Goal: Task Accomplishment & Management: Manage account settings

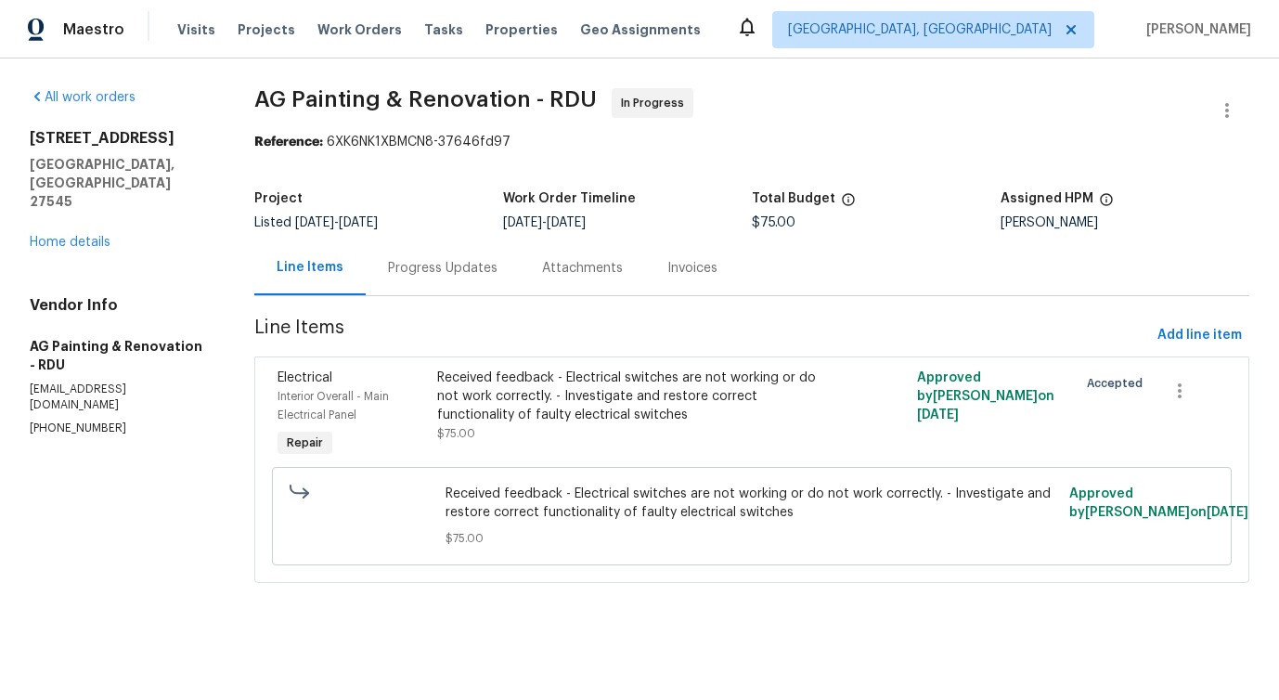
click at [446, 267] on div "Progress Updates" at bounding box center [442, 268] width 109 height 19
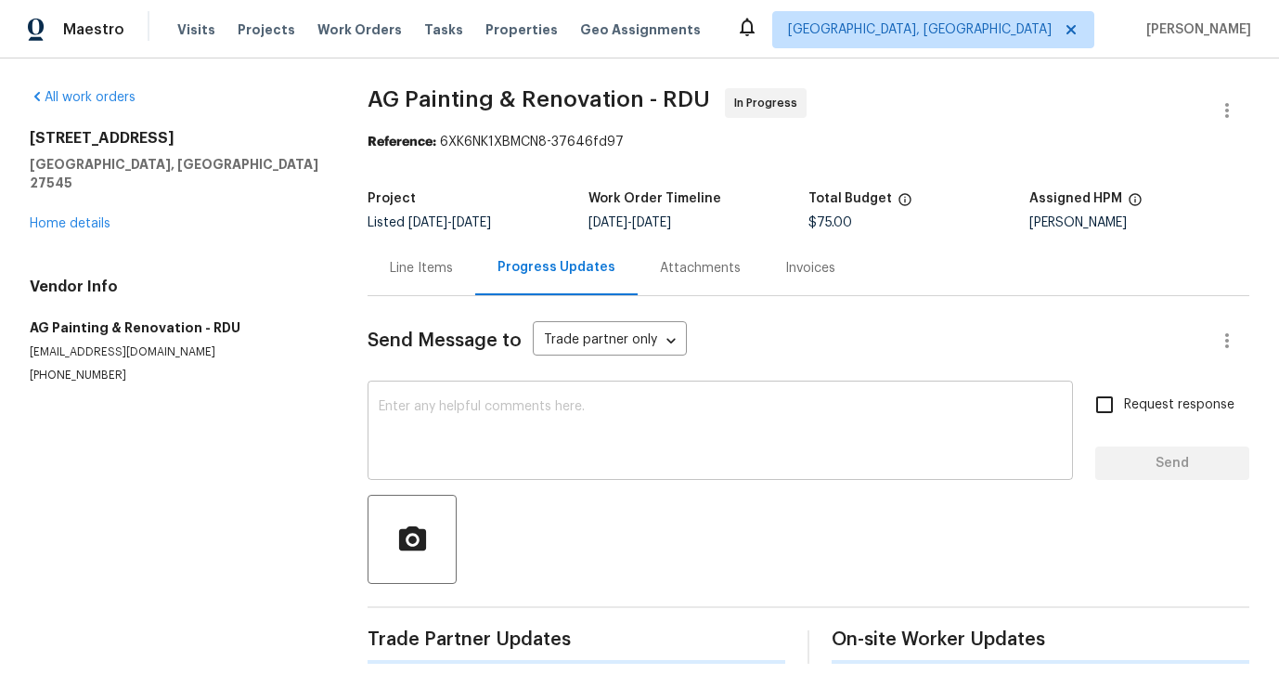
click at [481, 436] on textarea at bounding box center [720, 432] width 683 height 65
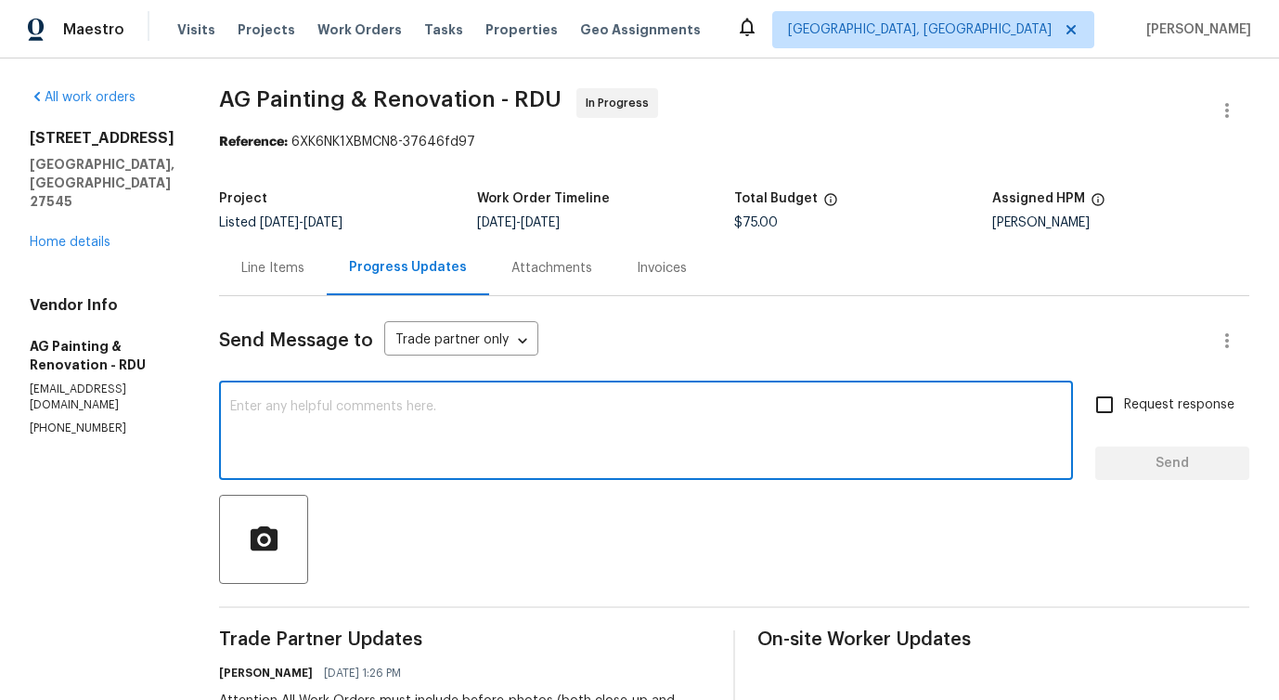
click at [304, 263] on div "Line Items" at bounding box center [272, 268] width 63 height 19
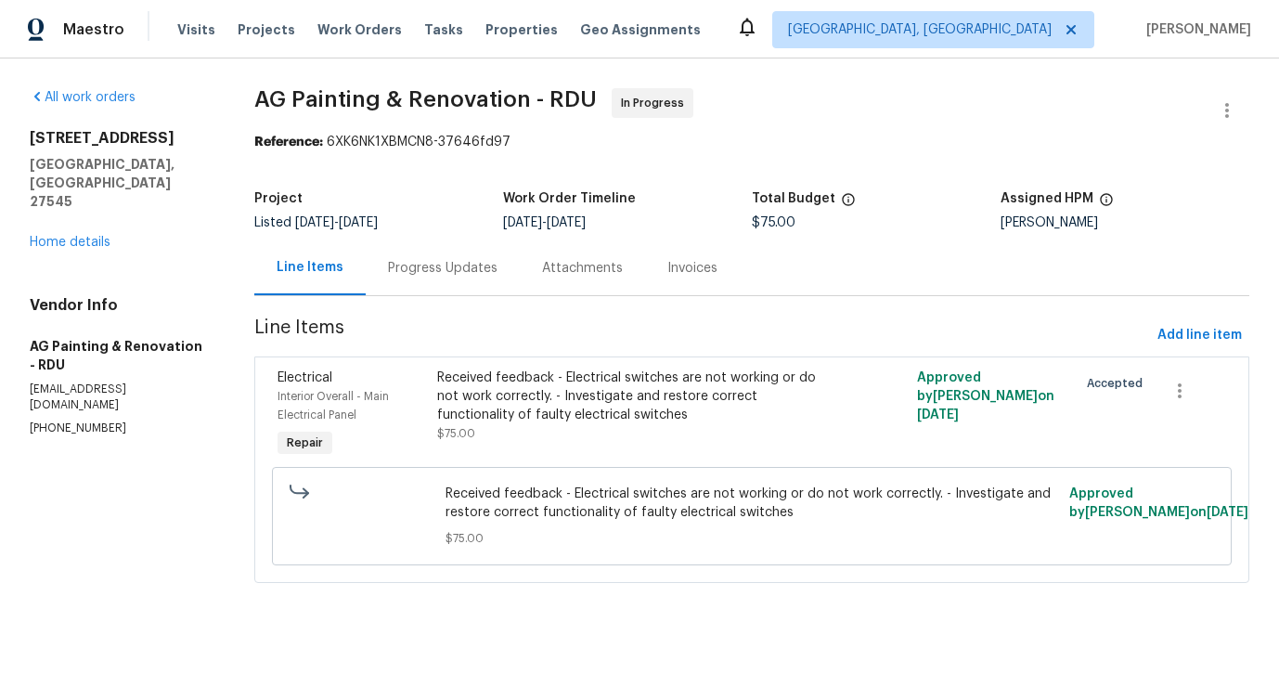
click at [453, 273] on div "Progress Updates" at bounding box center [442, 268] width 109 height 19
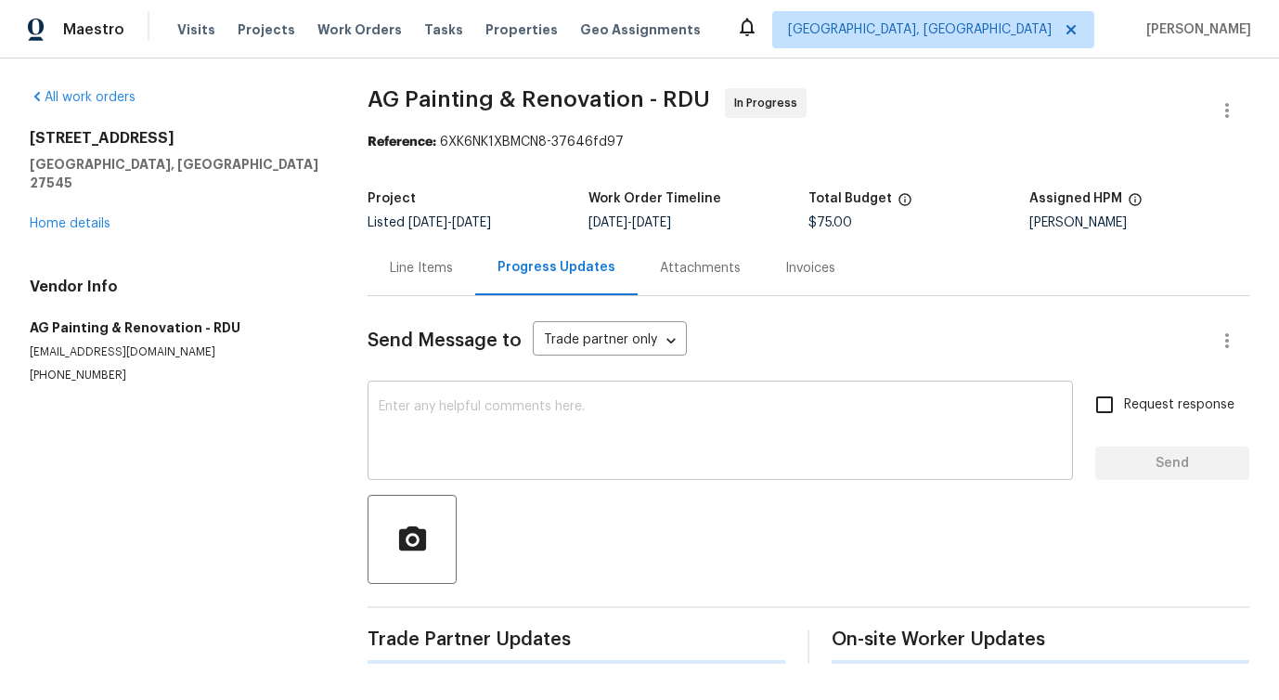
click at [488, 459] on textarea at bounding box center [720, 432] width 683 height 65
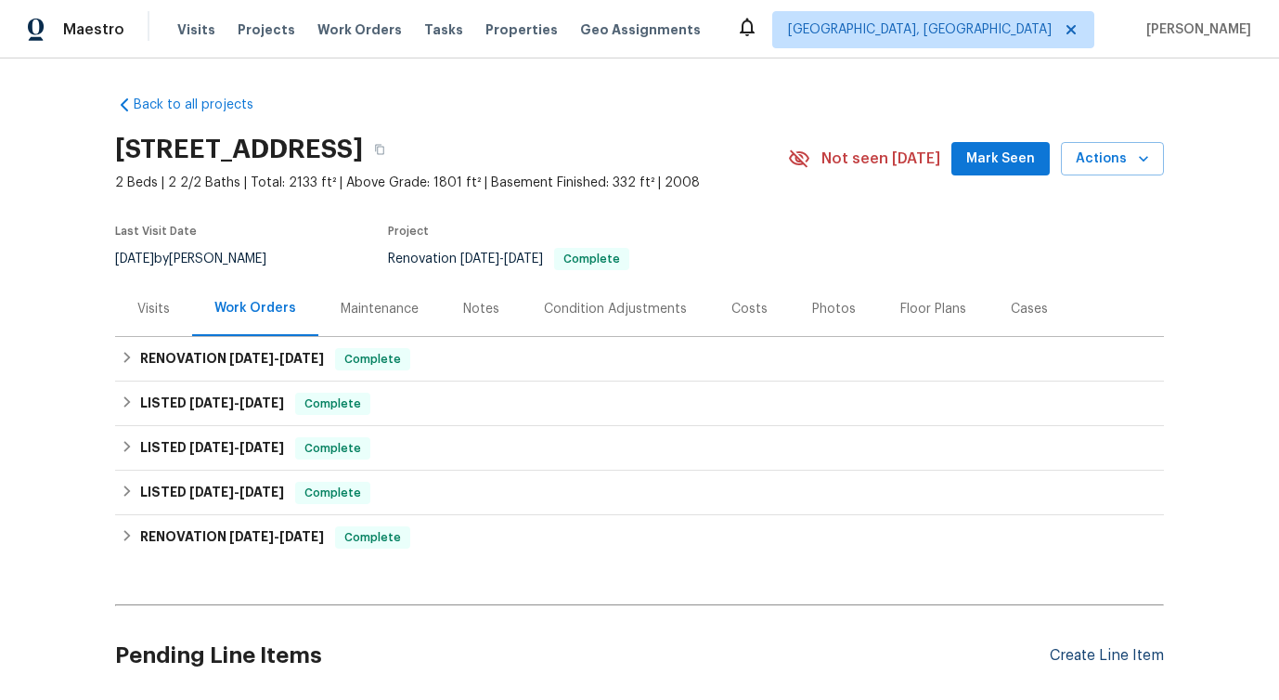
click at [1086, 660] on div "Create Line Item" at bounding box center [1106, 656] width 114 height 18
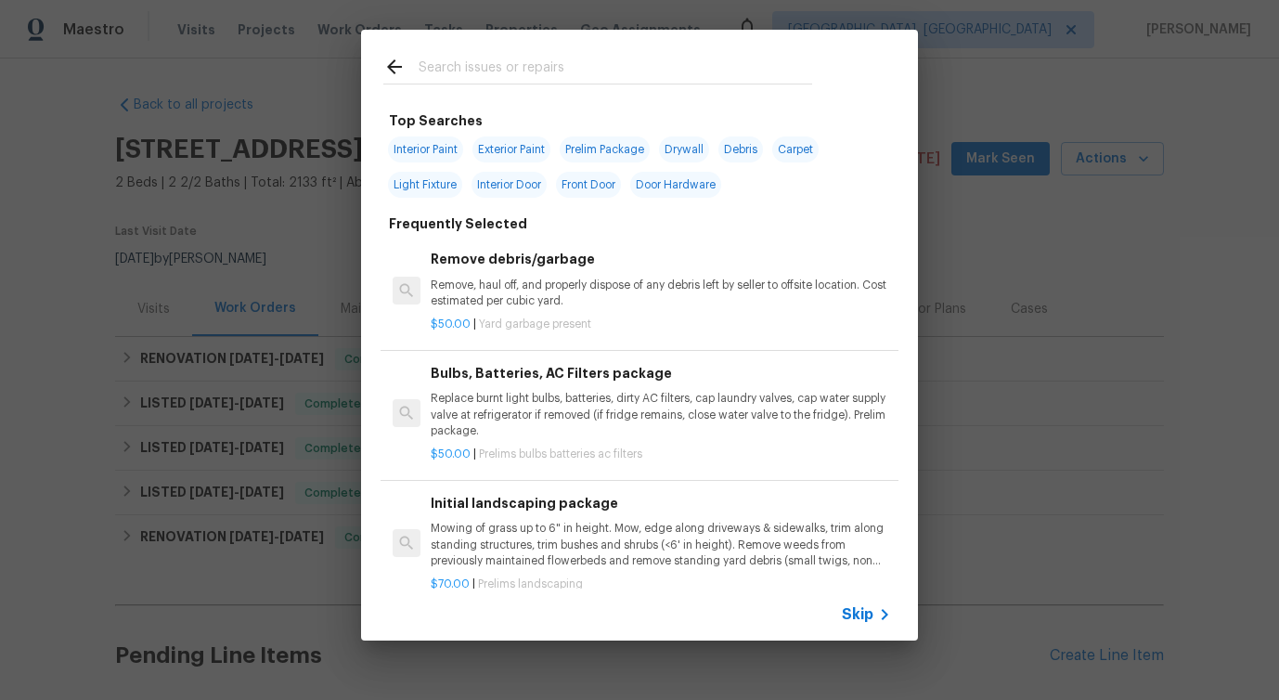
click at [866, 611] on span "Skip" at bounding box center [858, 614] width 32 height 19
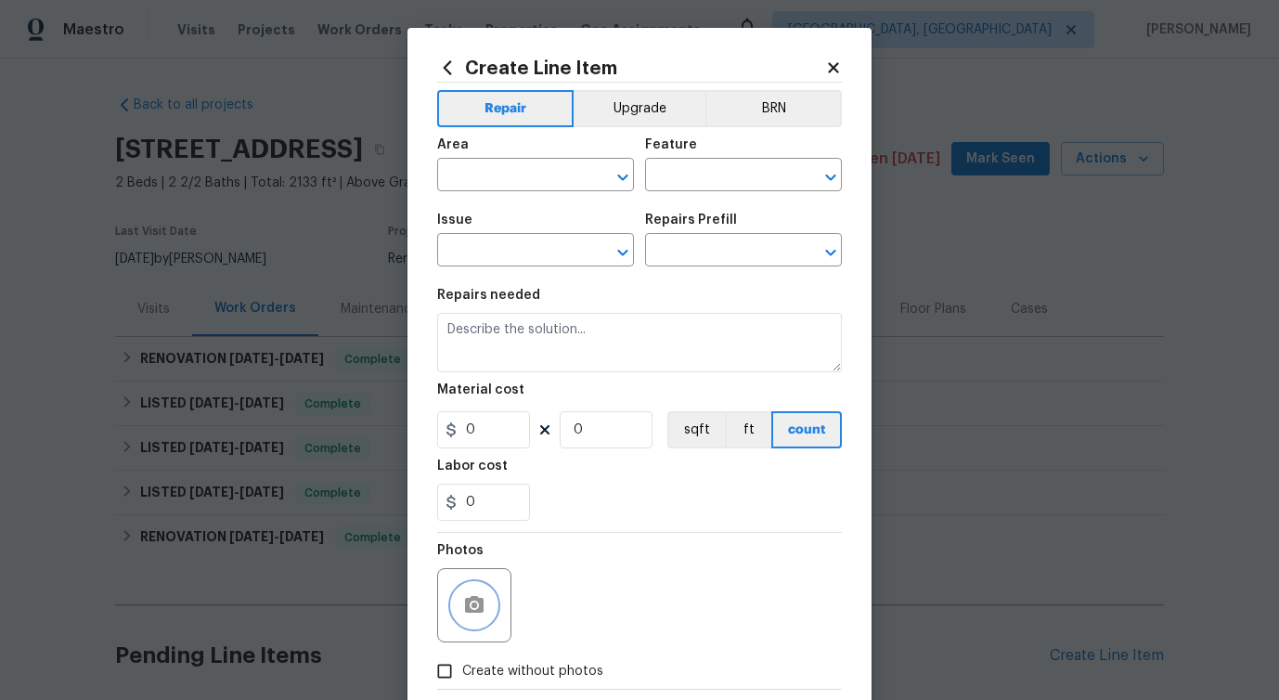
click at [495, 605] on button "button" at bounding box center [474, 605] width 45 height 45
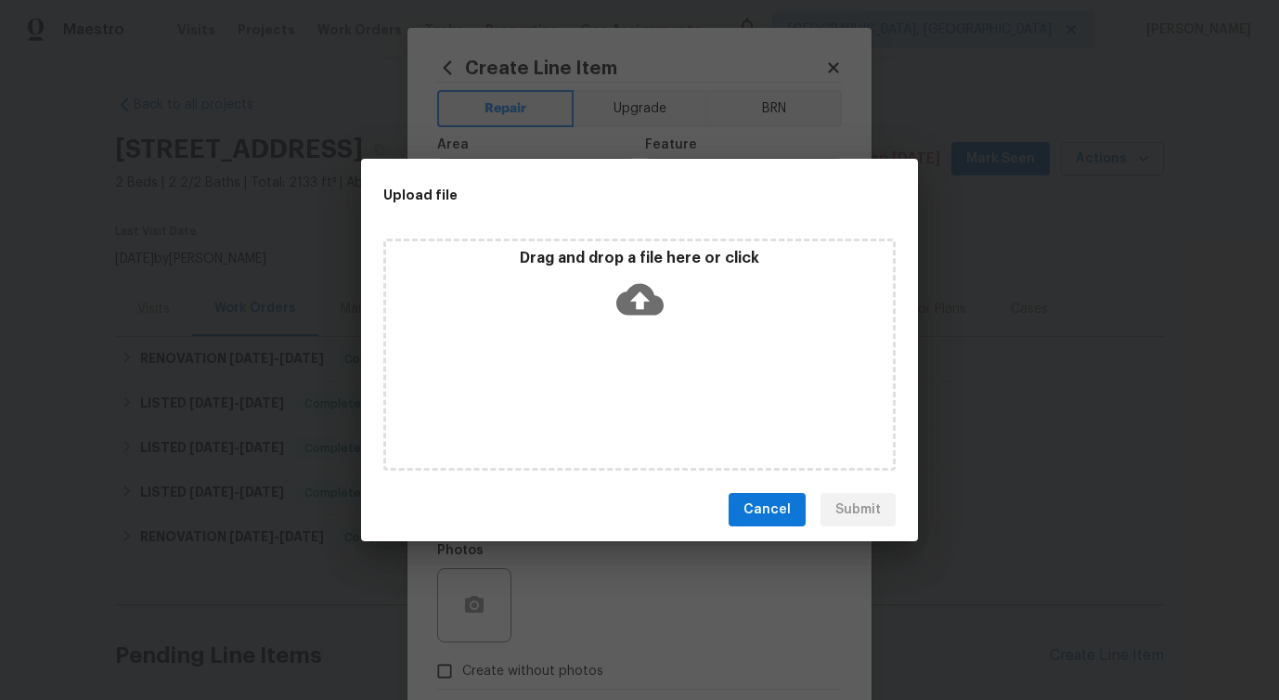
click at [635, 299] on icon at bounding box center [639, 299] width 47 height 47
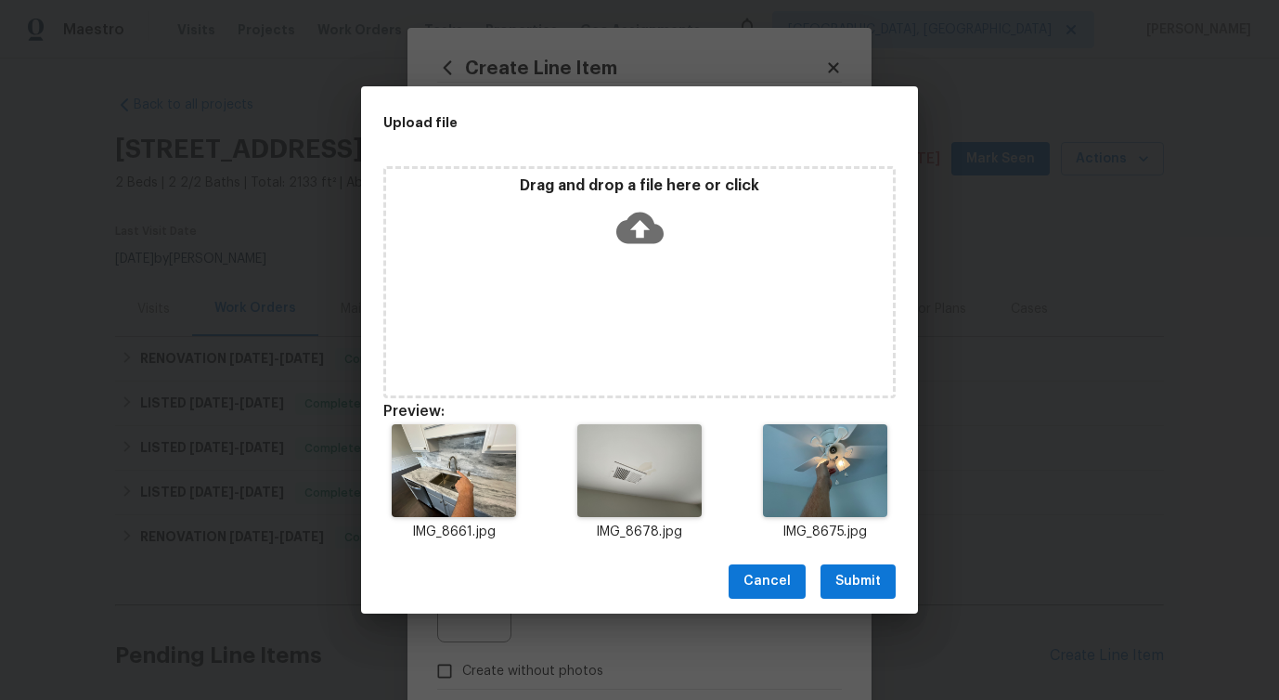
click at [849, 584] on span "Submit" at bounding box center [857, 581] width 45 height 23
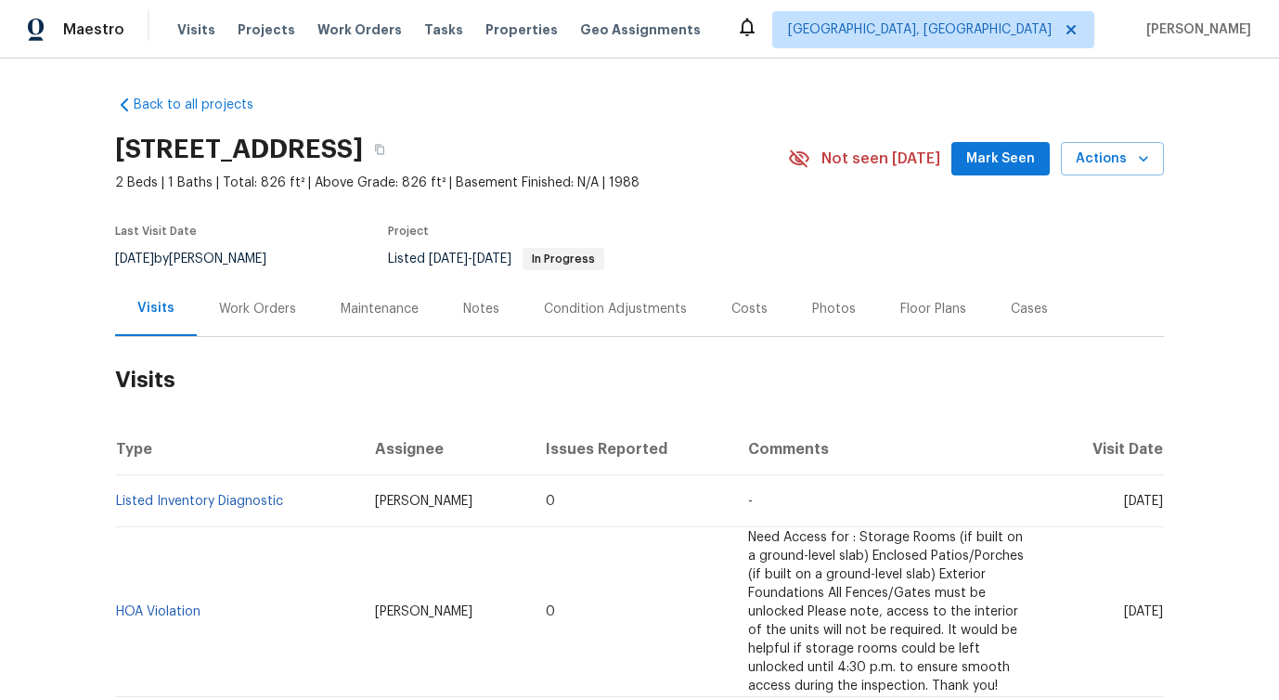
click at [258, 316] on div "Work Orders" at bounding box center [257, 309] width 77 height 19
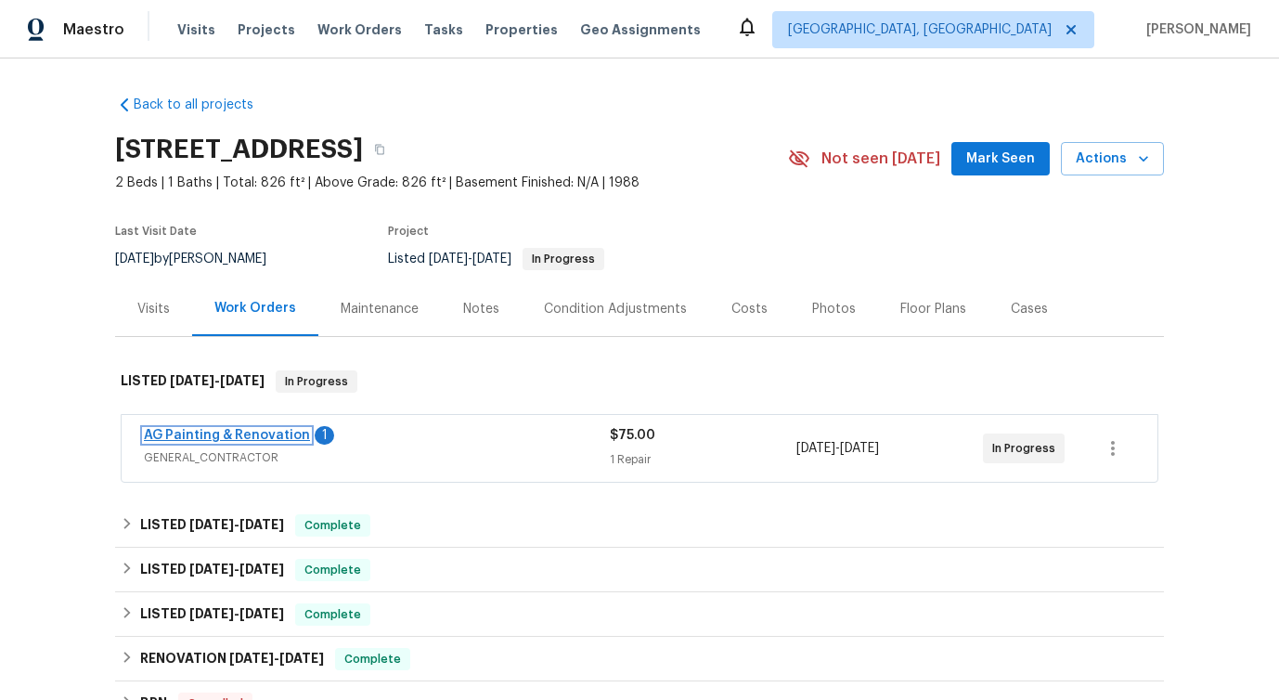
click at [242, 432] on link "AG Painting & Renovation" at bounding box center [227, 435] width 166 height 13
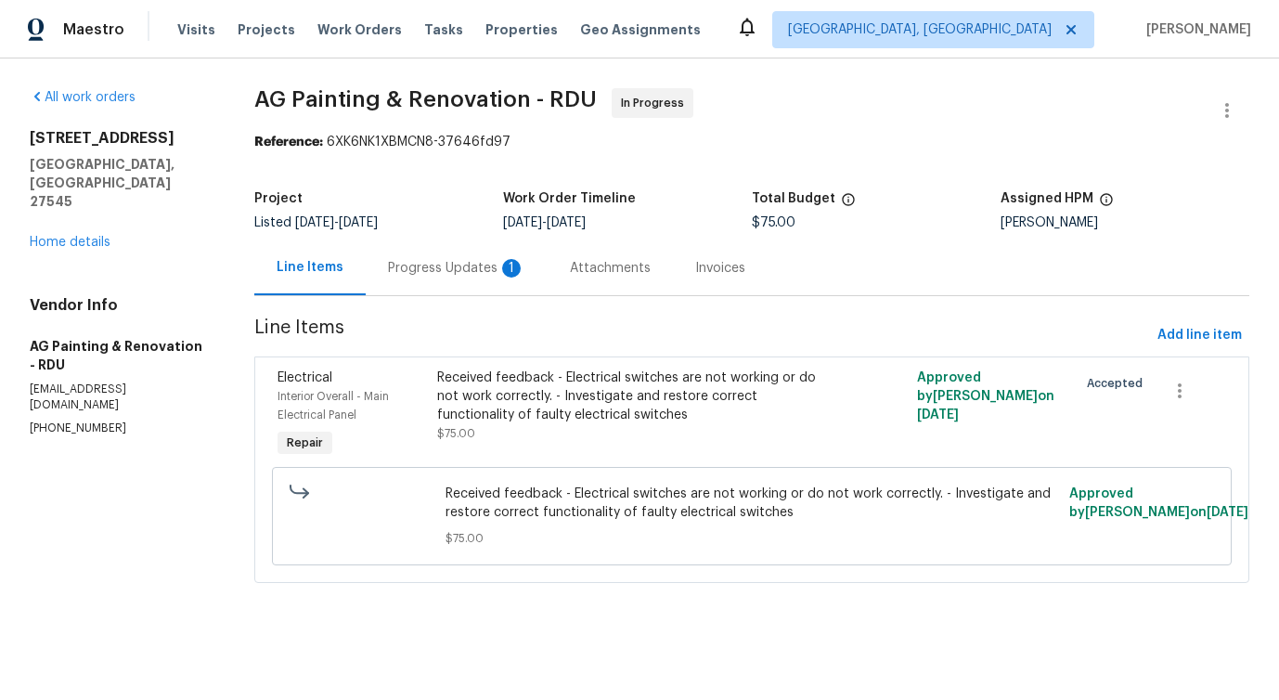
click at [455, 266] on div "Progress Updates 1" at bounding box center [456, 268] width 137 height 19
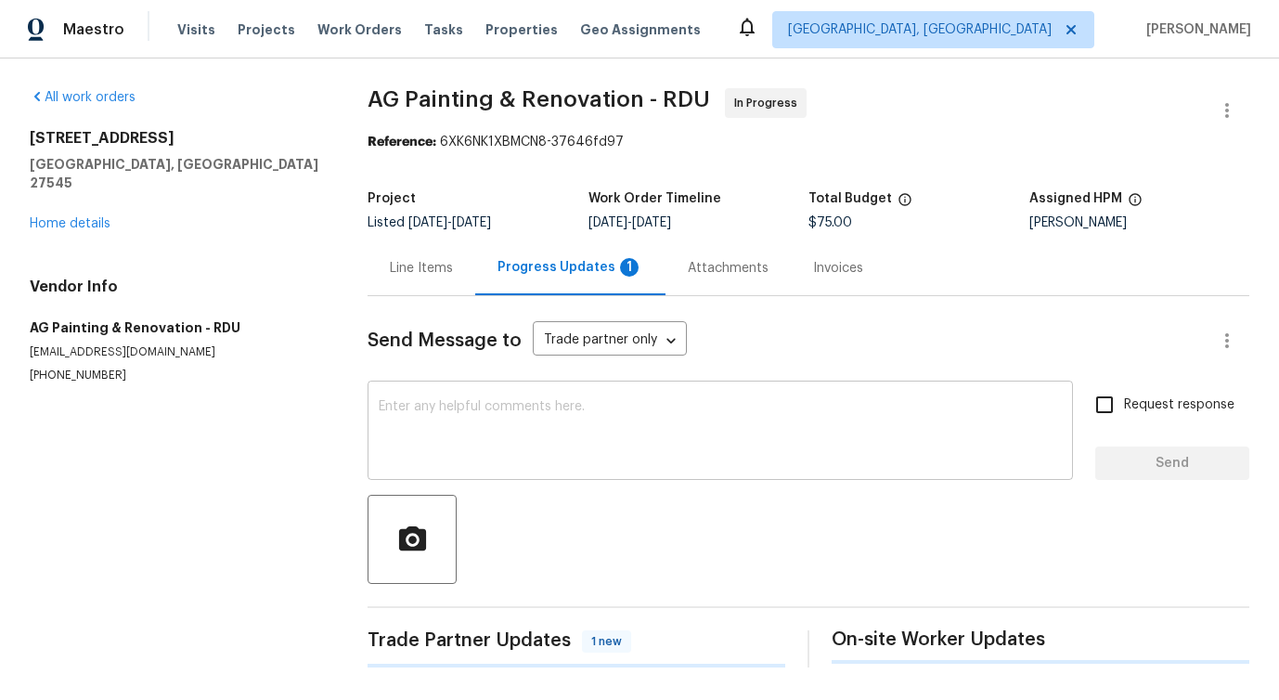
click at [481, 411] on textarea at bounding box center [720, 432] width 683 height 65
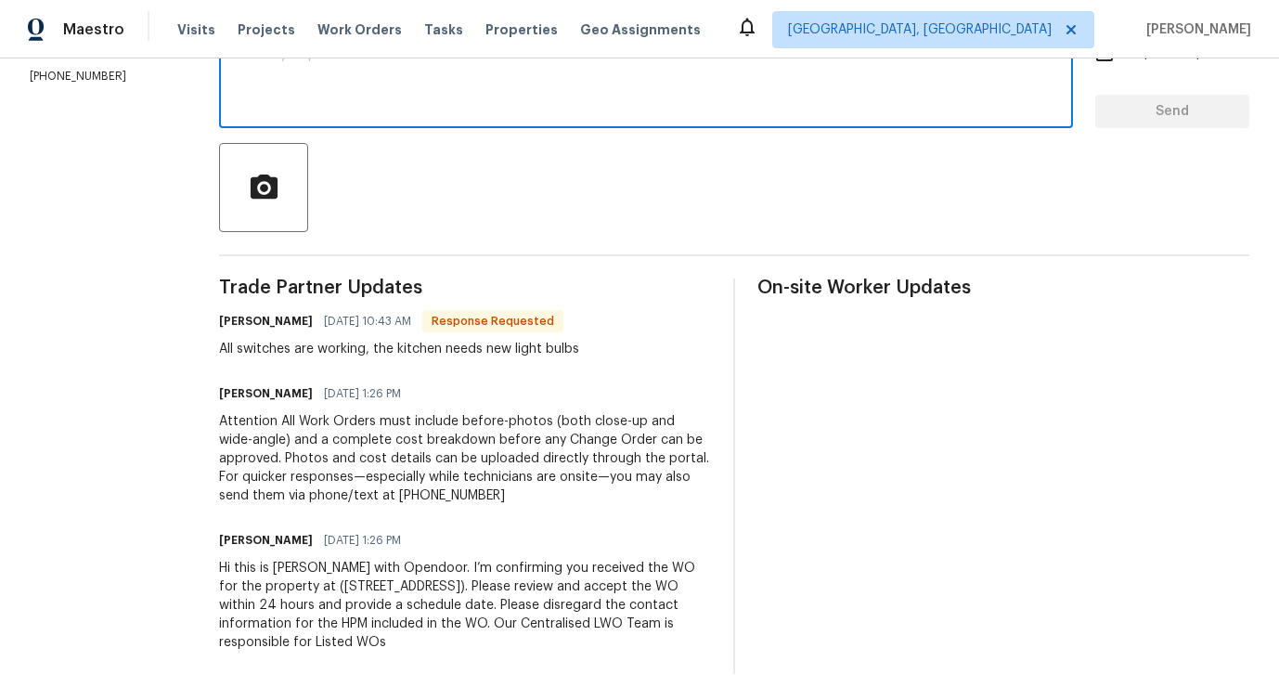
scroll to position [355, 0]
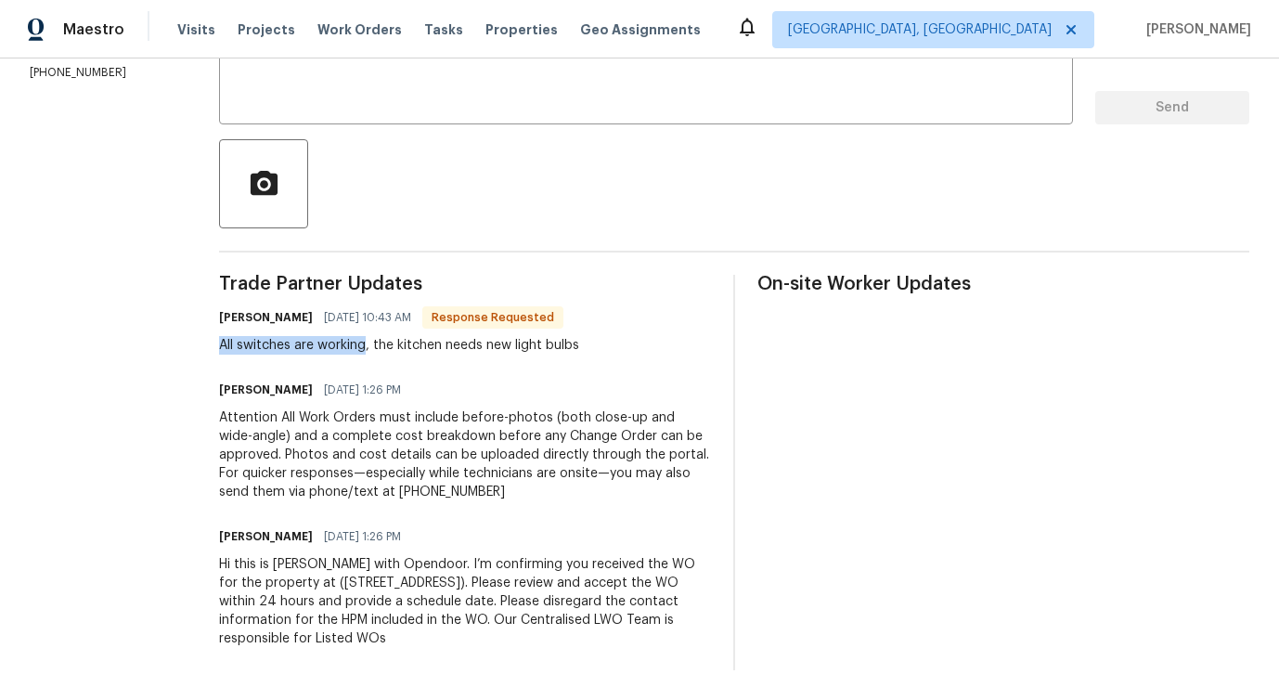
drag, startPoint x: 265, startPoint y: 351, endPoint x: 416, endPoint y: 344, distance: 150.4
click at [416, 344] on div "All work orders 603 Pine Forest Trl Knightdale, NC 27545 Home details Vendor In…" at bounding box center [639, 201] width 1279 height 996
drag, startPoint x: 426, startPoint y: 344, endPoint x: 545, endPoint y: 345, distance: 118.8
click at [545, 345] on div "All switches are working, the kitchen needs new light bulbs" at bounding box center [399, 345] width 360 height 19
click at [529, 395] on div "Pavithra Sekar 09/23/2025 1:26 PM" at bounding box center [465, 390] width 492 height 26
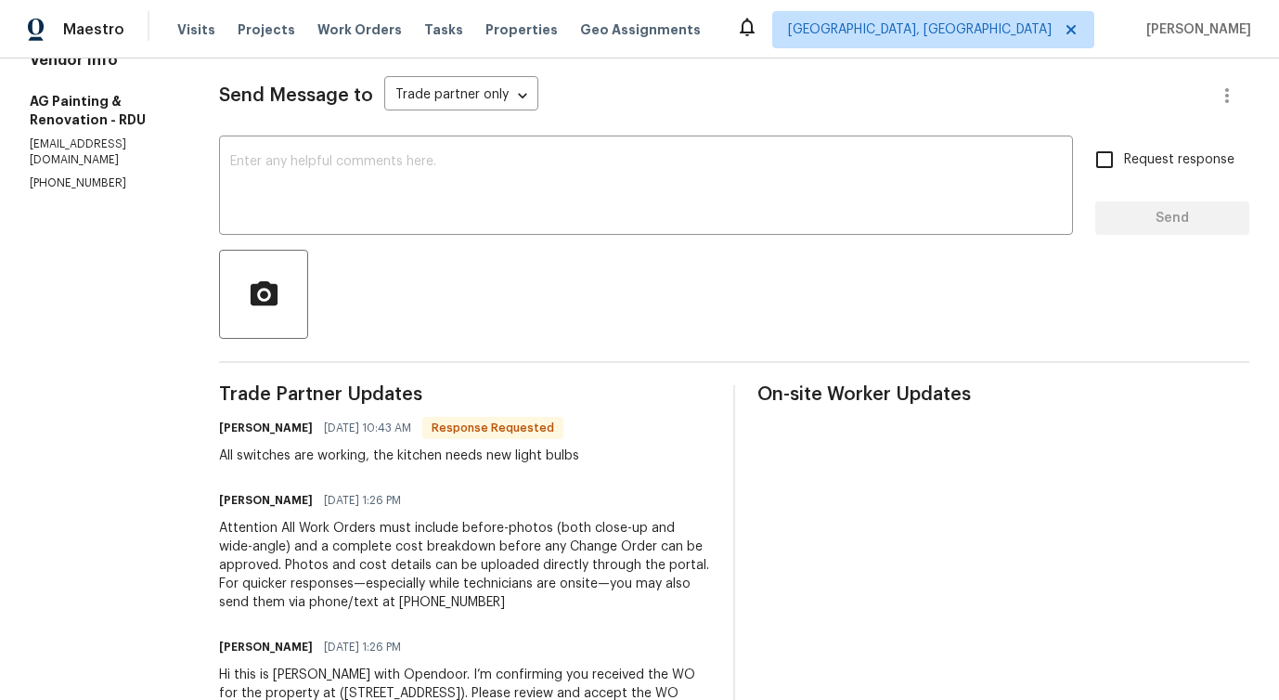
scroll to position [0, 0]
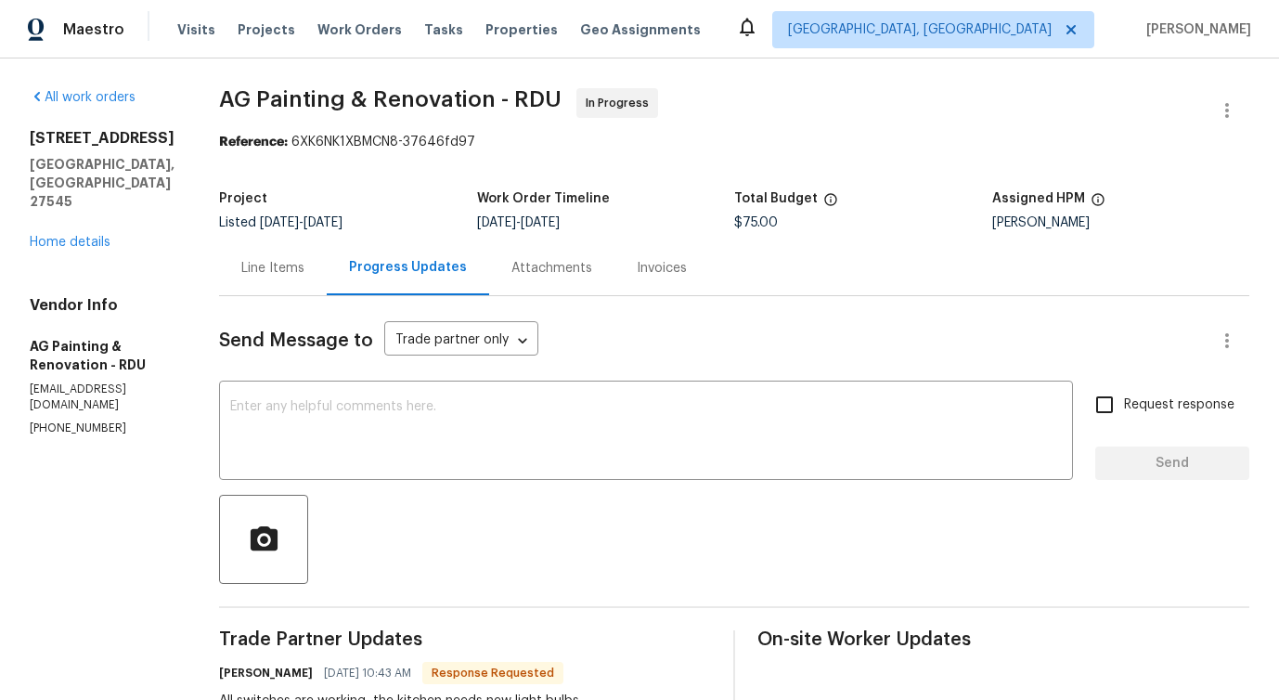
click at [304, 269] on div "Line Items" at bounding box center [272, 268] width 63 height 19
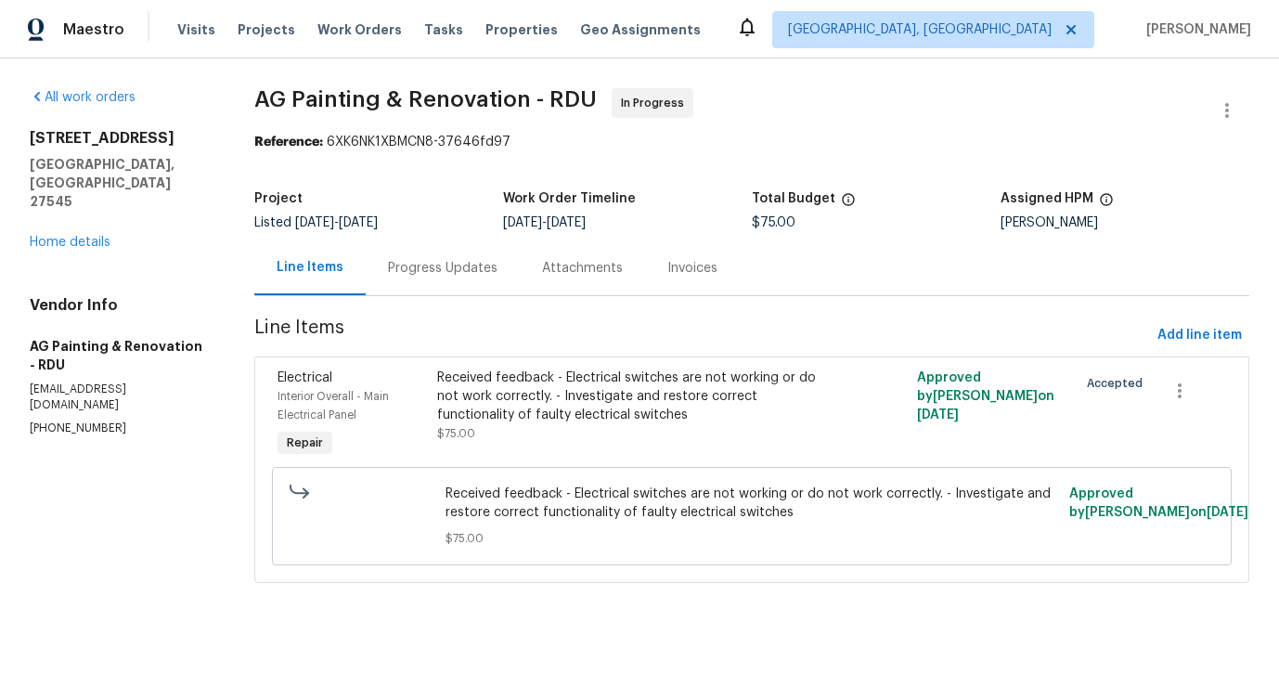
click at [450, 268] on div "Progress Updates" at bounding box center [442, 268] width 109 height 19
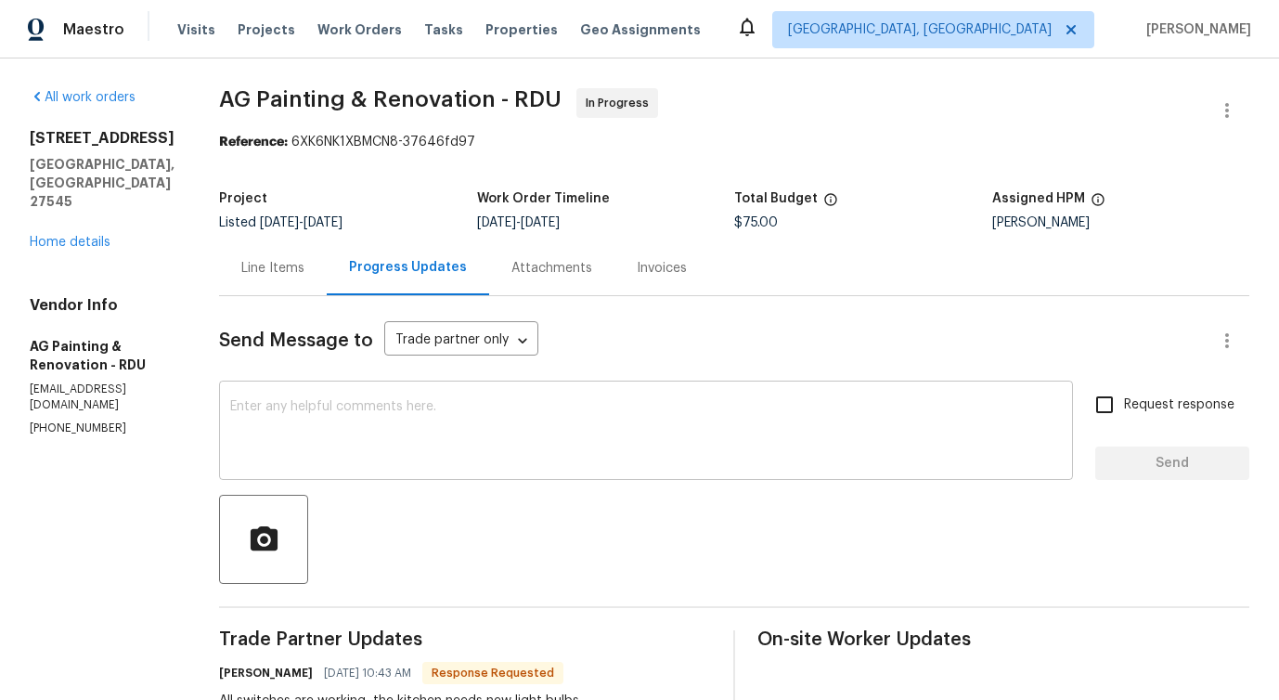
click at [458, 439] on textarea at bounding box center [645, 432] width 831 height 65
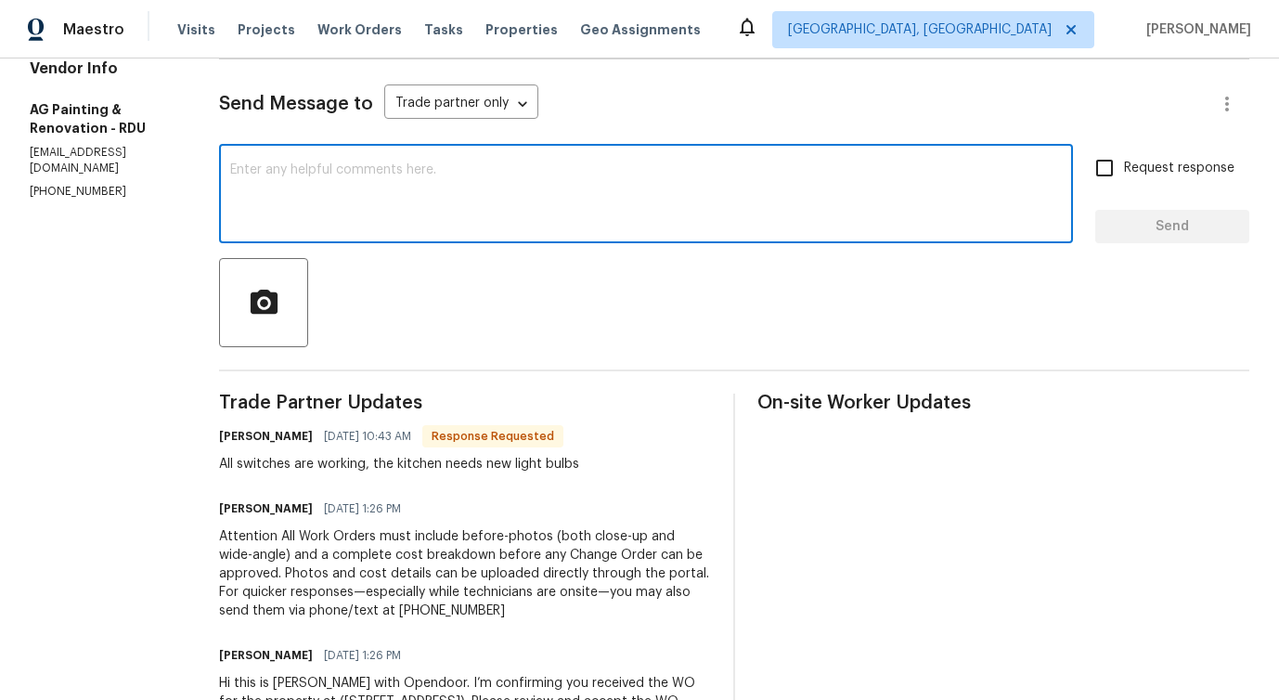
scroll to position [238, 0]
click at [625, 206] on textarea at bounding box center [645, 193] width 831 height 65
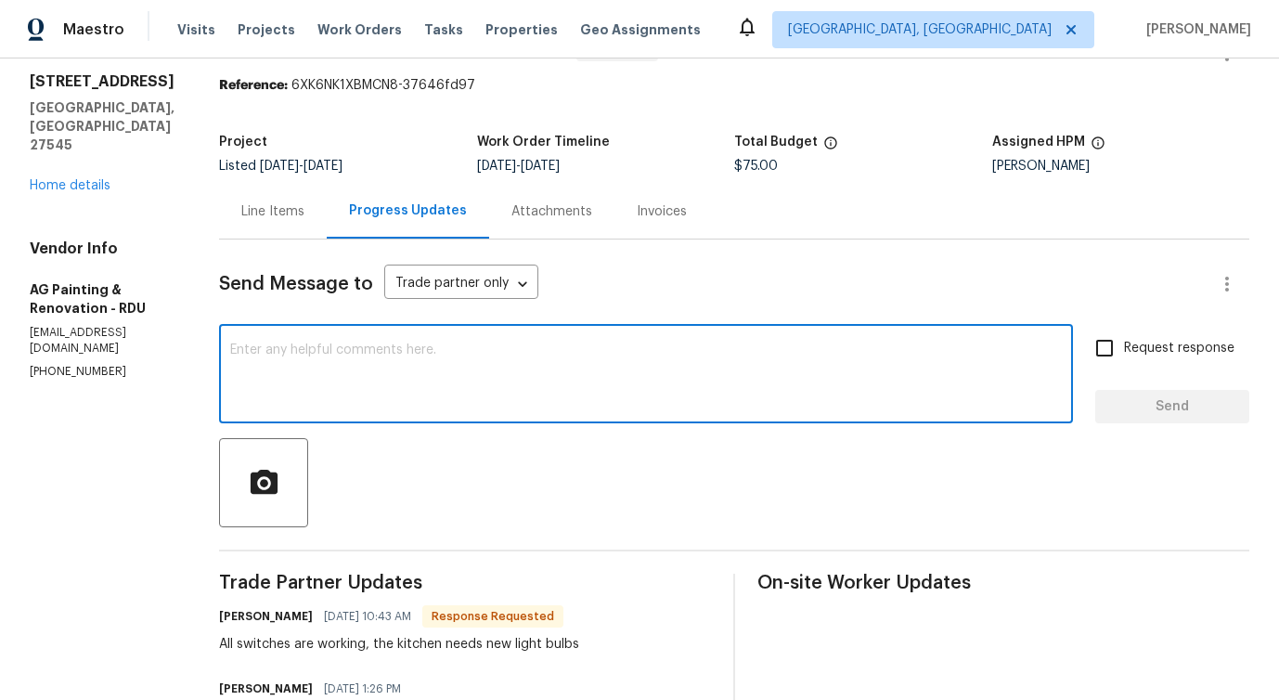
scroll to position [0, 0]
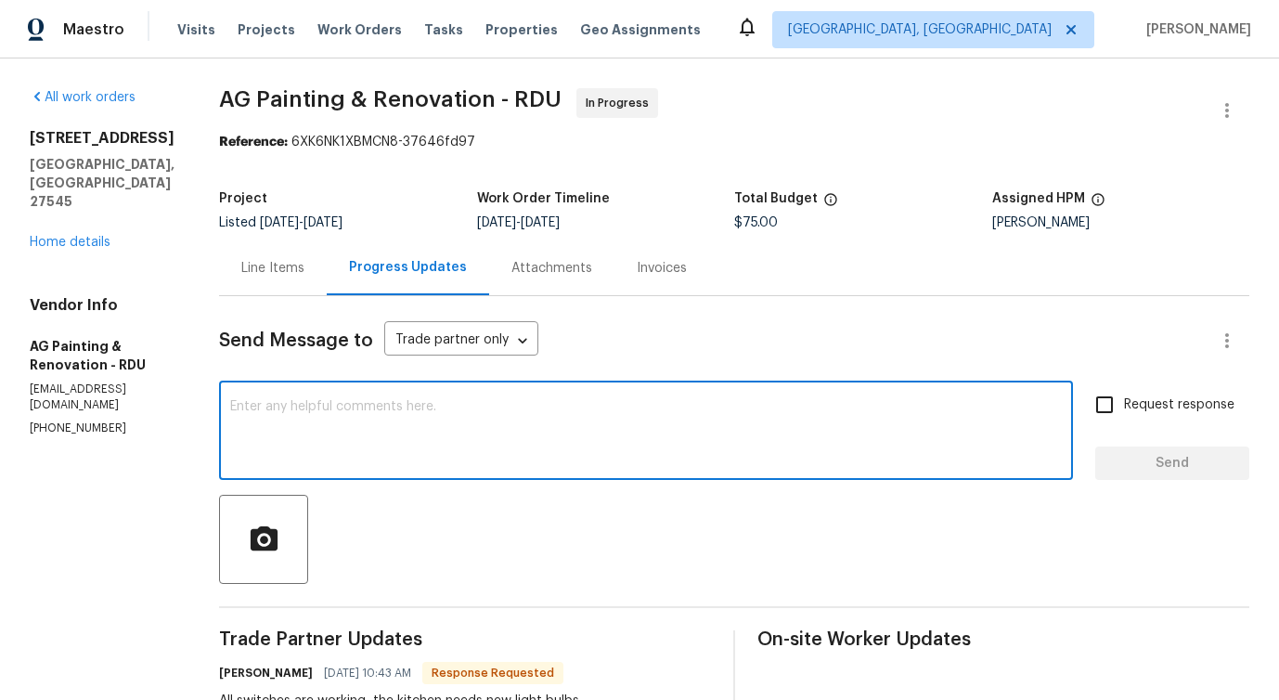
click at [327, 283] on div "Line Items" at bounding box center [273, 267] width 108 height 55
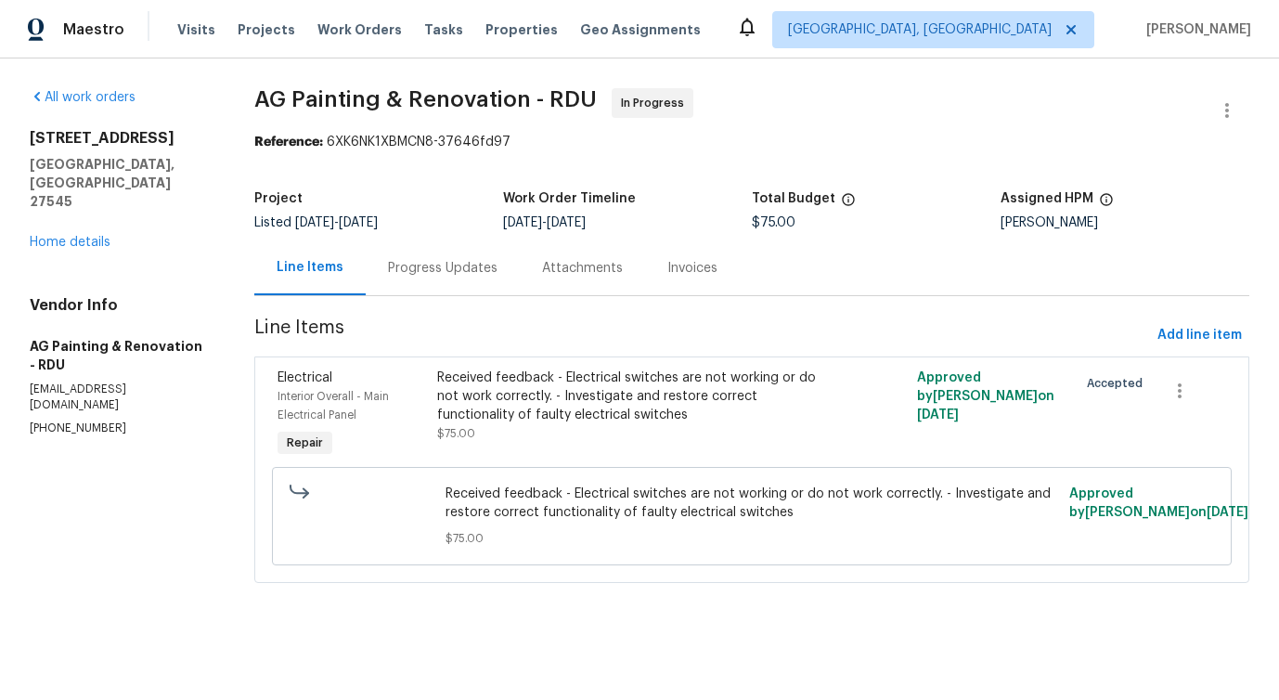
click at [420, 266] on div "Progress Updates" at bounding box center [442, 268] width 109 height 19
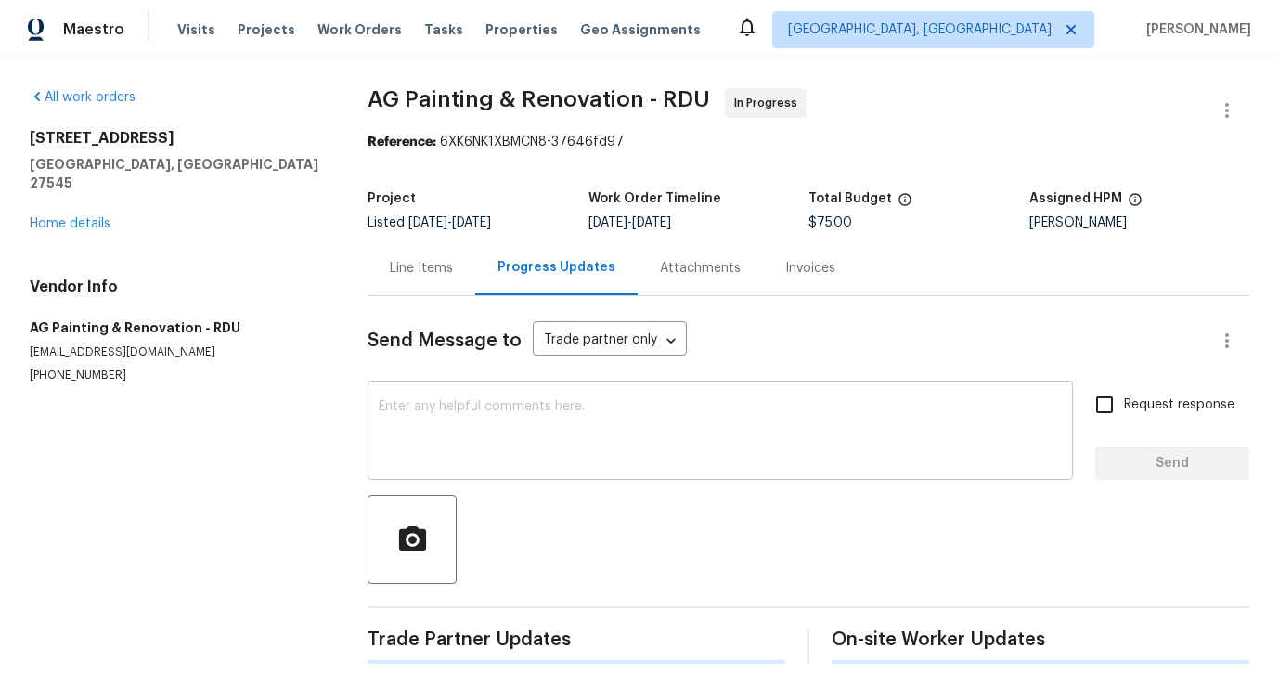
click at [485, 435] on textarea at bounding box center [720, 432] width 683 height 65
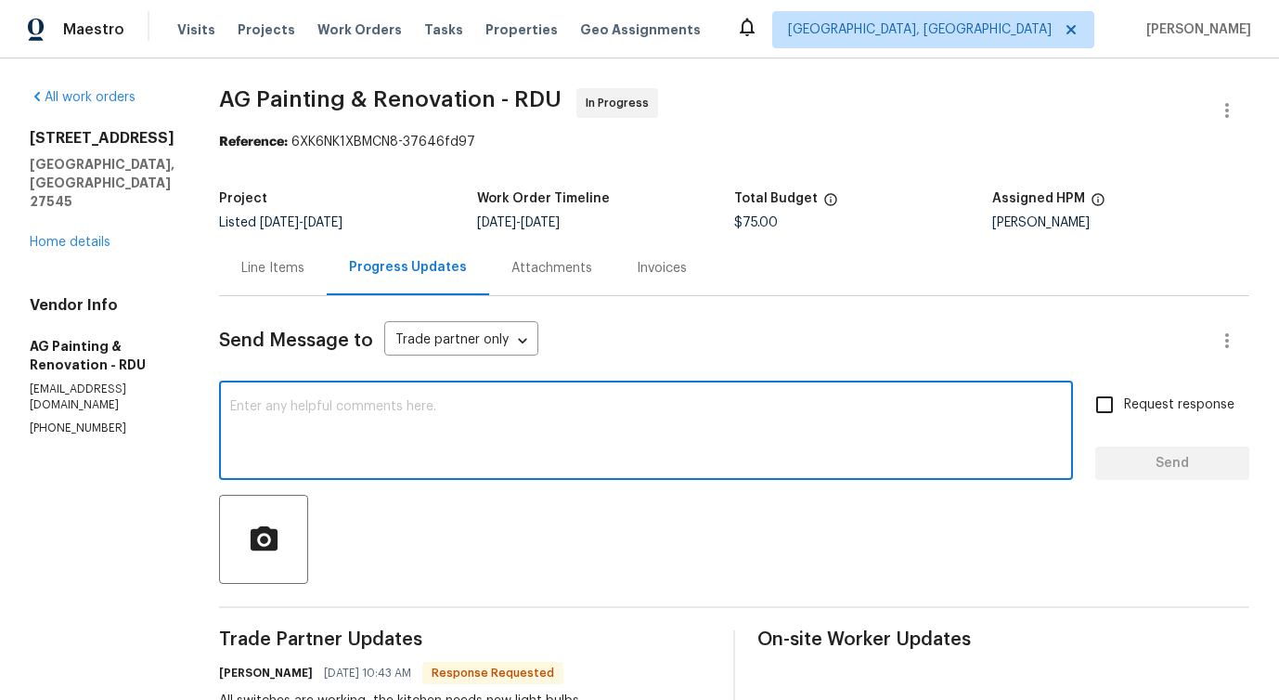
click at [304, 269] on div "Line Items" at bounding box center [272, 268] width 63 height 19
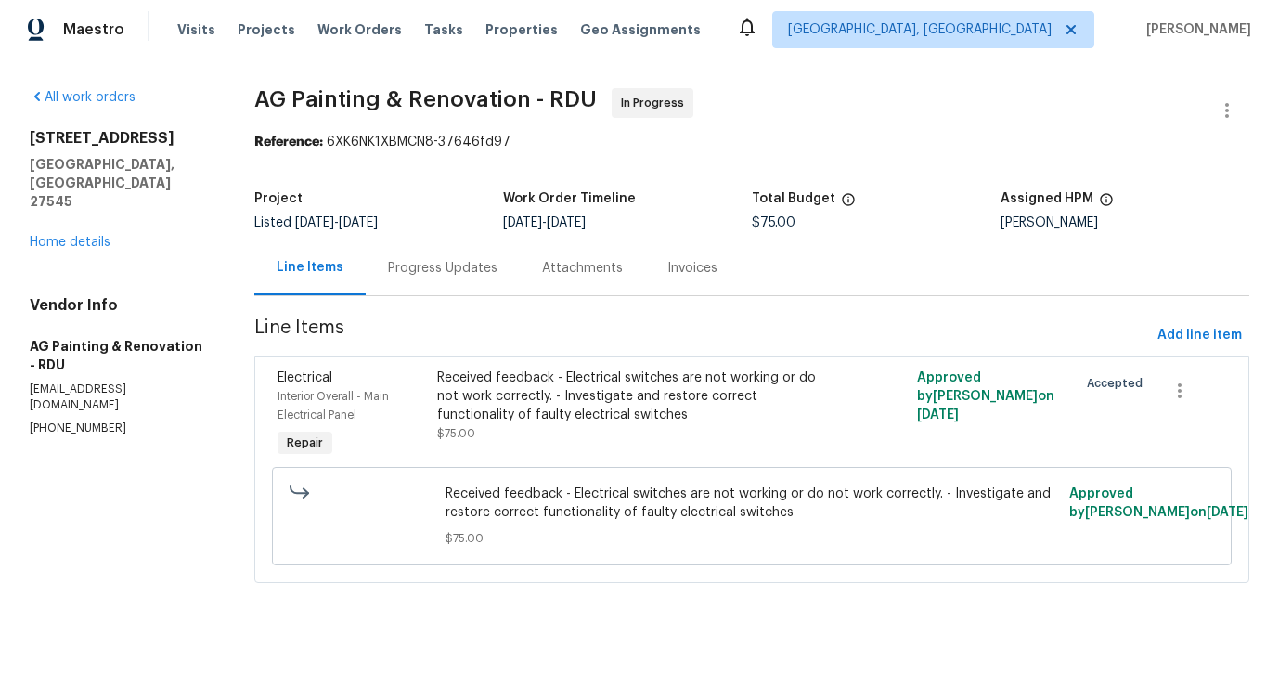
click at [451, 276] on div "Progress Updates" at bounding box center [442, 268] width 109 height 19
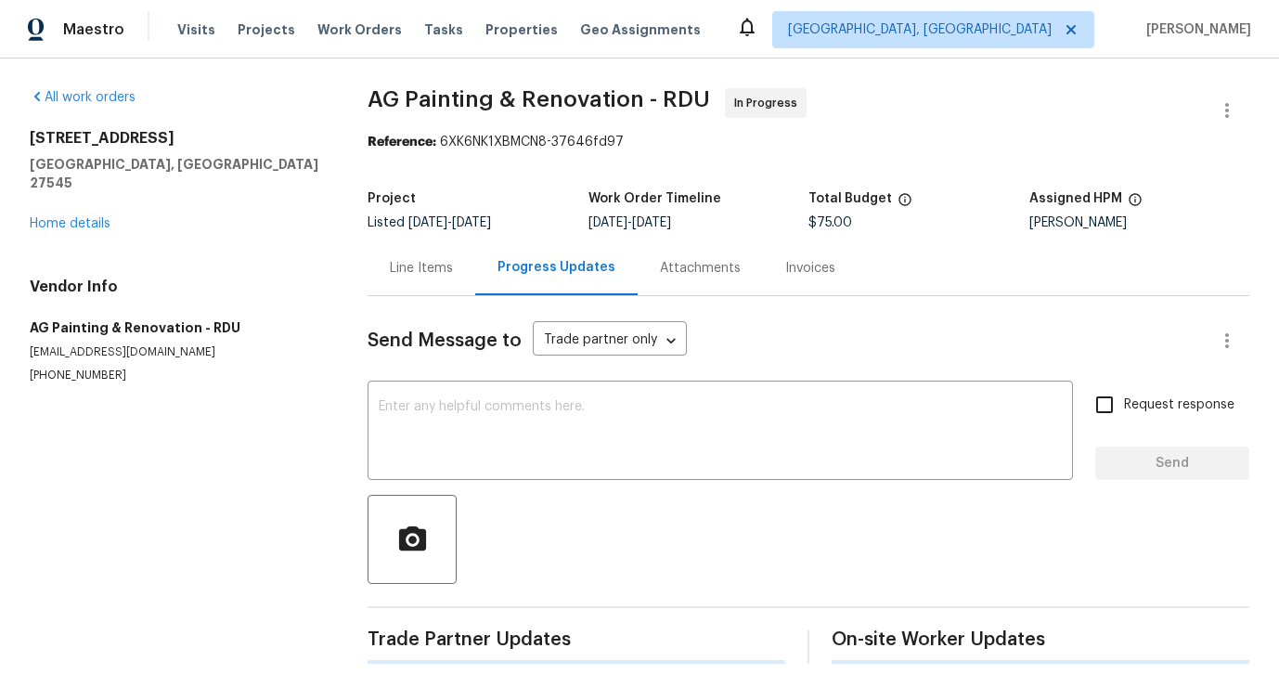
click at [468, 483] on div "Send Message to Trade partner only Trade partner only ​ x ​ Request response Se…" at bounding box center [807, 479] width 881 height 367
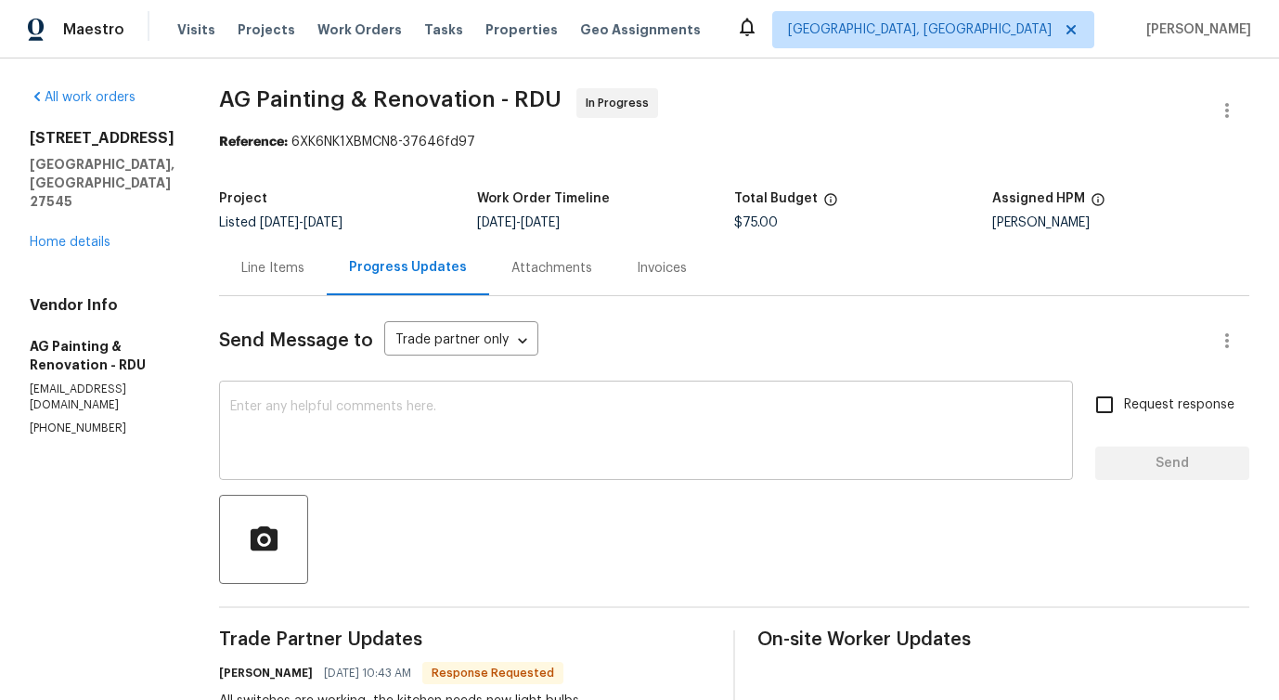
click at [469, 452] on textarea at bounding box center [645, 432] width 831 height 65
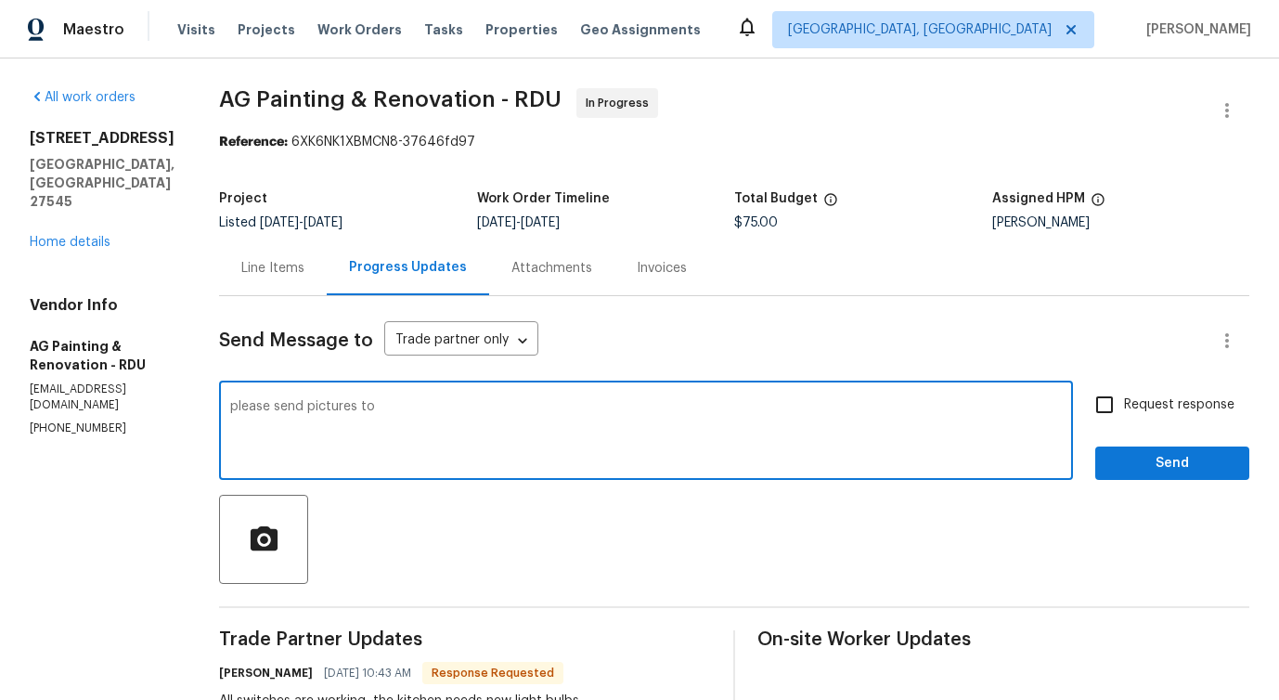
paste textarea "pavithra.sekar@opendoor.com"
type textarea "please send pictures to pavithra.sekar@opendoor.com"
click at [1146, 418] on label "Request response" at bounding box center [1159, 404] width 149 height 39
click at [1124, 418] on input "Request response" at bounding box center [1104, 404] width 39 height 39
checkbox input "true"
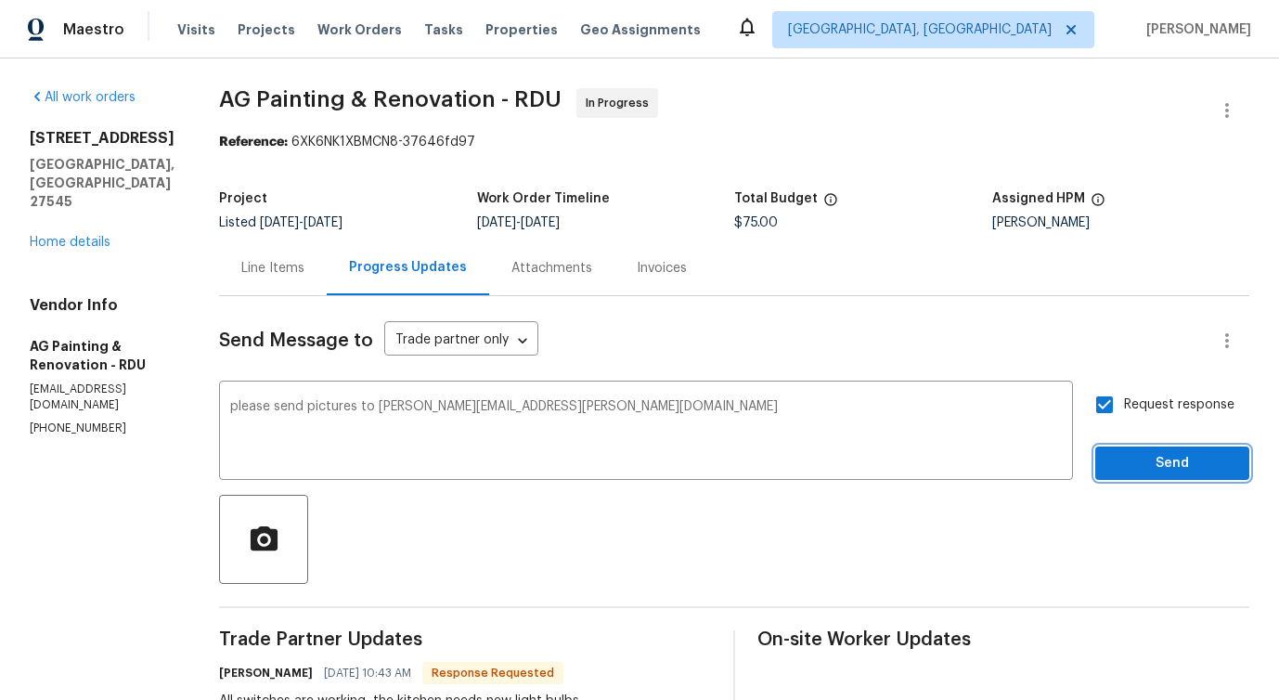
click at [1151, 457] on span "Send" at bounding box center [1172, 463] width 124 height 23
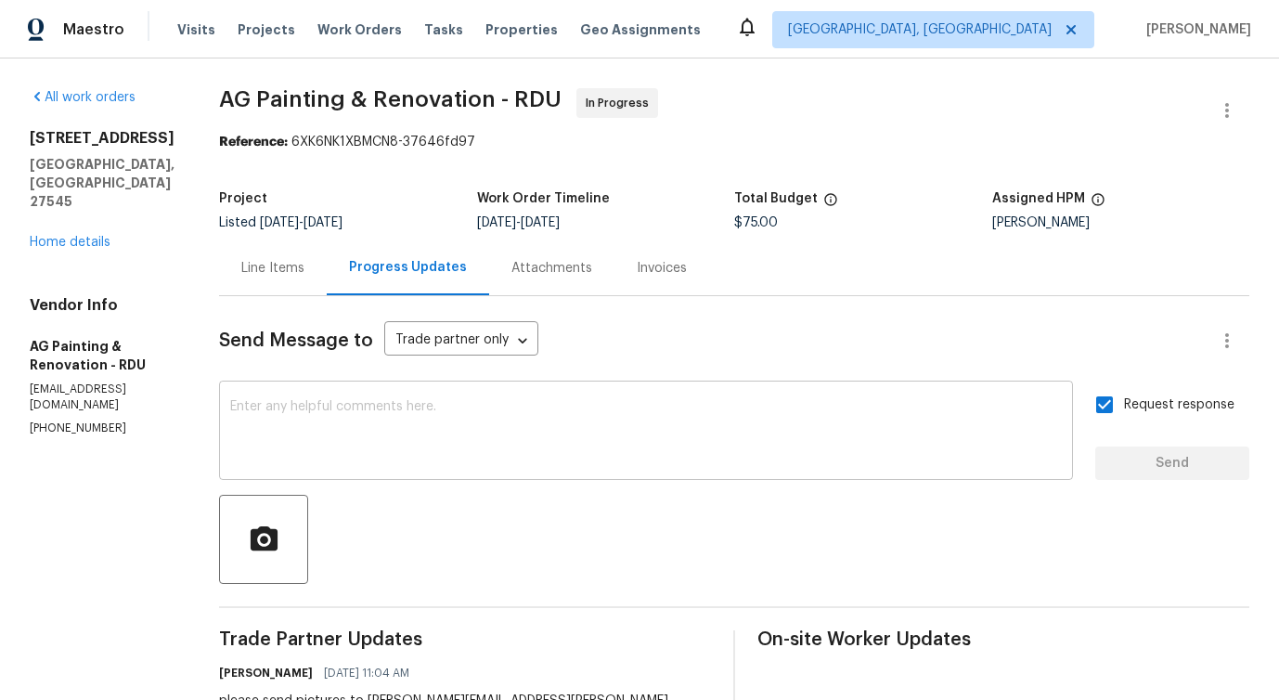
click at [534, 409] on textarea at bounding box center [645, 432] width 831 height 65
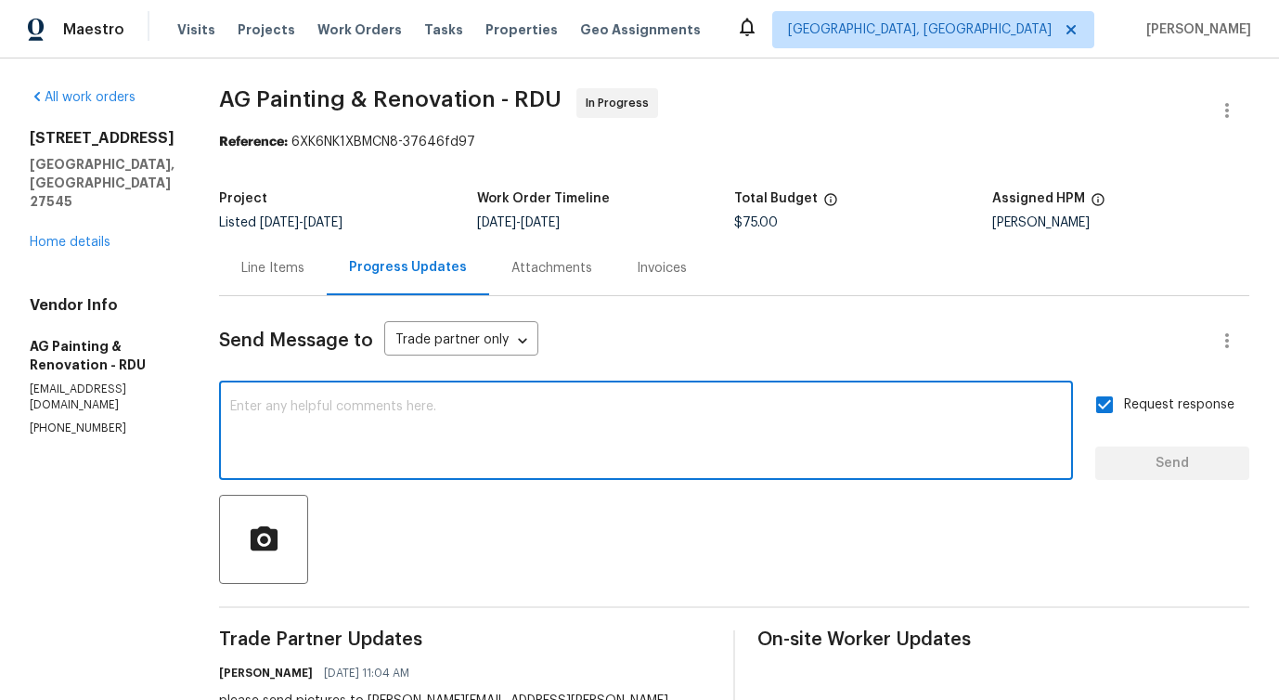
click at [283, 256] on div "Line Items" at bounding box center [273, 267] width 108 height 55
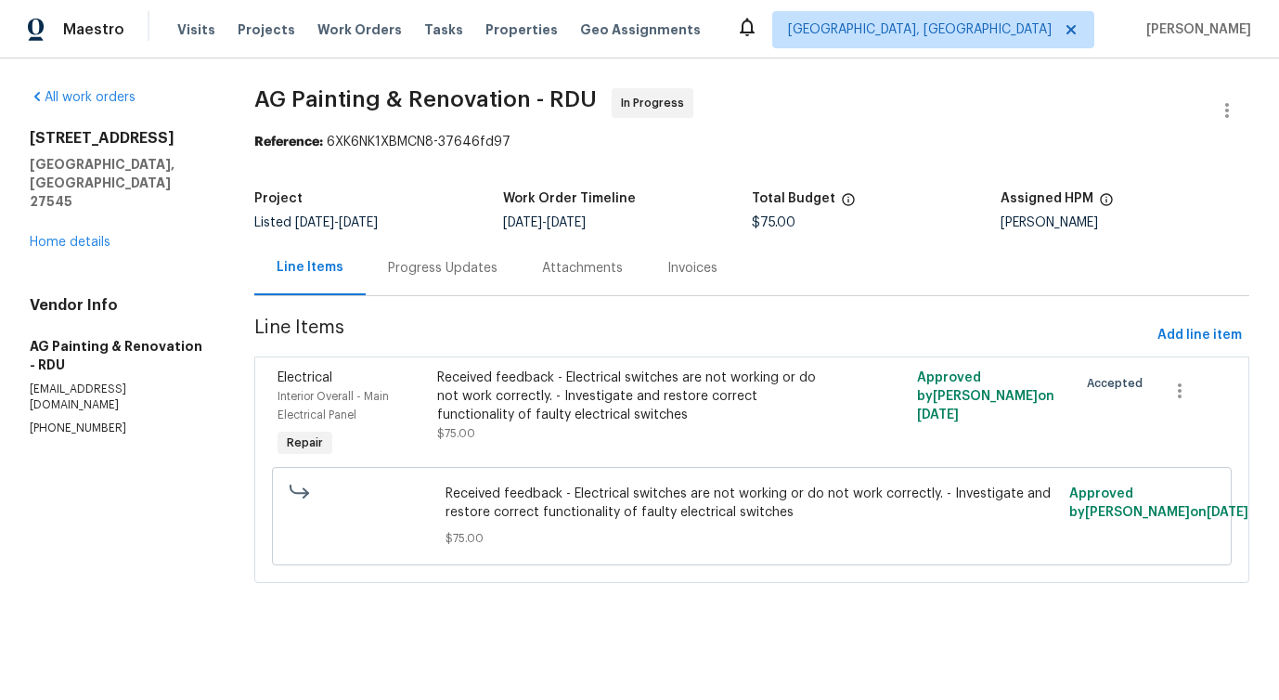
click at [566, 377] on div "Received feedback - Electrical switches are not working or do not work correctl…" at bounding box center [631, 396] width 389 height 56
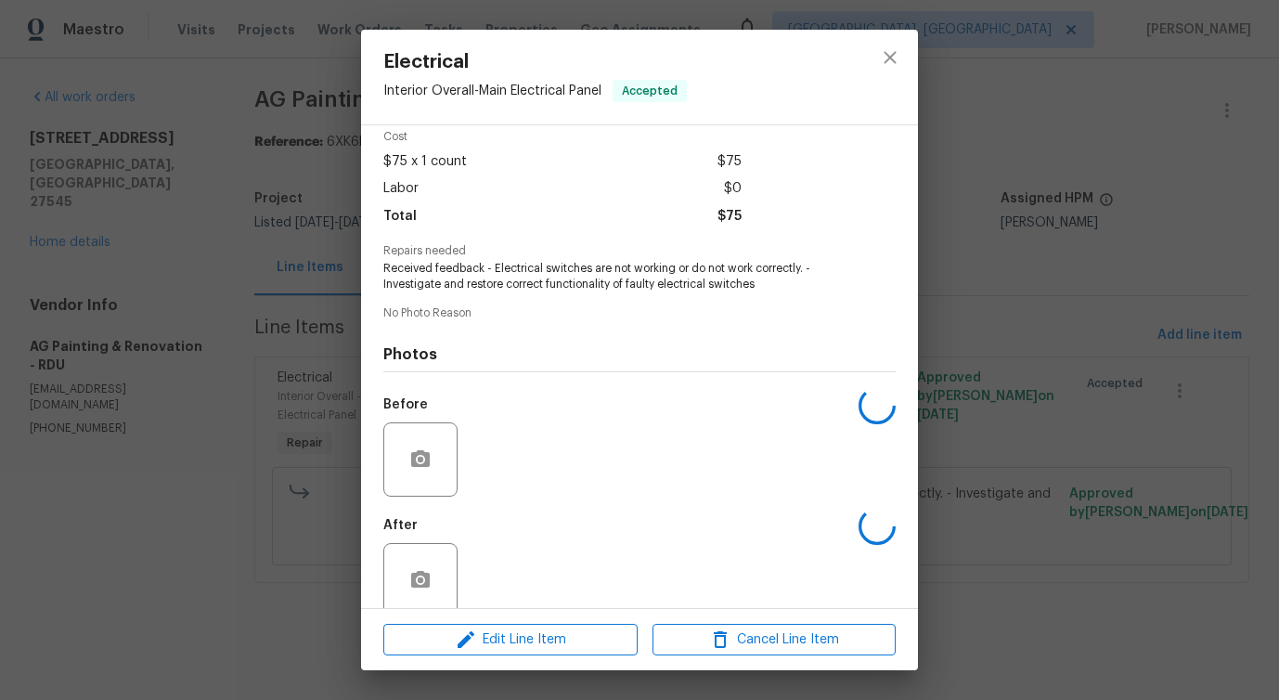
scroll to position [109, 0]
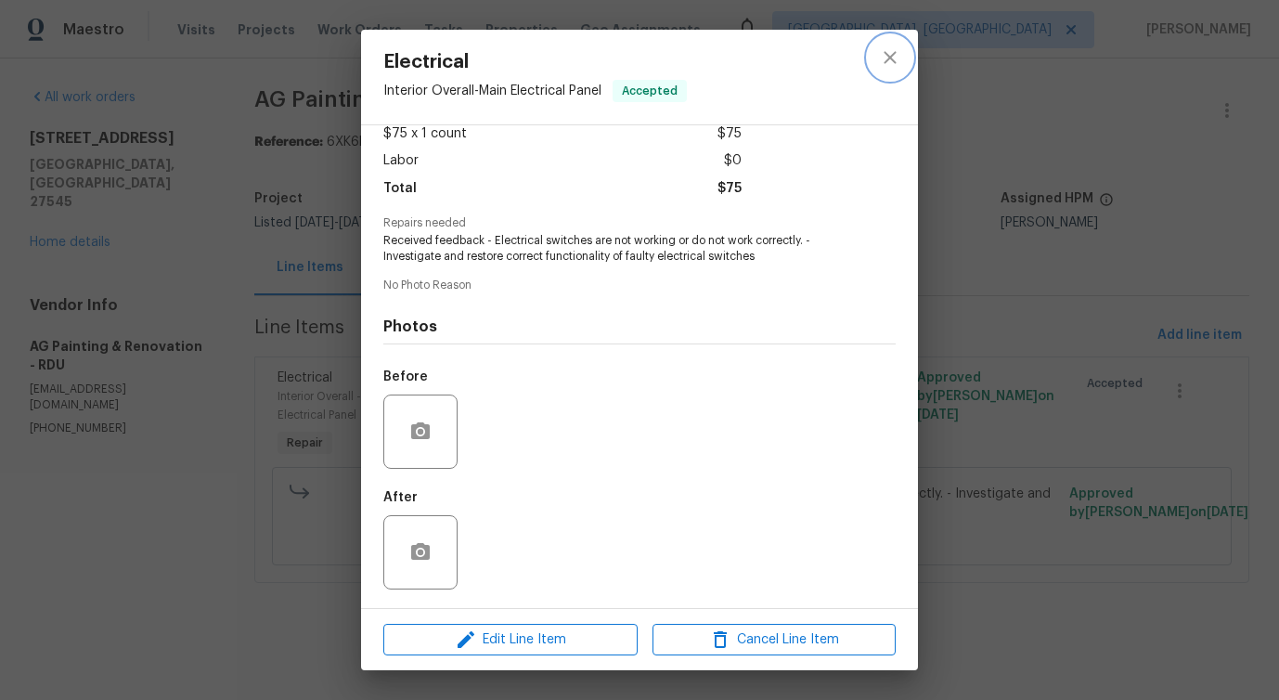
click at [893, 70] on button "close" at bounding box center [890, 57] width 45 height 45
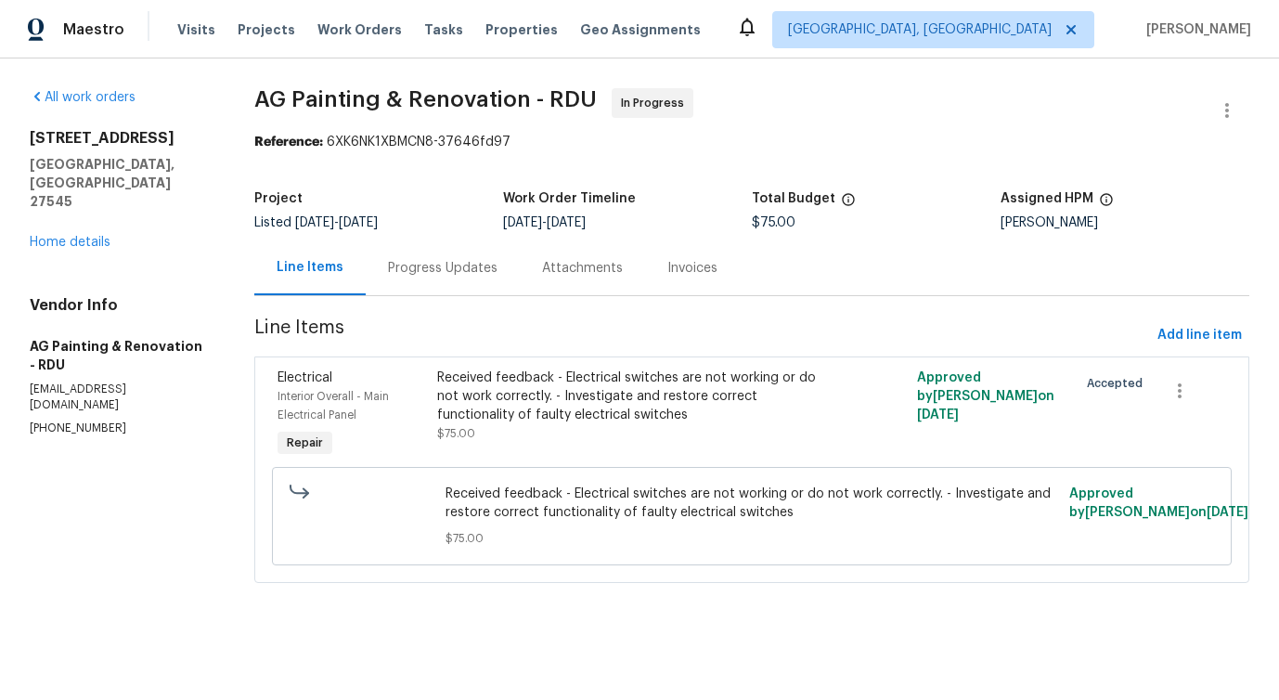
click at [472, 268] on div "Progress Updates" at bounding box center [442, 268] width 109 height 19
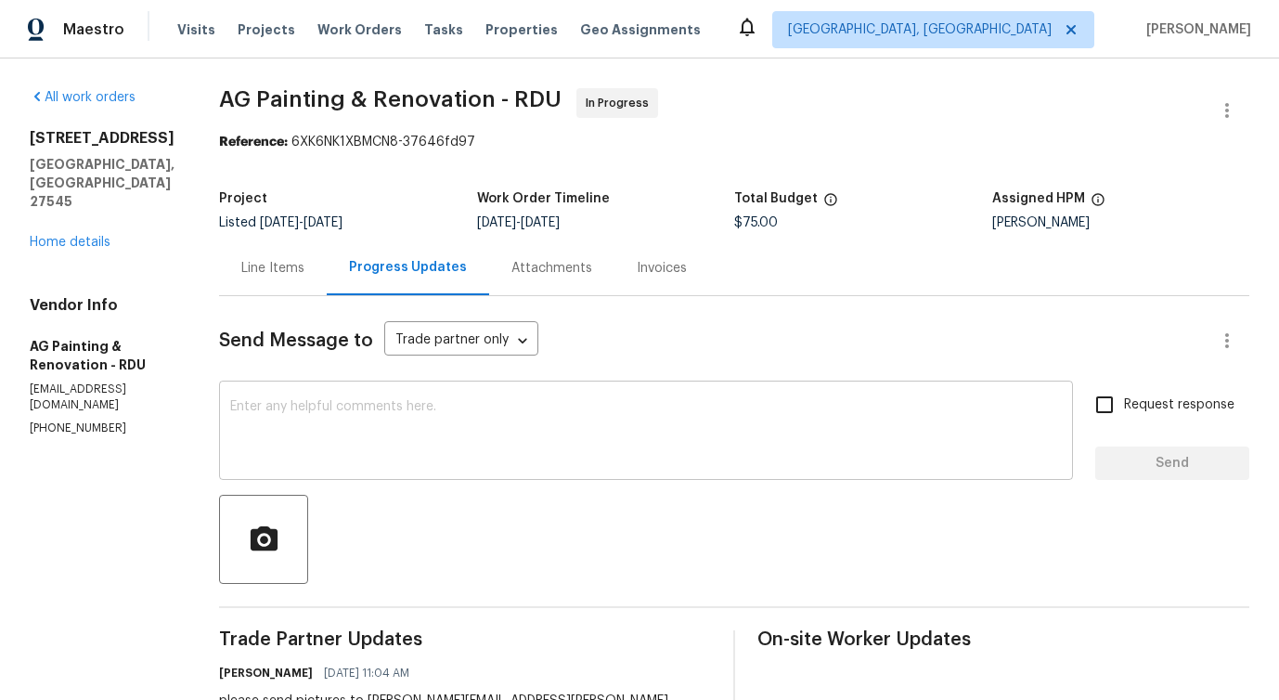
click at [449, 400] on textarea at bounding box center [645, 432] width 831 height 65
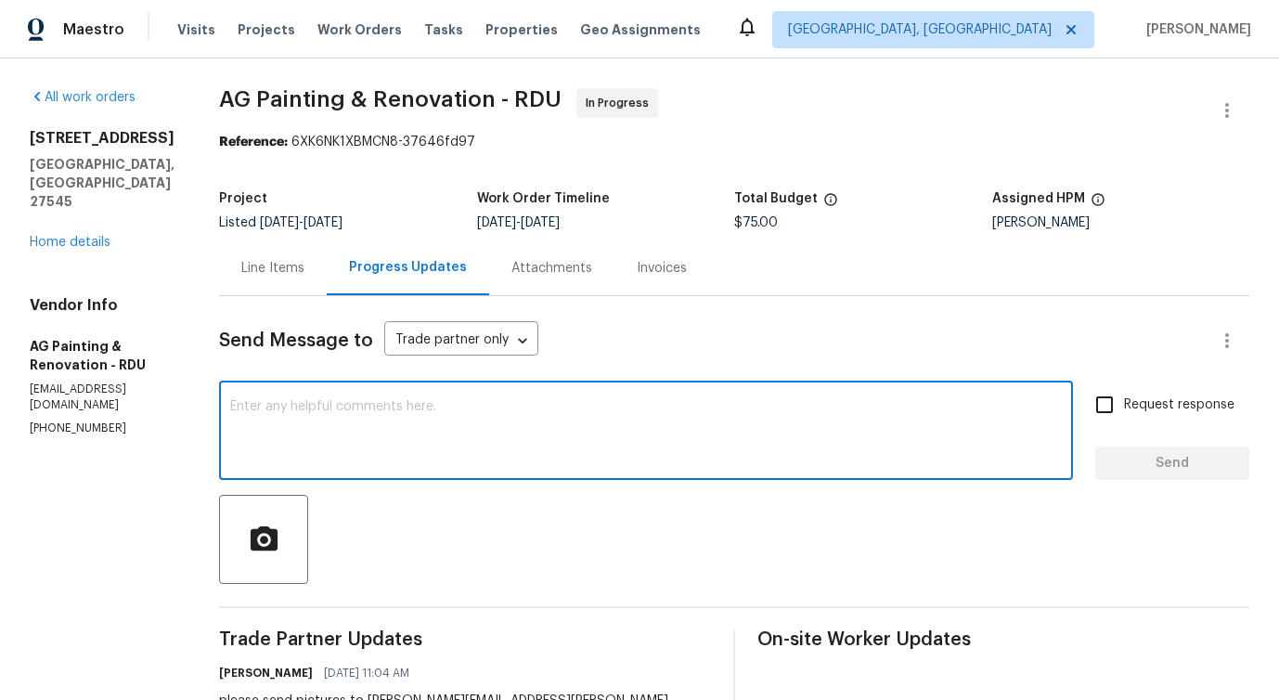
click at [371, 419] on textarea at bounding box center [645, 432] width 831 height 65
click at [306, 283] on div "Line Items" at bounding box center [273, 267] width 108 height 55
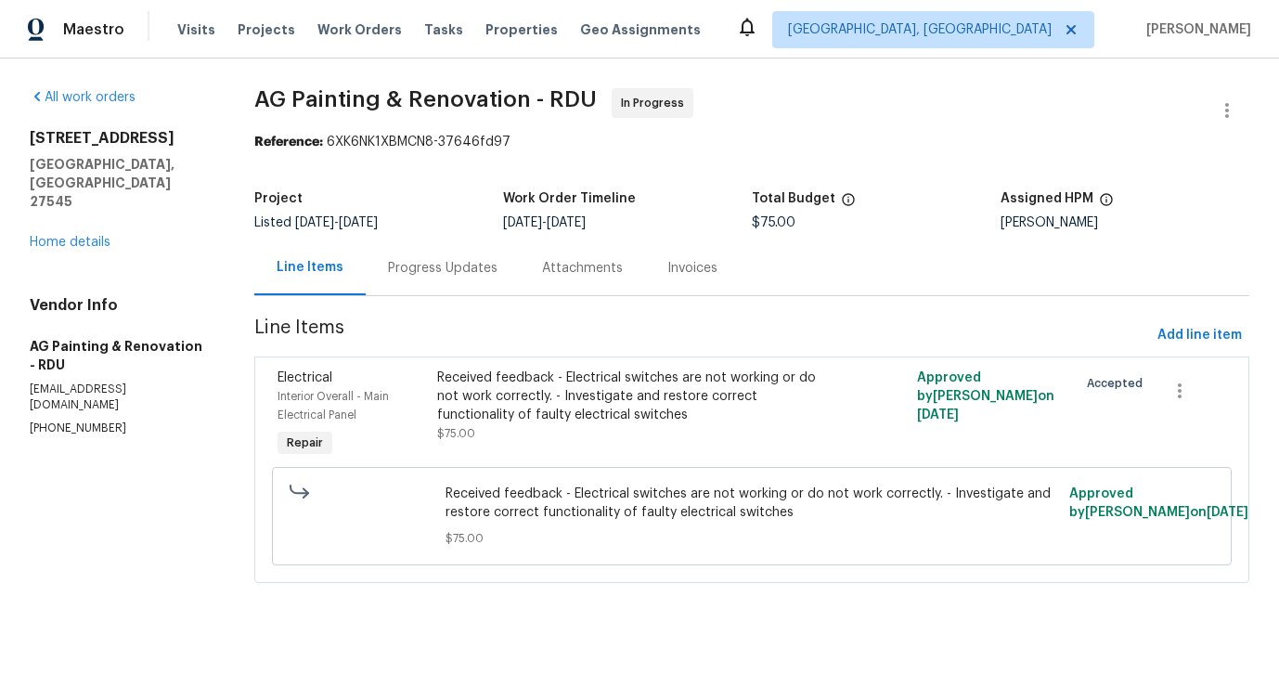
click at [470, 243] on div "Progress Updates" at bounding box center [443, 267] width 154 height 55
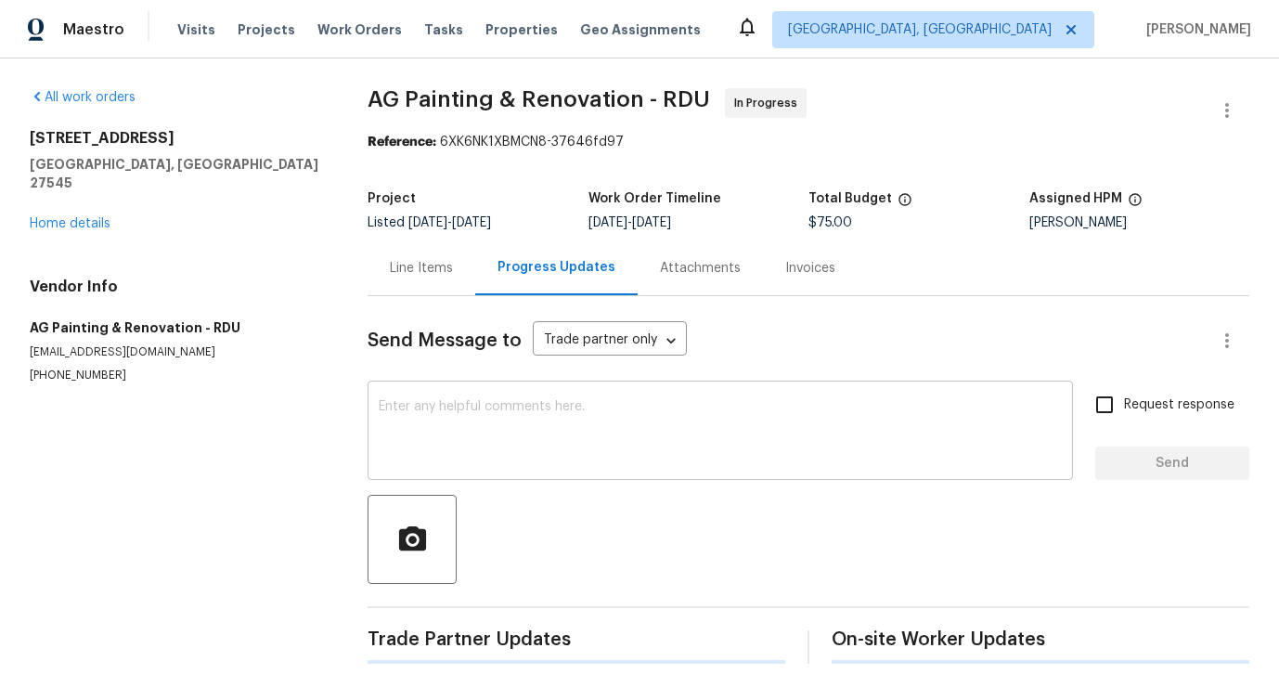
click at [524, 392] on div "x ​" at bounding box center [719, 432] width 705 height 95
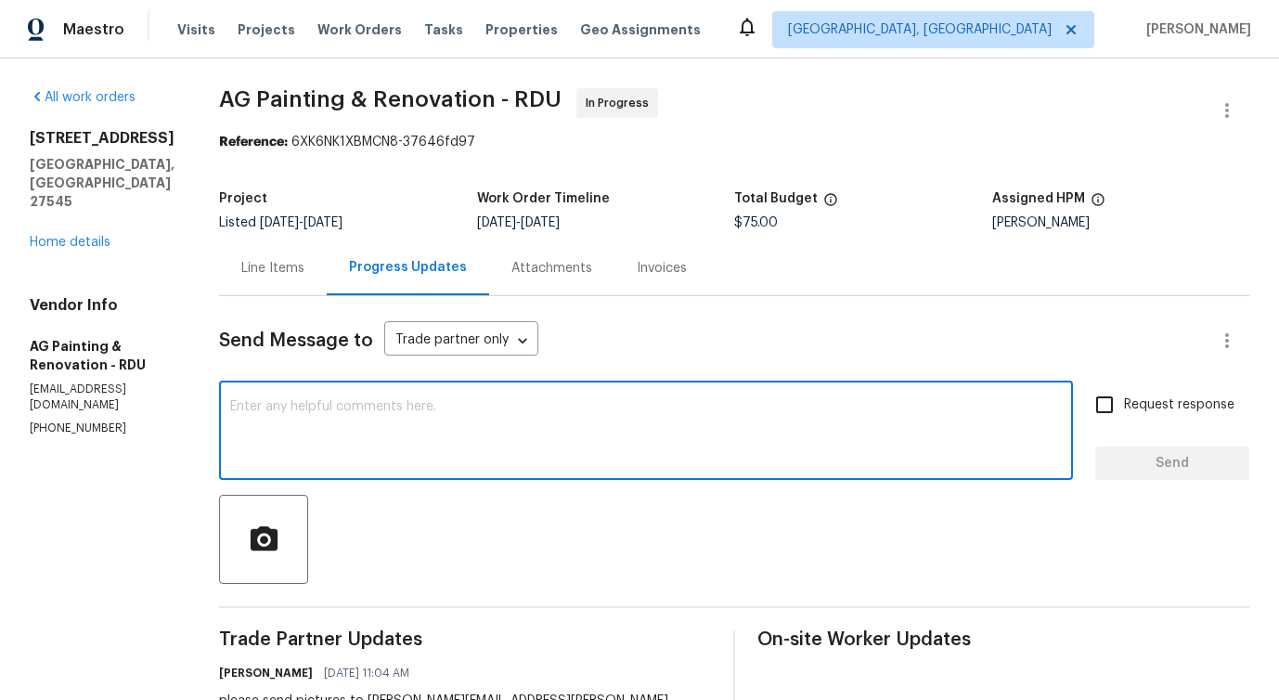
click at [304, 264] on div "Line Items" at bounding box center [272, 268] width 63 height 19
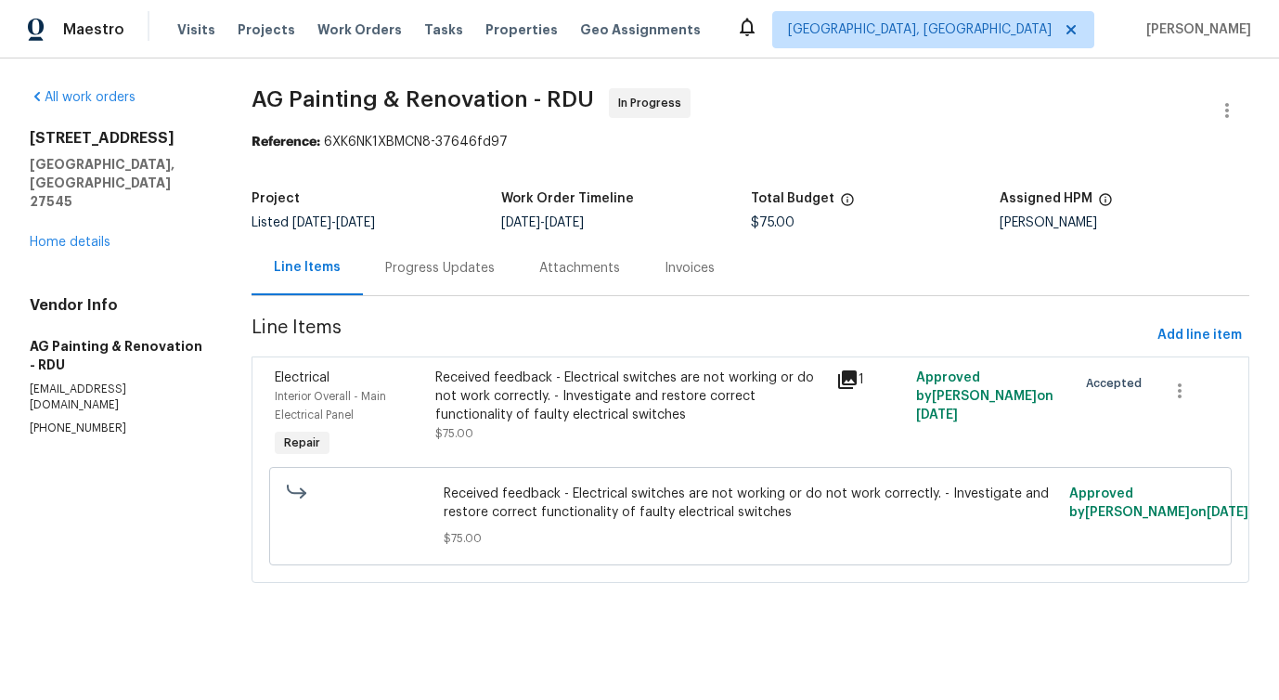
click at [516, 374] on div "Received feedback - Electrical switches are not working or do not work correctl…" at bounding box center [630, 396] width 390 height 56
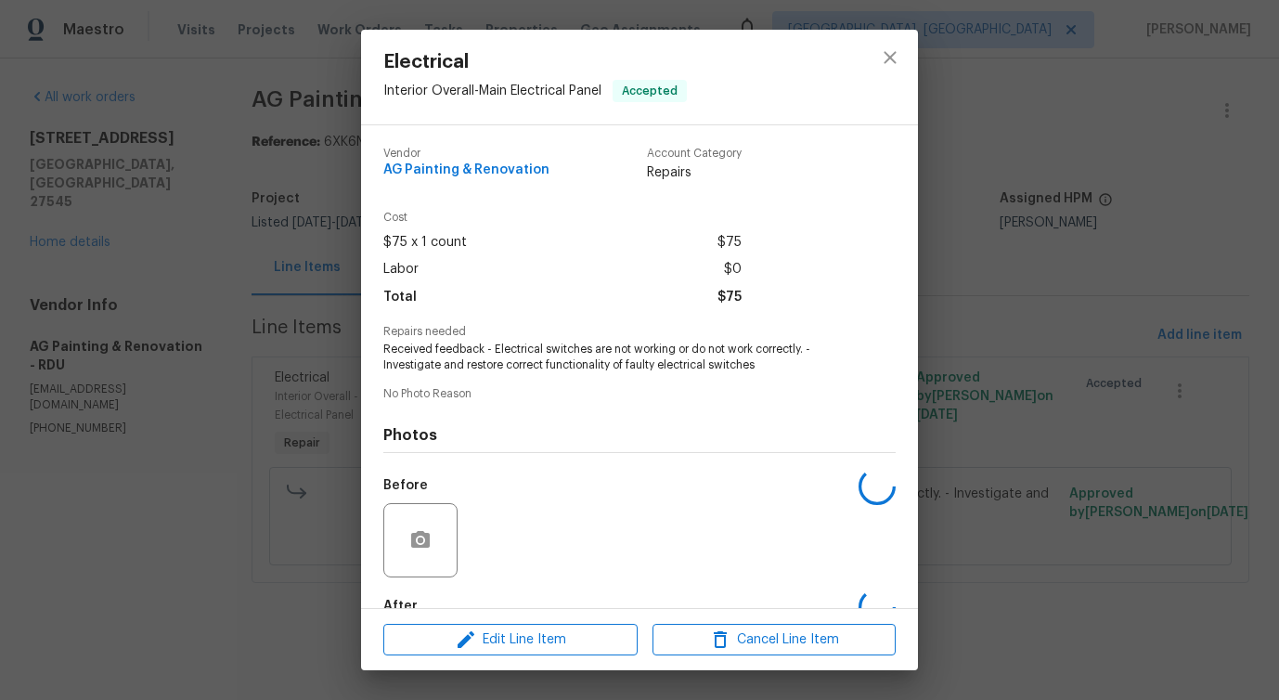
scroll to position [109, 0]
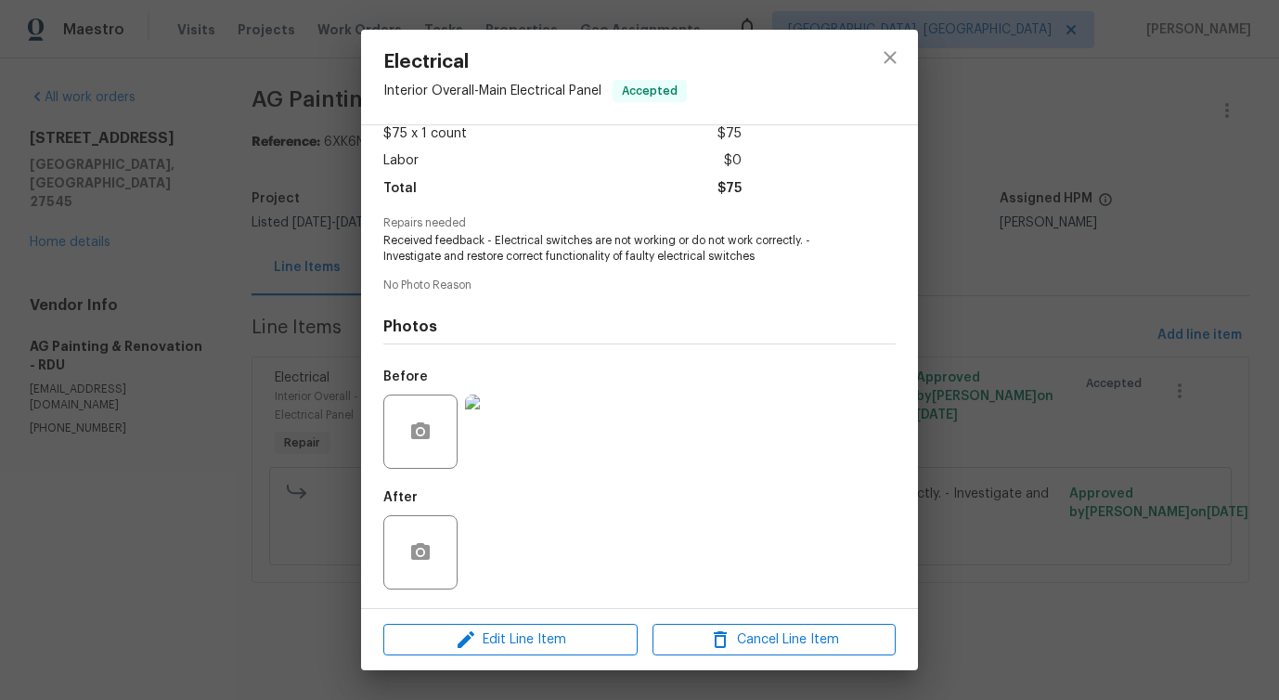
click at [494, 436] on img at bounding box center [502, 431] width 74 height 74
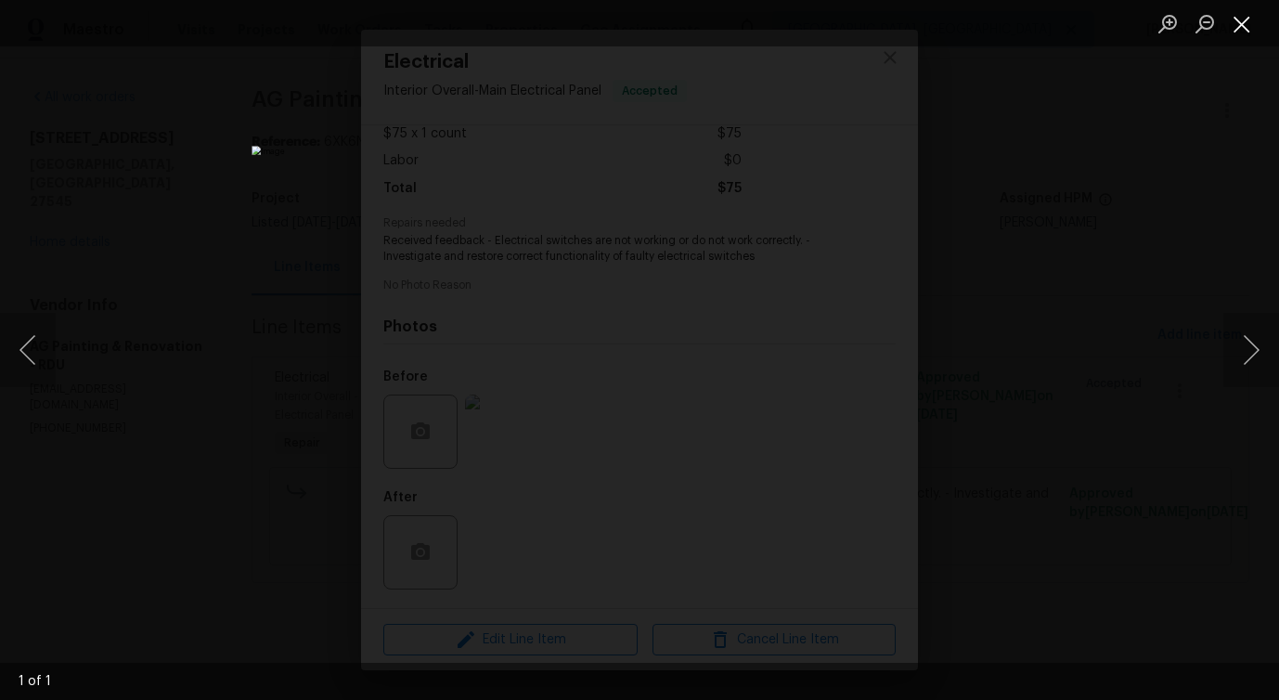
click at [1256, 31] on button "Close lightbox" at bounding box center [1241, 23] width 37 height 32
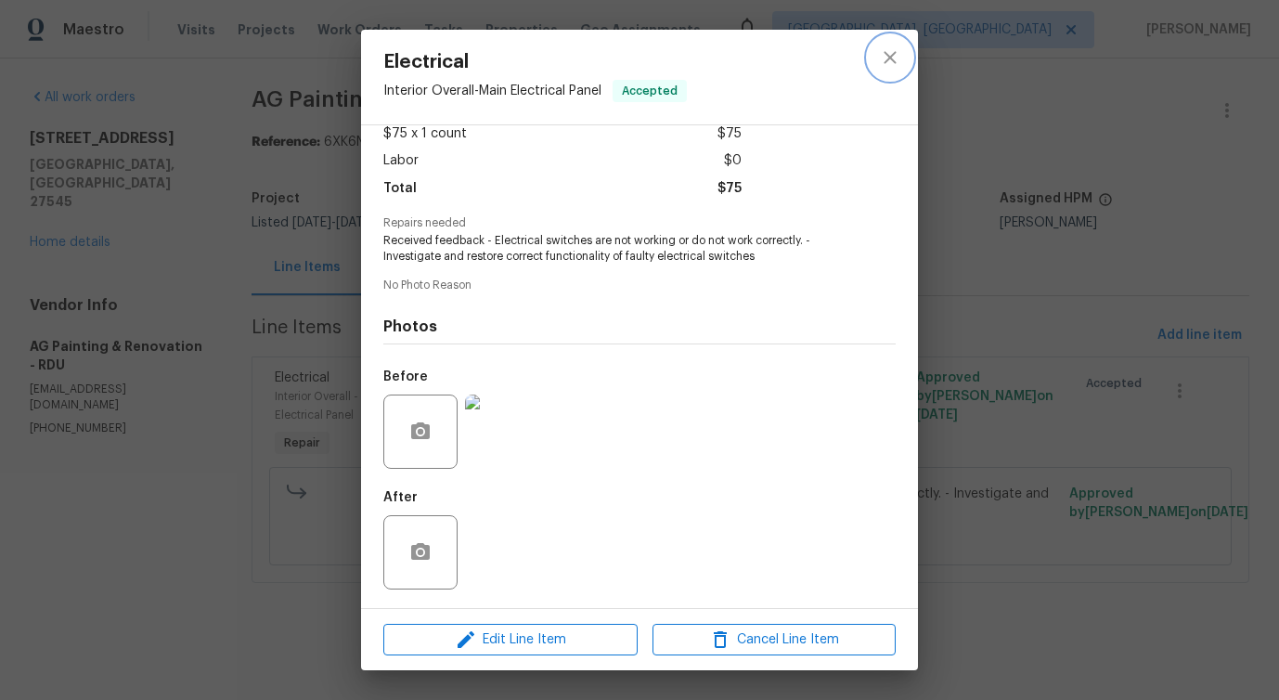
click at [870, 59] on button "close" at bounding box center [890, 57] width 45 height 45
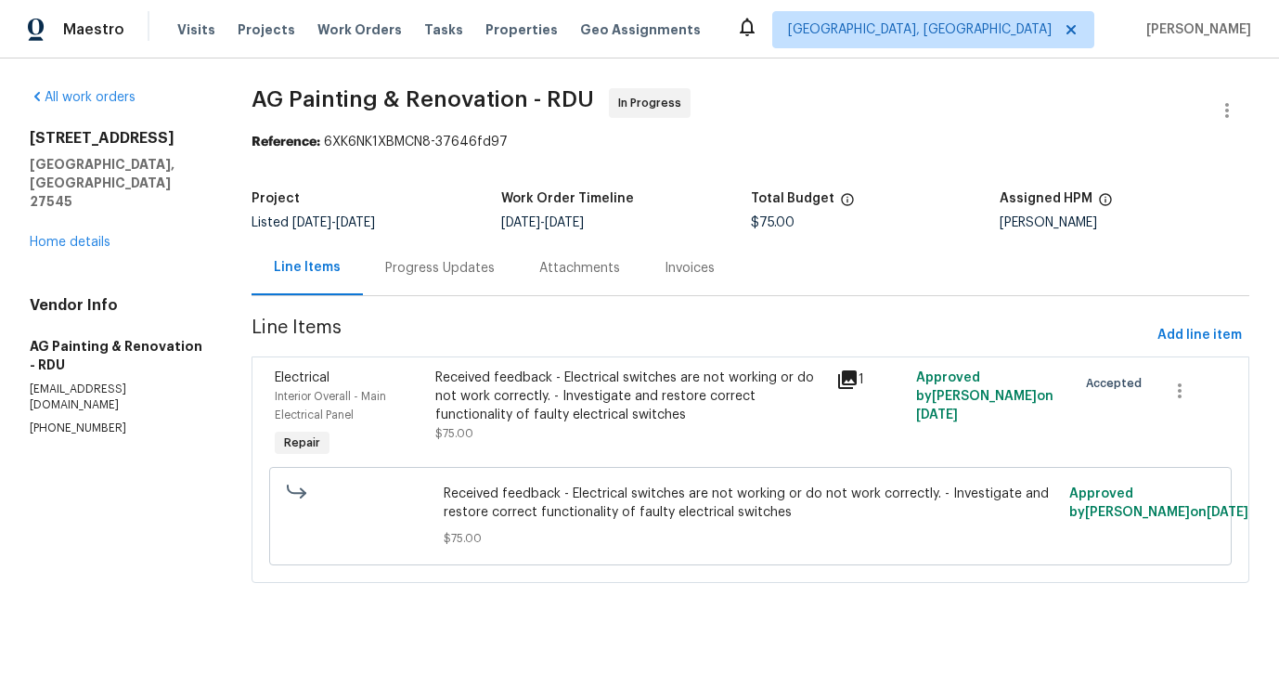
click at [465, 268] on div "Progress Updates" at bounding box center [439, 268] width 109 height 19
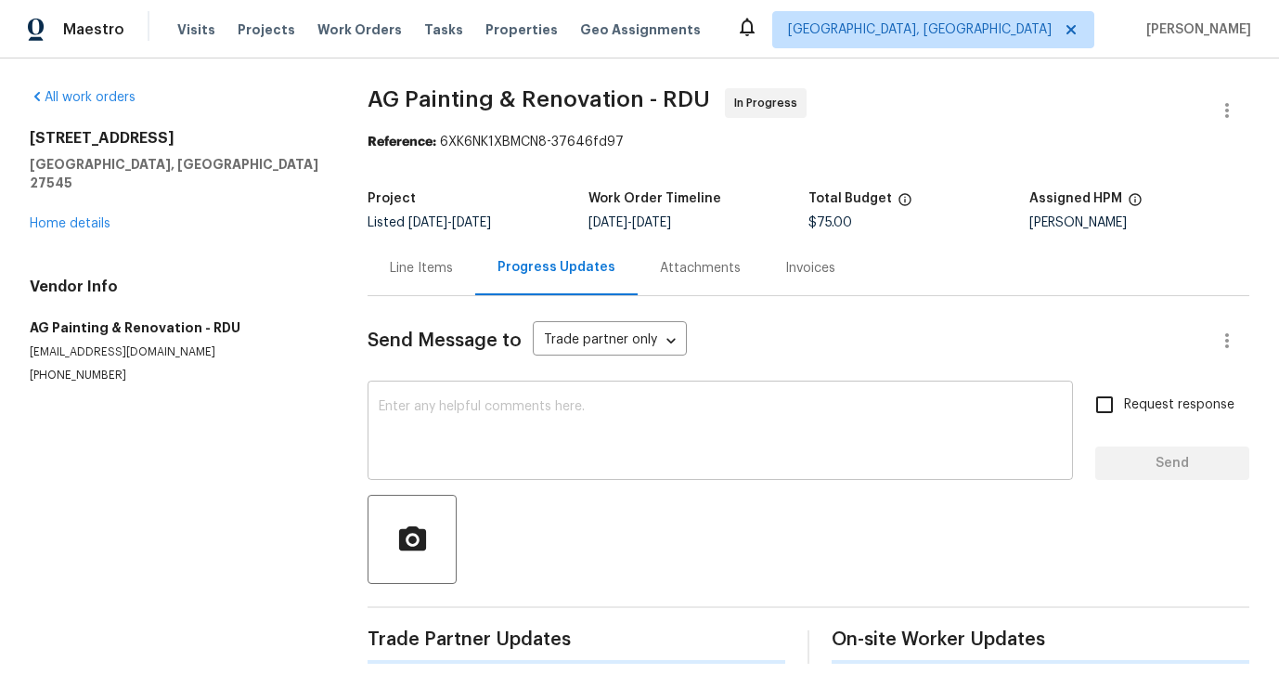
click at [476, 462] on textarea at bounding box center [720, 432] width 683 height 65
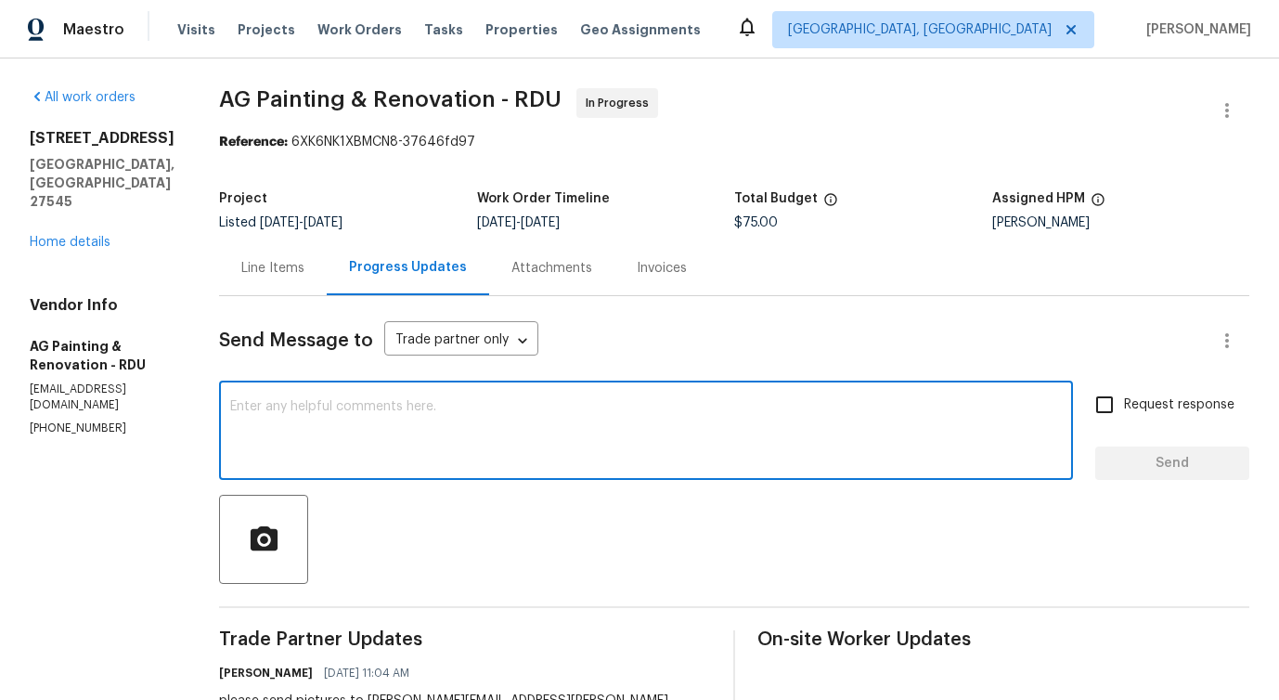
click at [327, 285] on div "Line Items" at bounding box center [273, 267] width 108 height 55
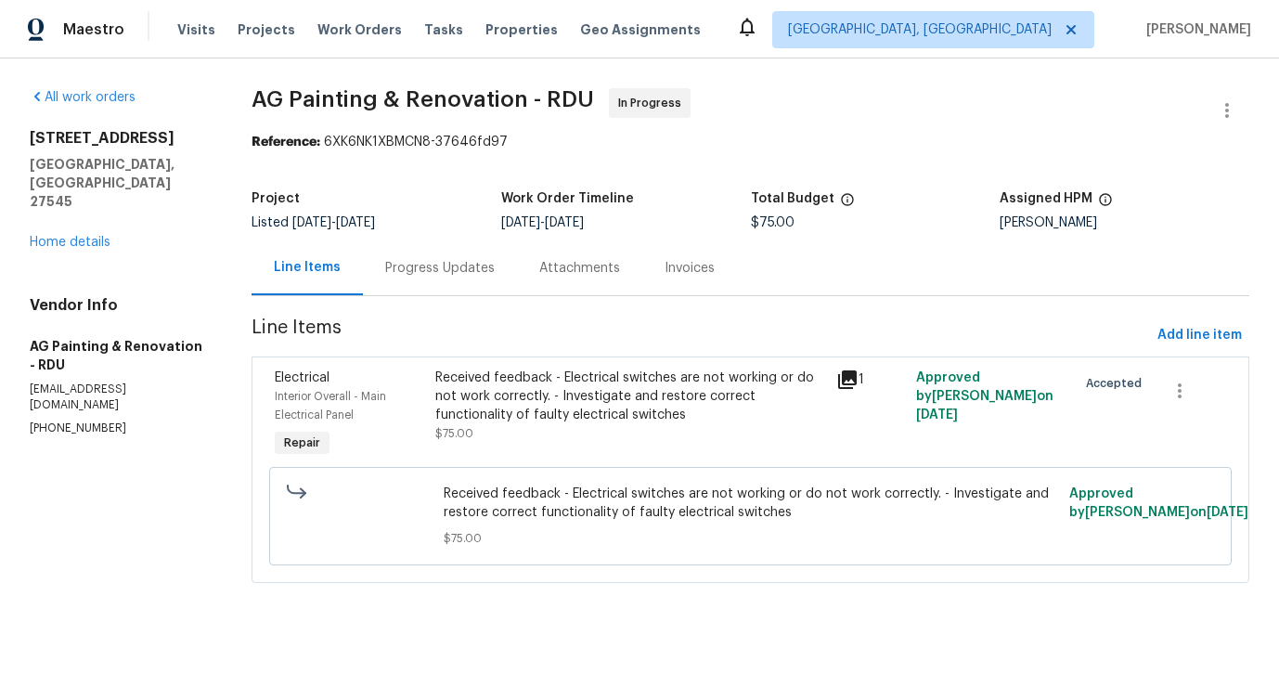
click at [629, 407] on div "Received feedback - Electrical switches are not working or do not work correctl…" at bounding box center [630, 396] width 390 height 56
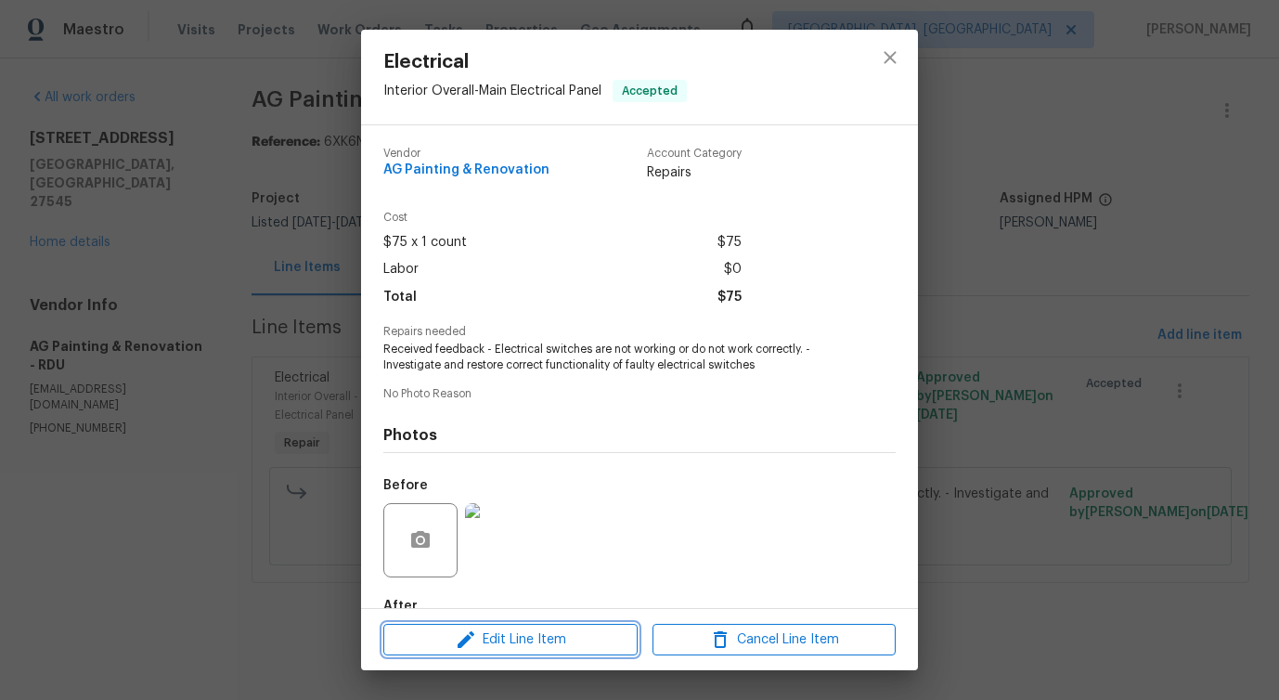
click at [522, 635] on span "Edit Line Item" at bounding box center [510, 639] width 243 height 23
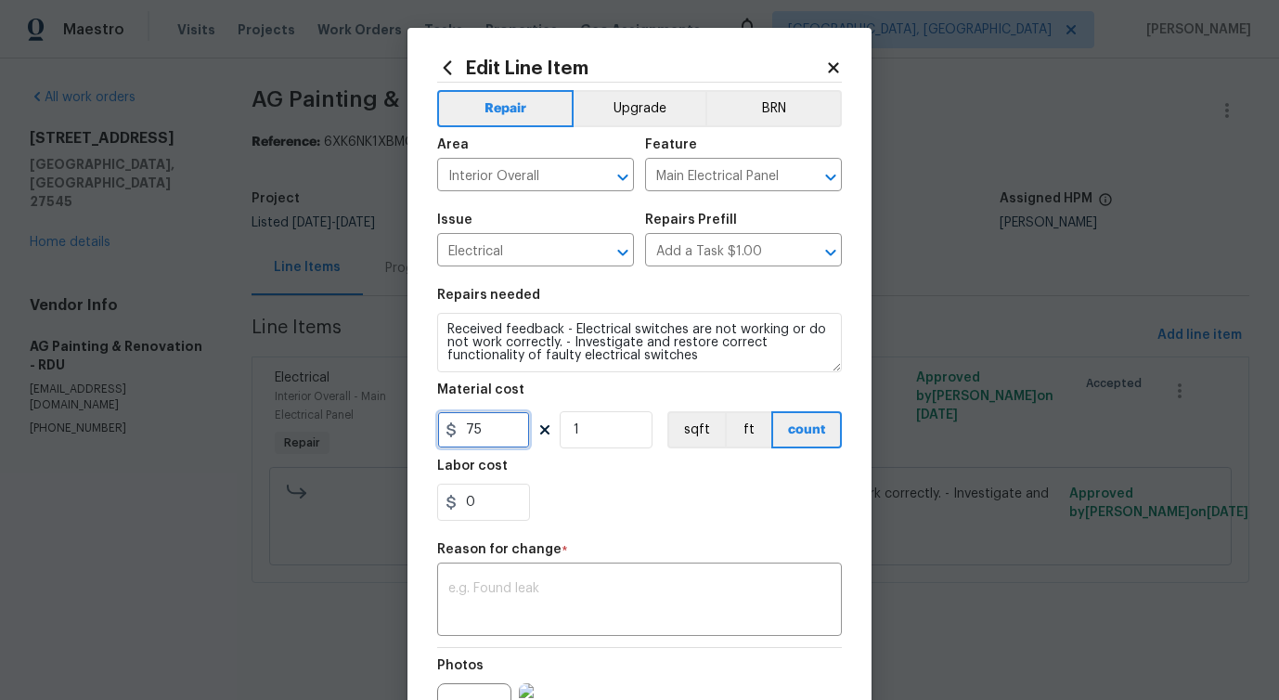
click at [482, 430] on input "75" at bounding box center [483, 429] width 93 height 37
type input "125"
click at [587, 610] on textarea at bounding box center [639, 601] width 382 height 39
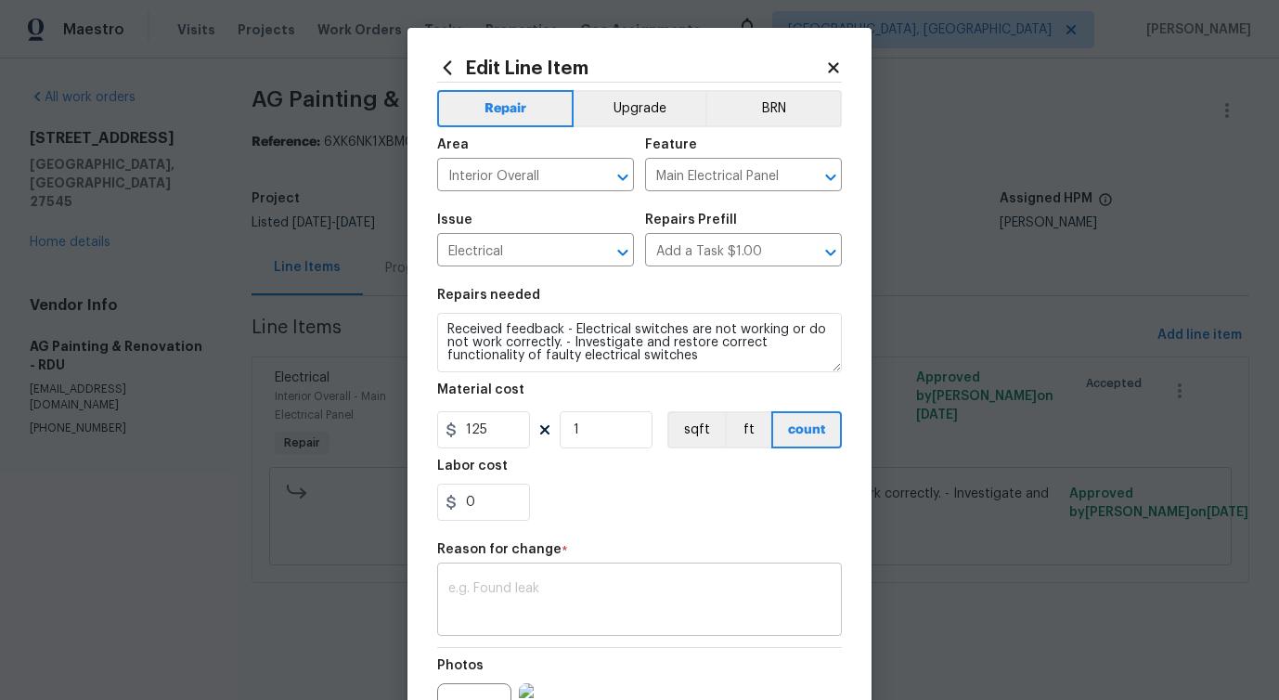
paste textarea "(PS) Updated per vendor's final cost."
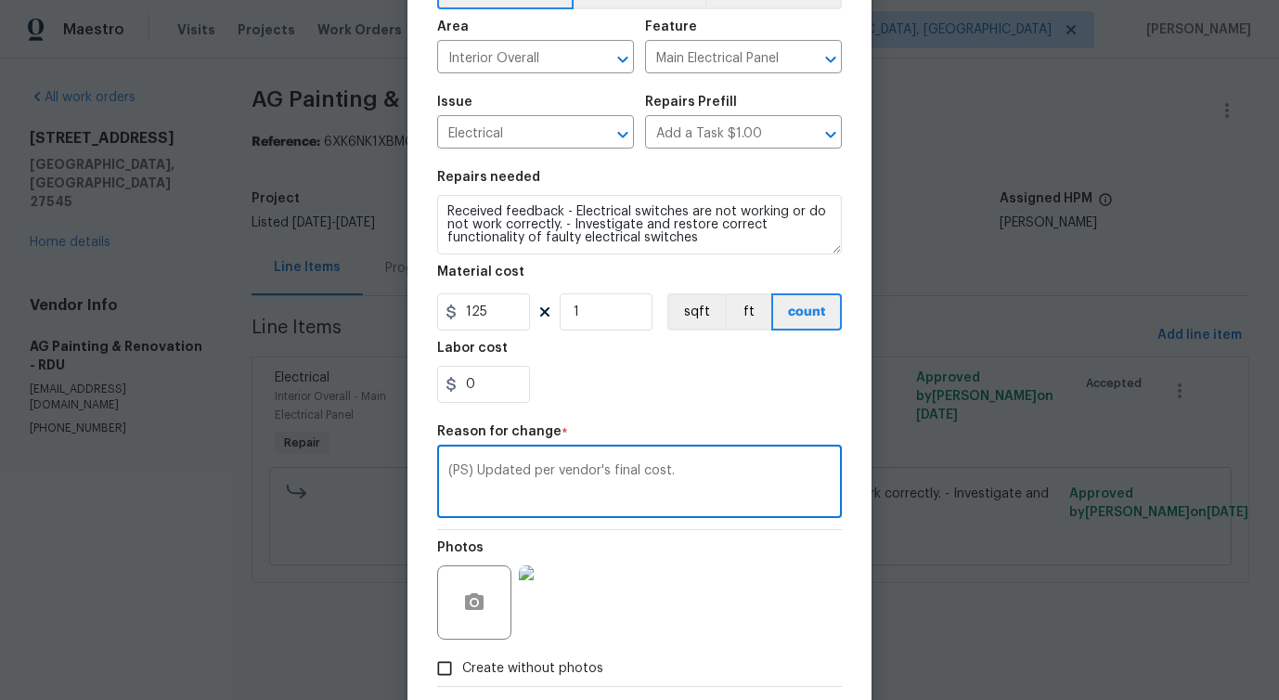
scroll to position [189, 0]
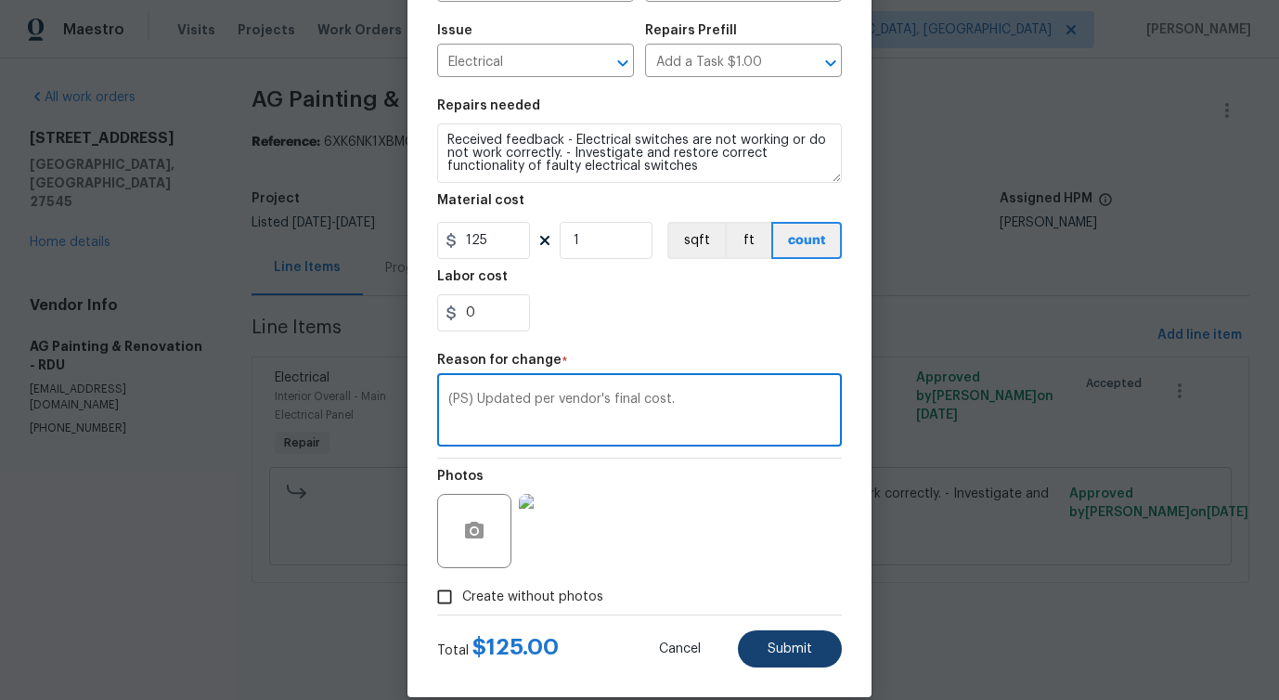
type textarea "(PS) Updated per vendor's final cost."
click at [818, 639] on button "Submit" at bounding box center [790, 648] width 104 height 37
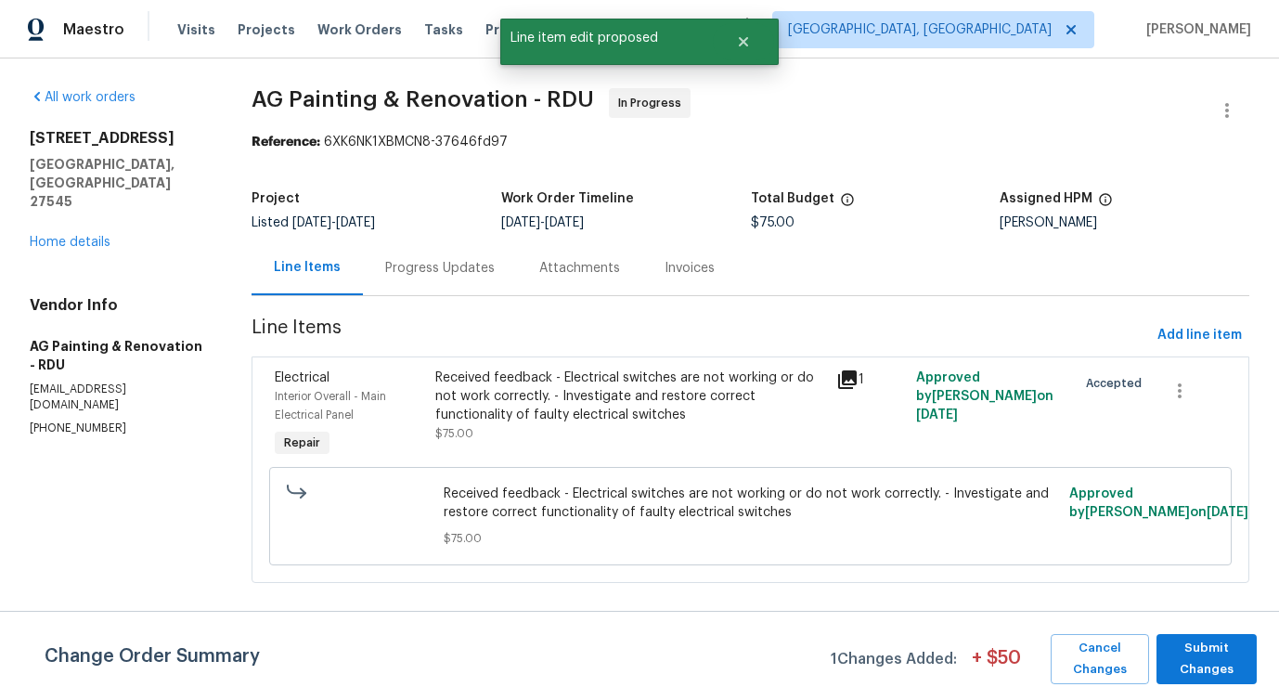
scroll to position [0, 0]
click at [1219, 656] on span "Submit Changes" at bounding box center [1206, 658] width 82 height 43
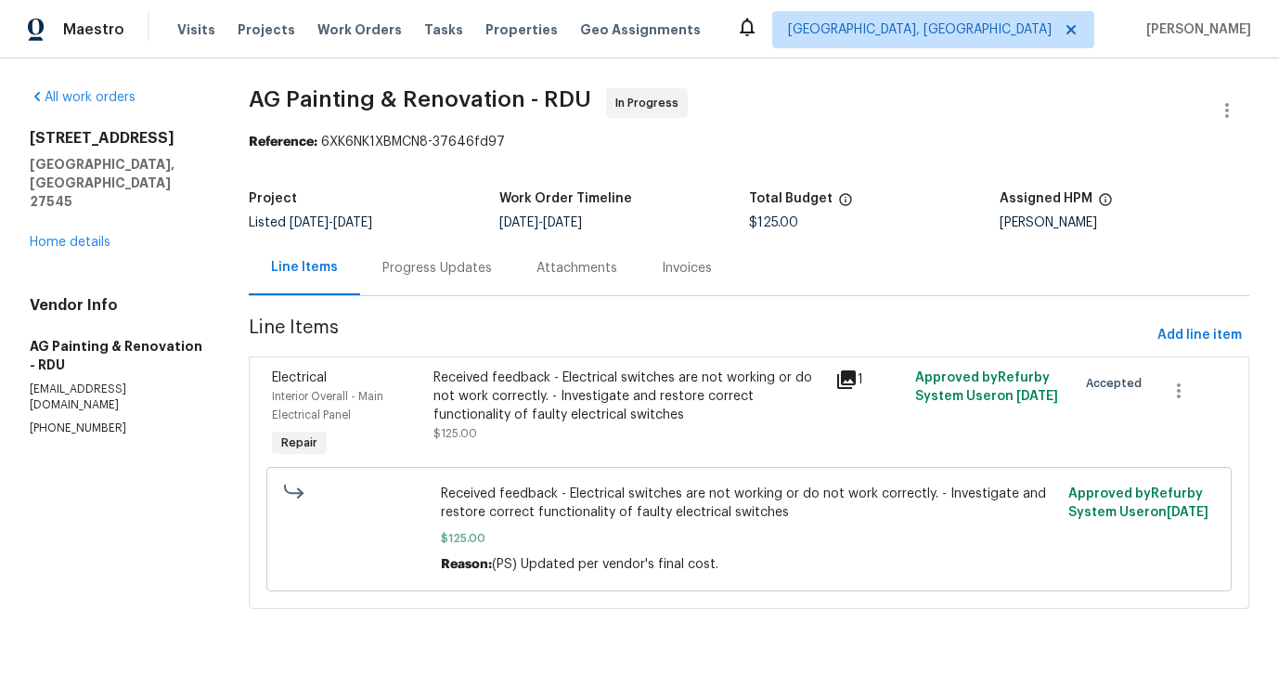
click at [608, 405] on div "Received feedback - Electrical switches are not working or do not work correctl…" at bounding box center [628, 396] width 391 height 56
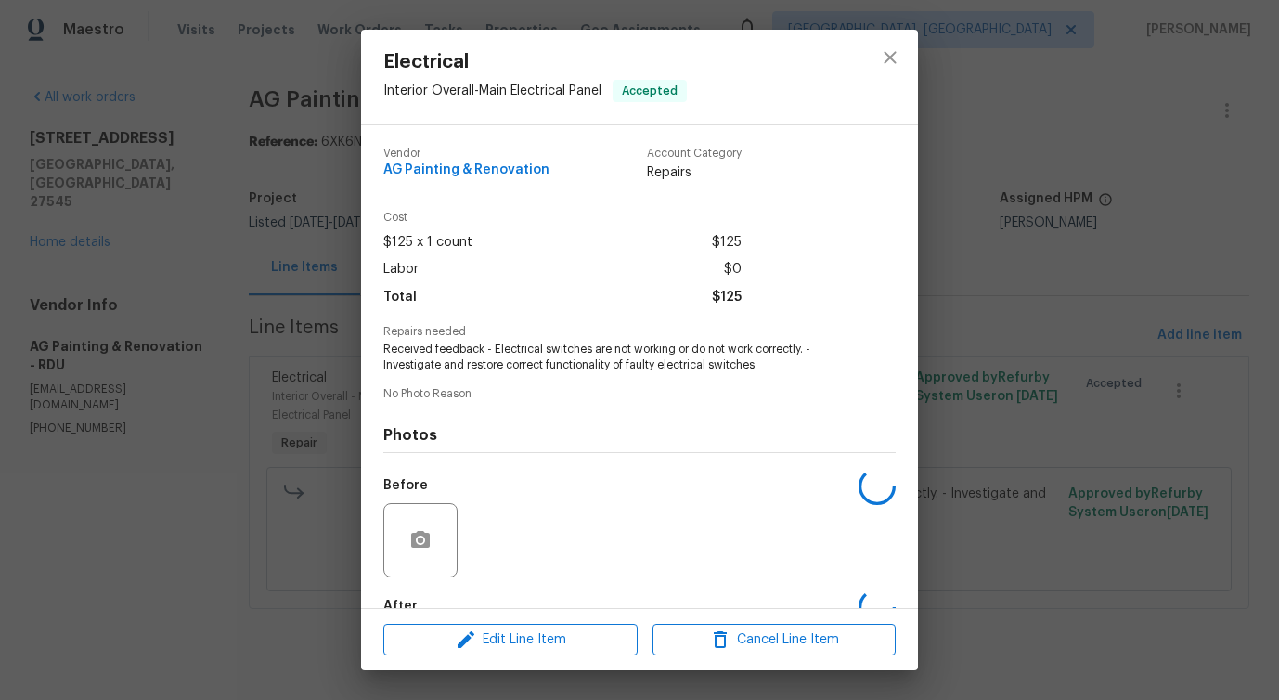
scroll to position [109, 0]
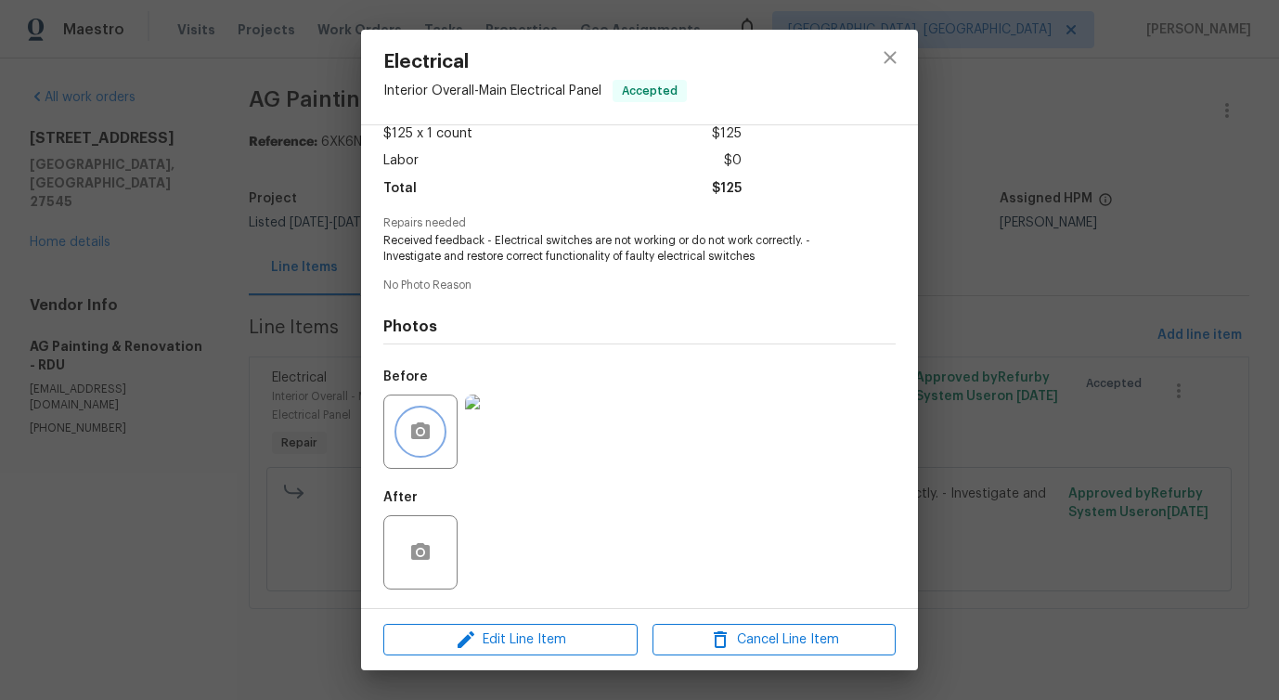
click at [424, 424] on icon "button" at bounding box center [420, 430] width 19 height 17
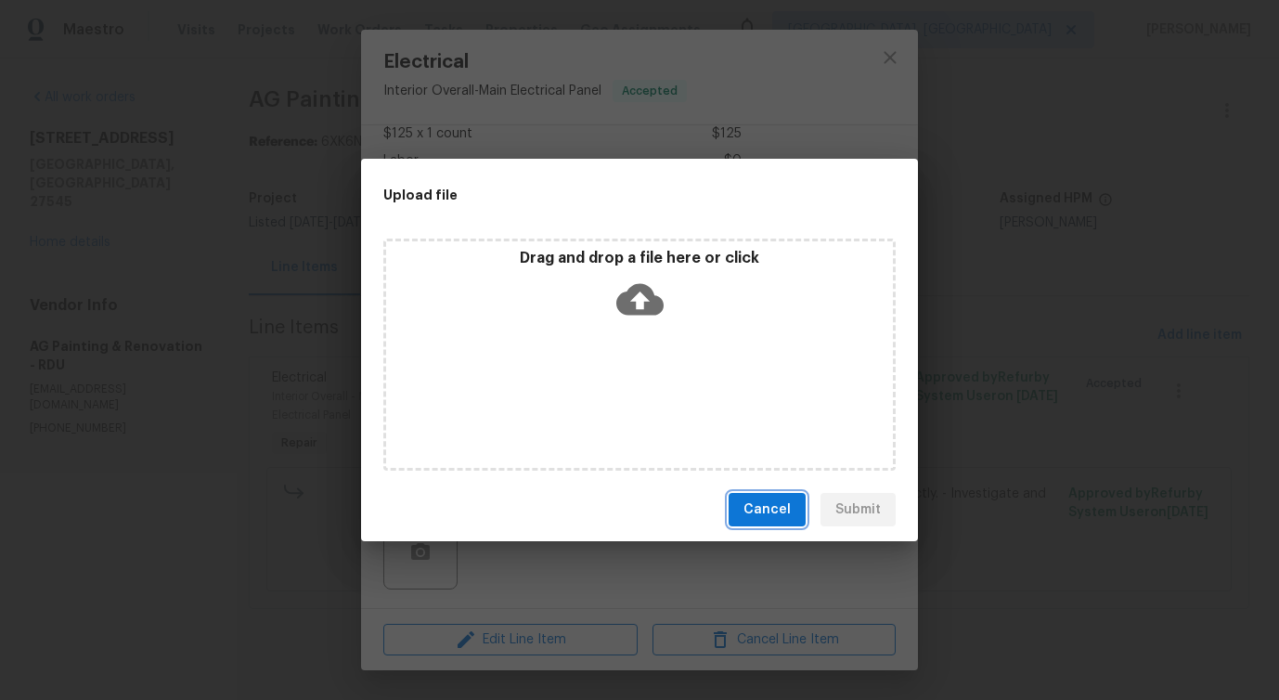
click at [762, 515] on span "Cancel" at bounding box center [766, 509] width 47 height 23
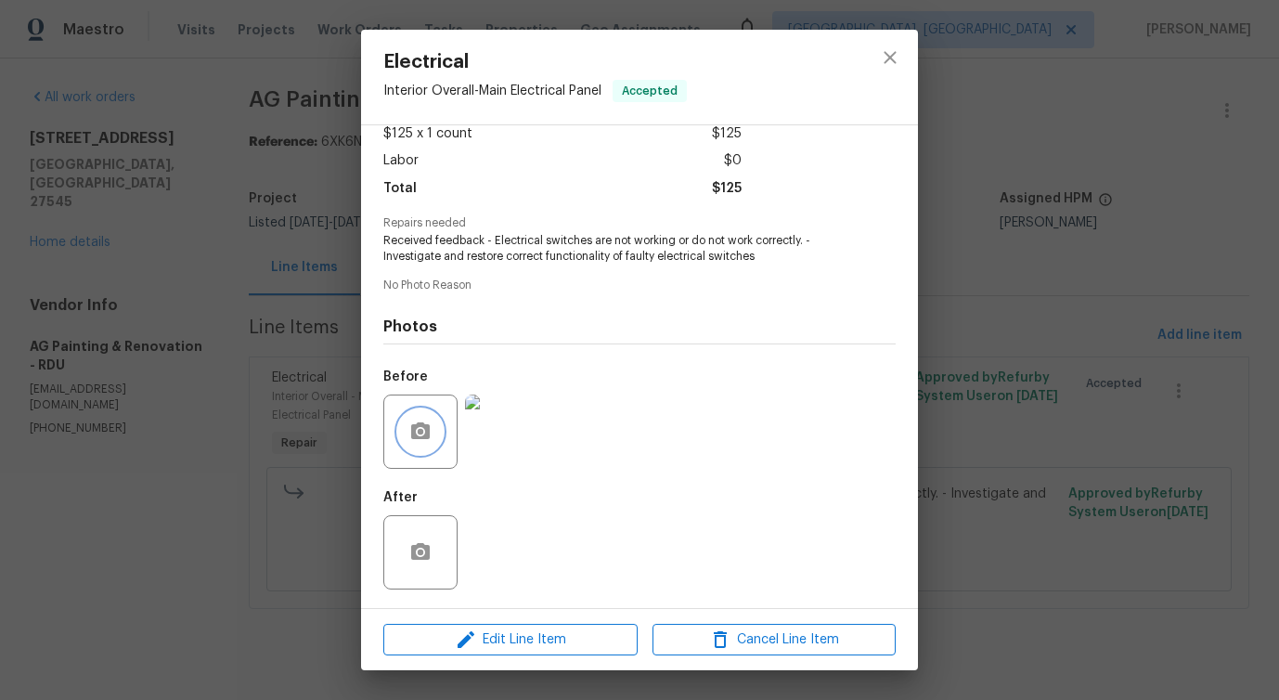
click at [417, 418] on button "button" at bounding box center [420, 431] width 45 height 45
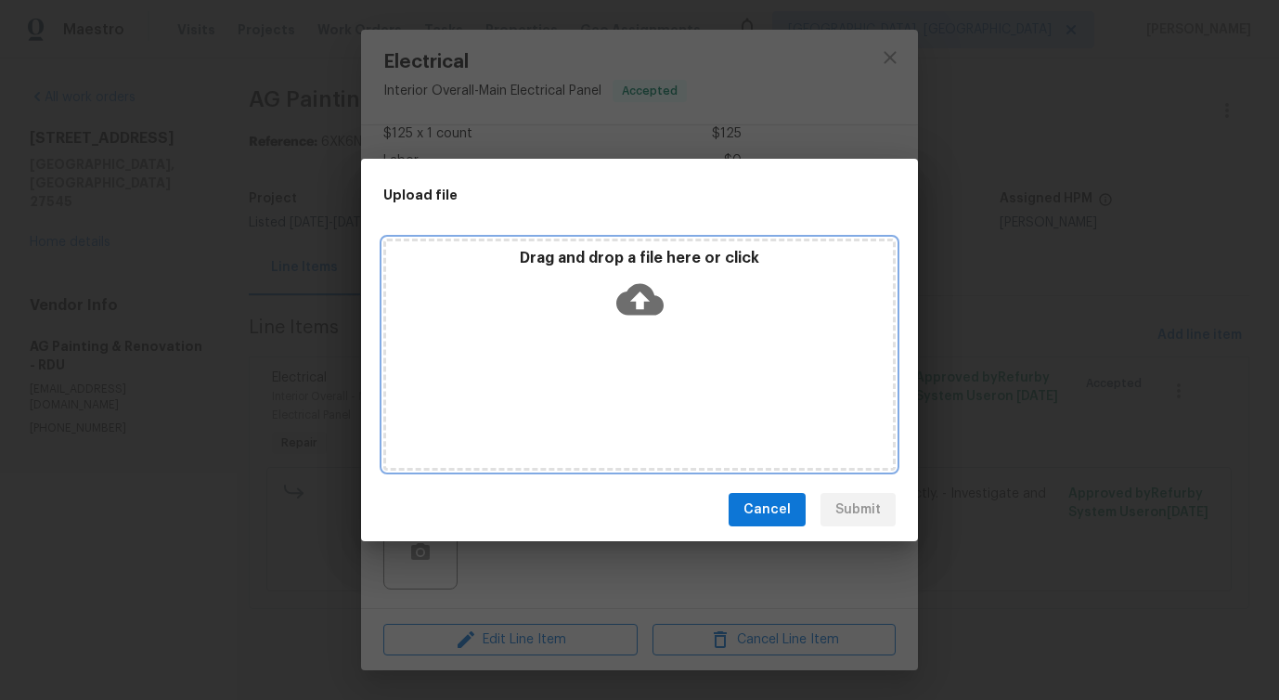
click at [636, 291] on icon at bounding box center [639, 300] width 47 height 32
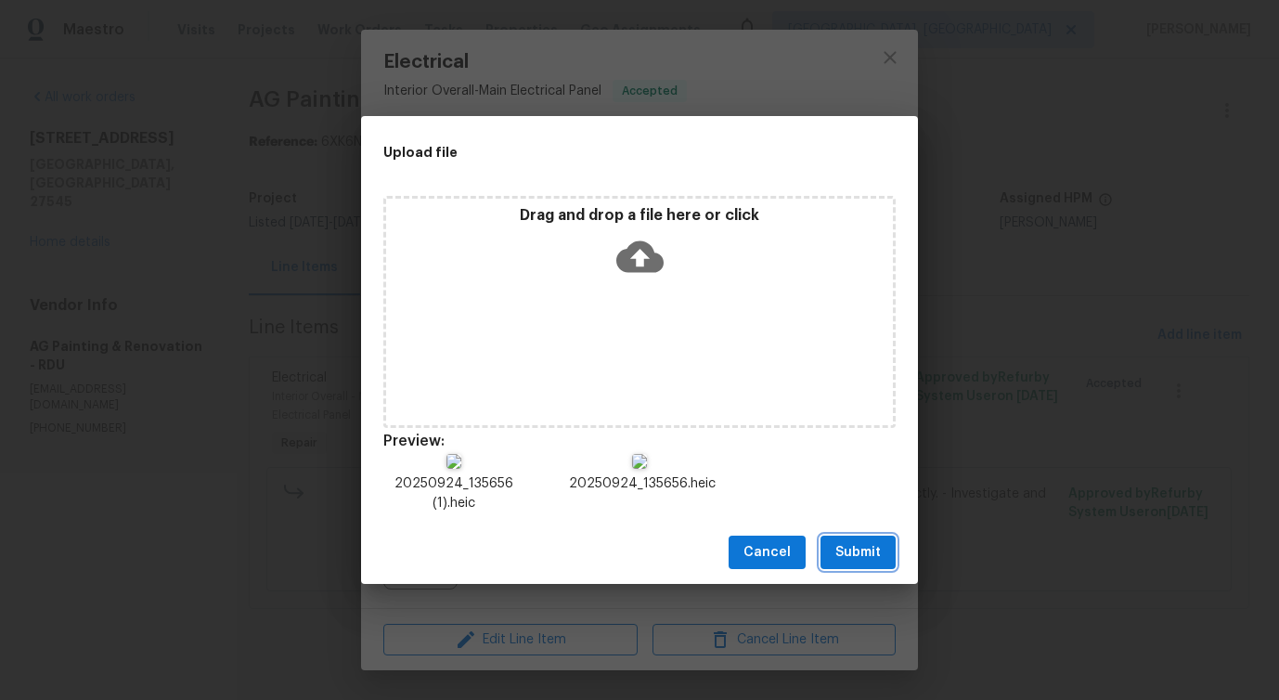
click at [842, 553] on span "Submit" at bounding box center [857, 552] width 45 height 23
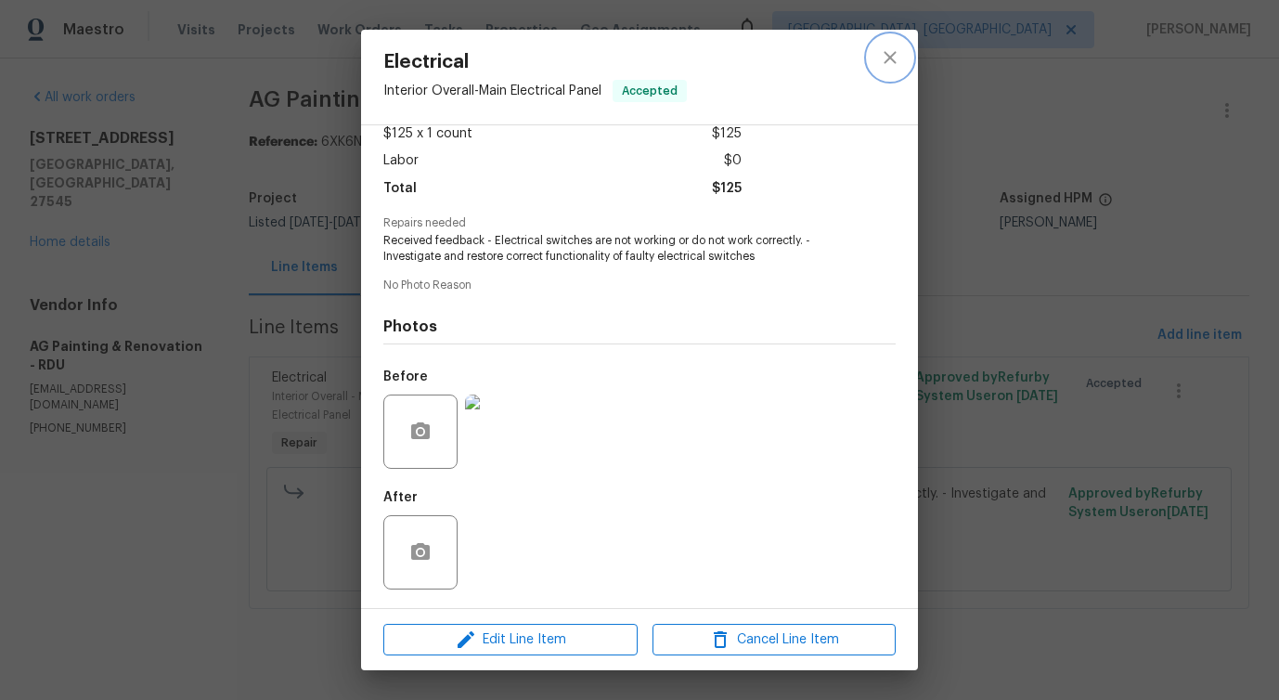
click at [897, 60] on icon "close" at bounding box center [890, 57] width 22 height 22
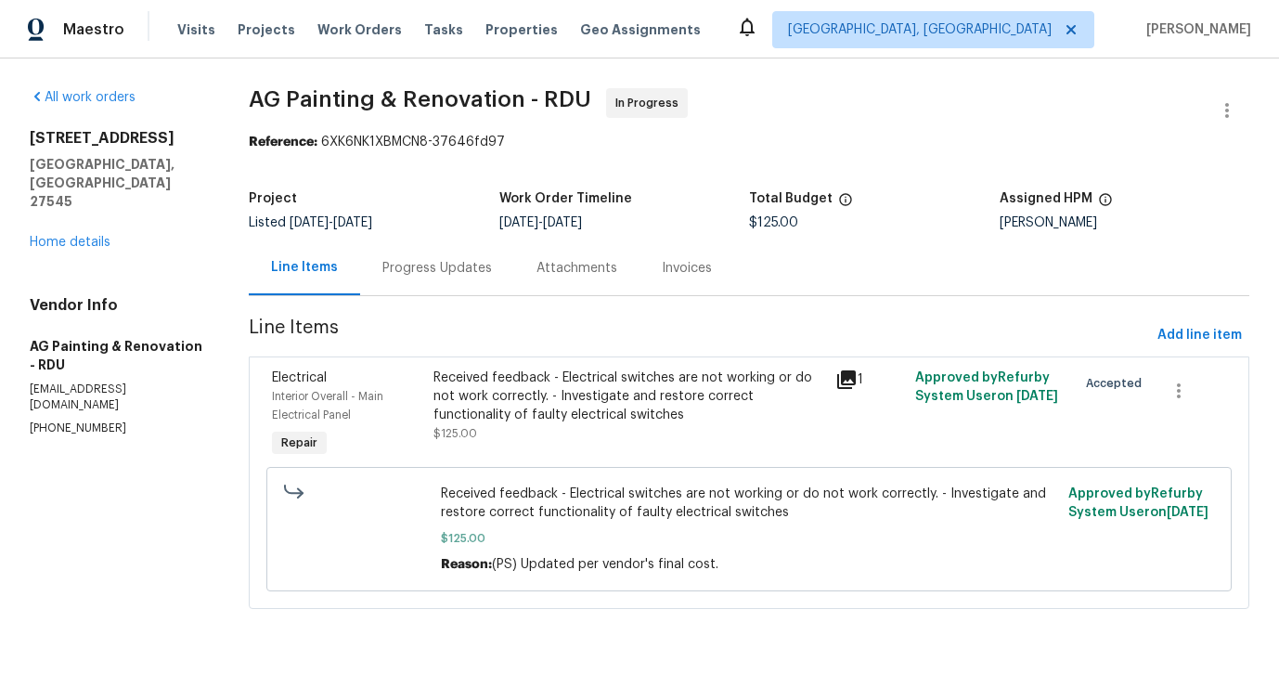
click at [405, 275] on div "Progress Updates" at bounding box center [436, 268] width 109 height 19
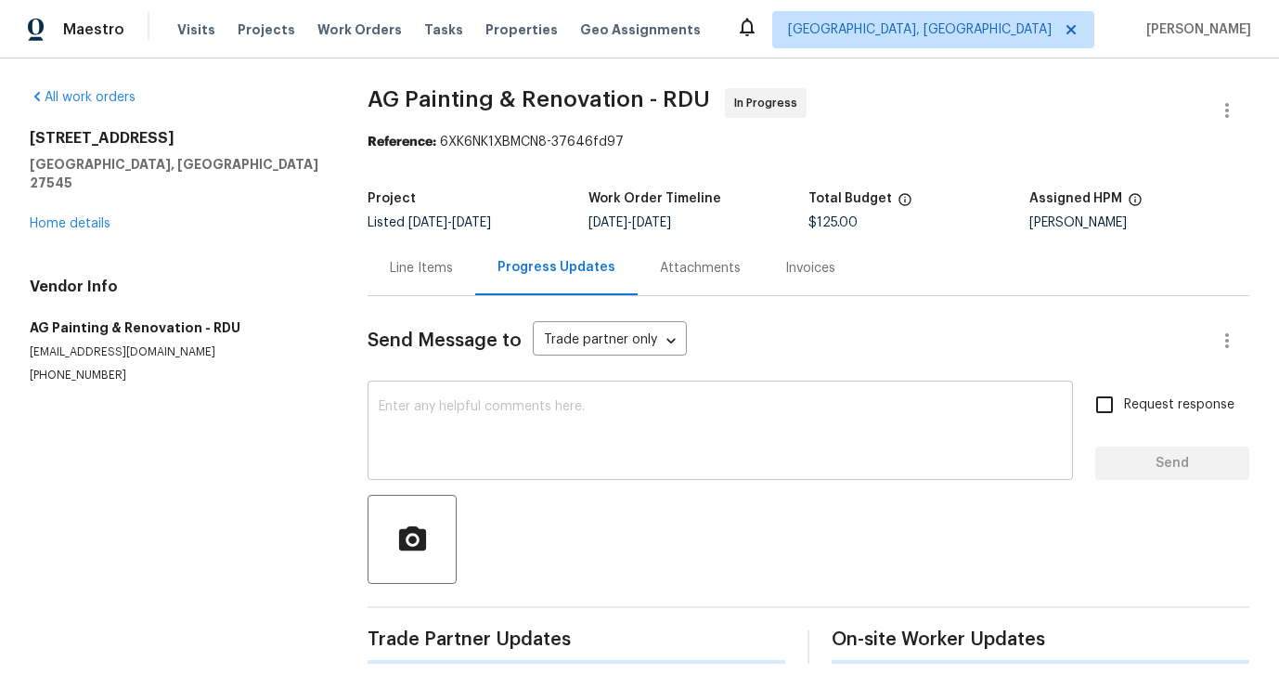
click at [467, 416] on textarea at bounding box center [720, 432] width 683 height 65
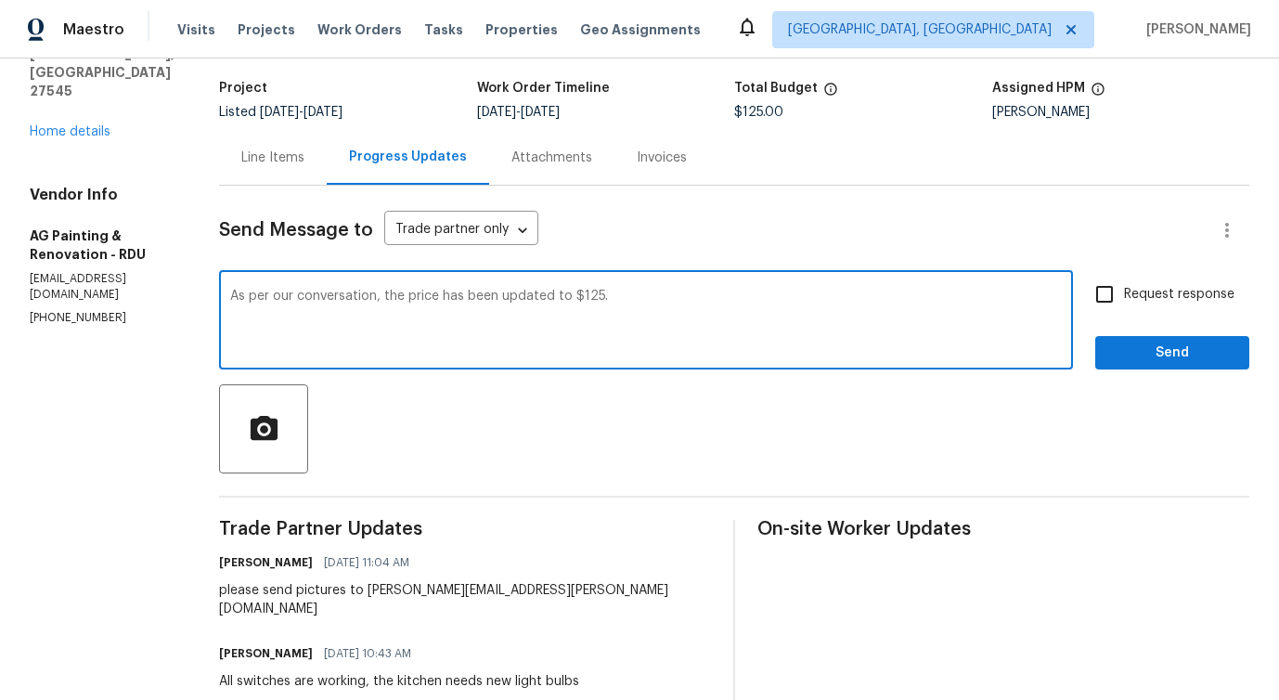
scroll to position [111, 0]
click at [0, 0] on span "Please" at bounding box center [0, 0] width 0 height 0
type textarea "As per our conversation, the price has been updated to $125. Please proceed wit…"
drag, startPoint x: 278, startPoint y: 296, endPoint x: 426, endPoint y: 297, distance: 147.5
click at [426, 297] on div "As per our conversation, the price has been updated to $125. Please proceed wit…" at bounding box center [646, 321] width 854 height 95
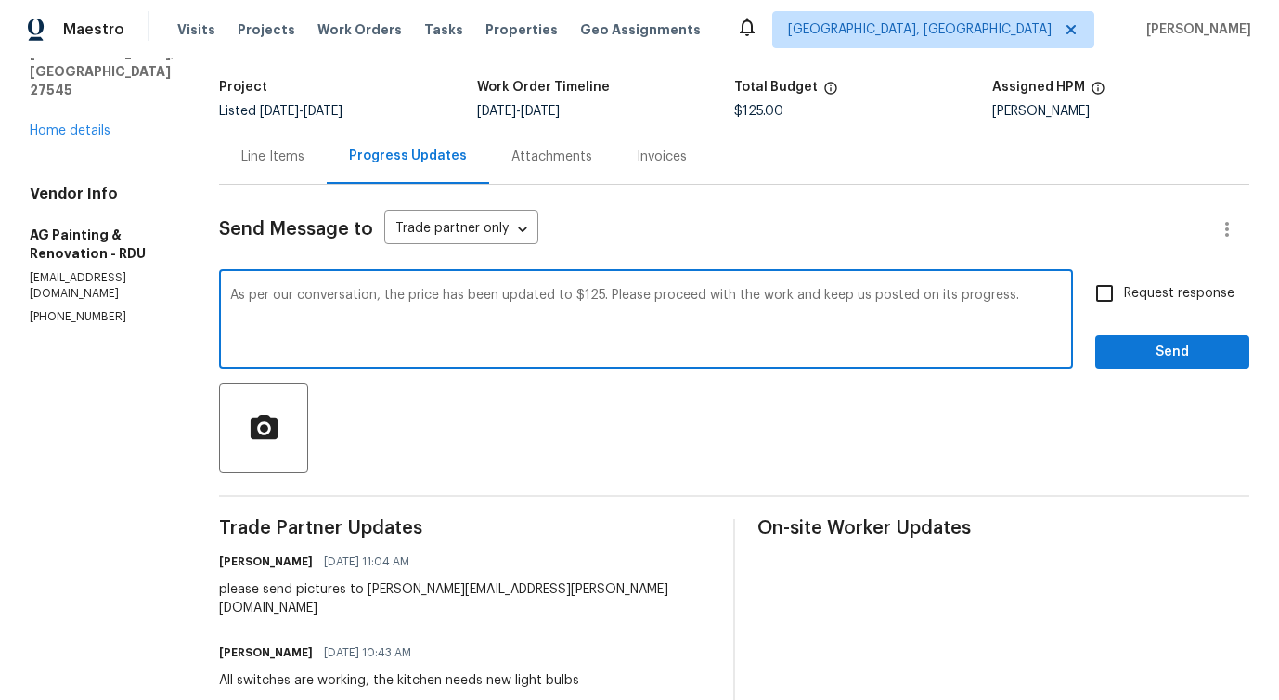
drag, startPoint x: 283, startPoint y: 296, endPoint x: 423, endPoint y: 295, distance: 140.1
click at [423, 295] on textarea "As per our conversation, the price has been updated to $125. Please proceed wit…" at bounding box center [645, 321] width 831 height 65
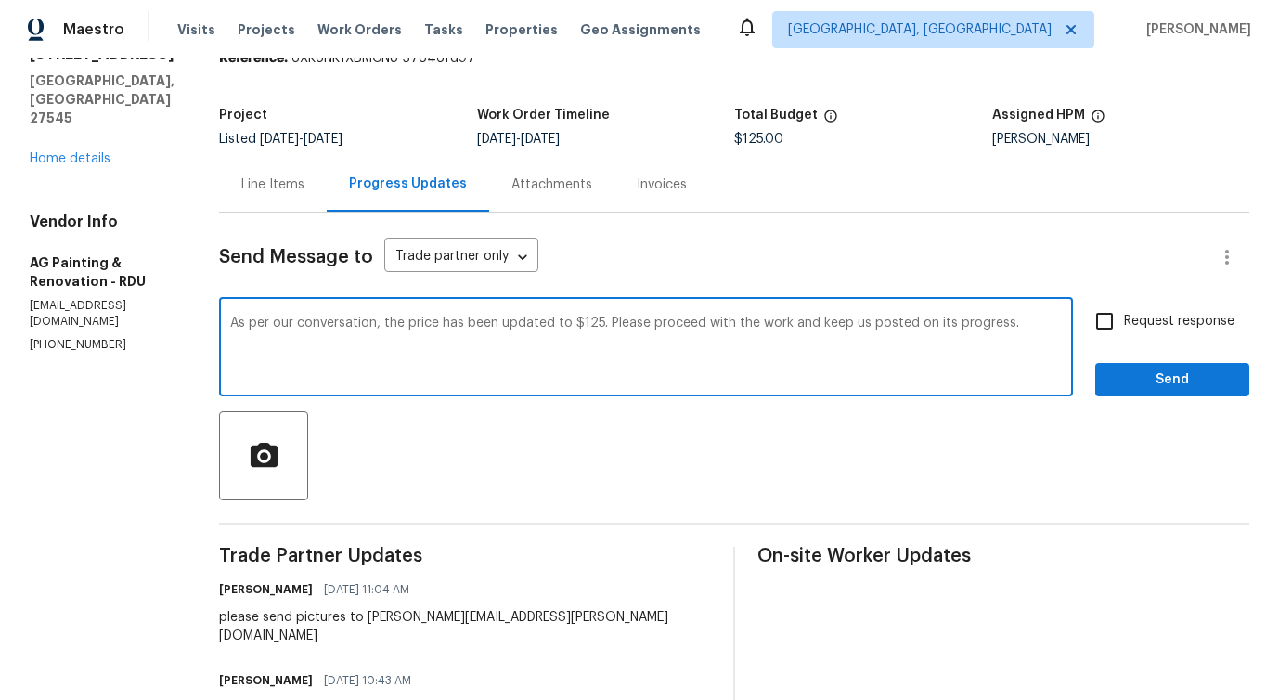
scroll to position [0, 0]
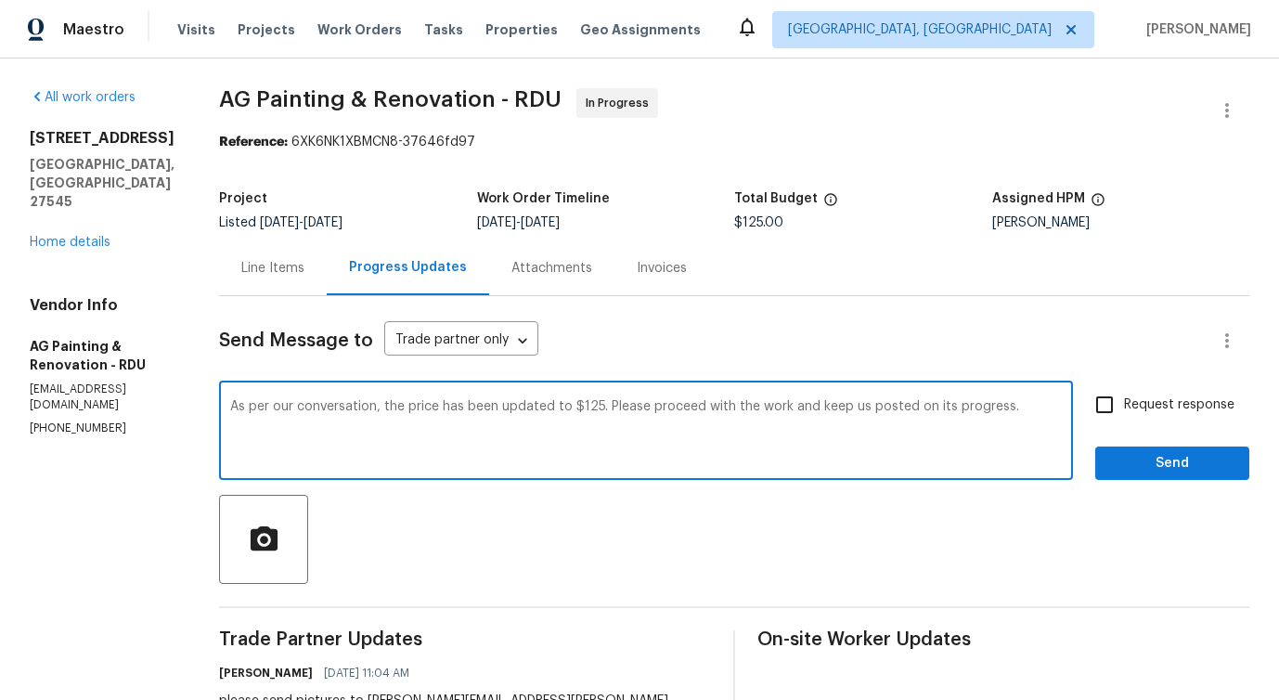
drag, startPoint x: 435, startPoint y: 408, endPoint x: 651, endPoint y: 413, distance: 216.2
click at [651, 413] on textarea "As per our conversation, the price has been updated to $125. Please proceed wit…" at bounding box center [645, 432] width 831 height 65
drag, startPoint x: 433, startPoint y: 405, endPoint x: 652, endPoint y: 417, distance: 219.3
click at [652, 417] on textarea "As per our conversation, the price has been updated to $125. Please proceed wit…" at bounding box center [645, 432] width 831 height 65
click at [641, 439] on textarea "As per our conversation, the price has been updated to $125. Please proceed wit…" at bounding box center [645, 432] width 831 height 65
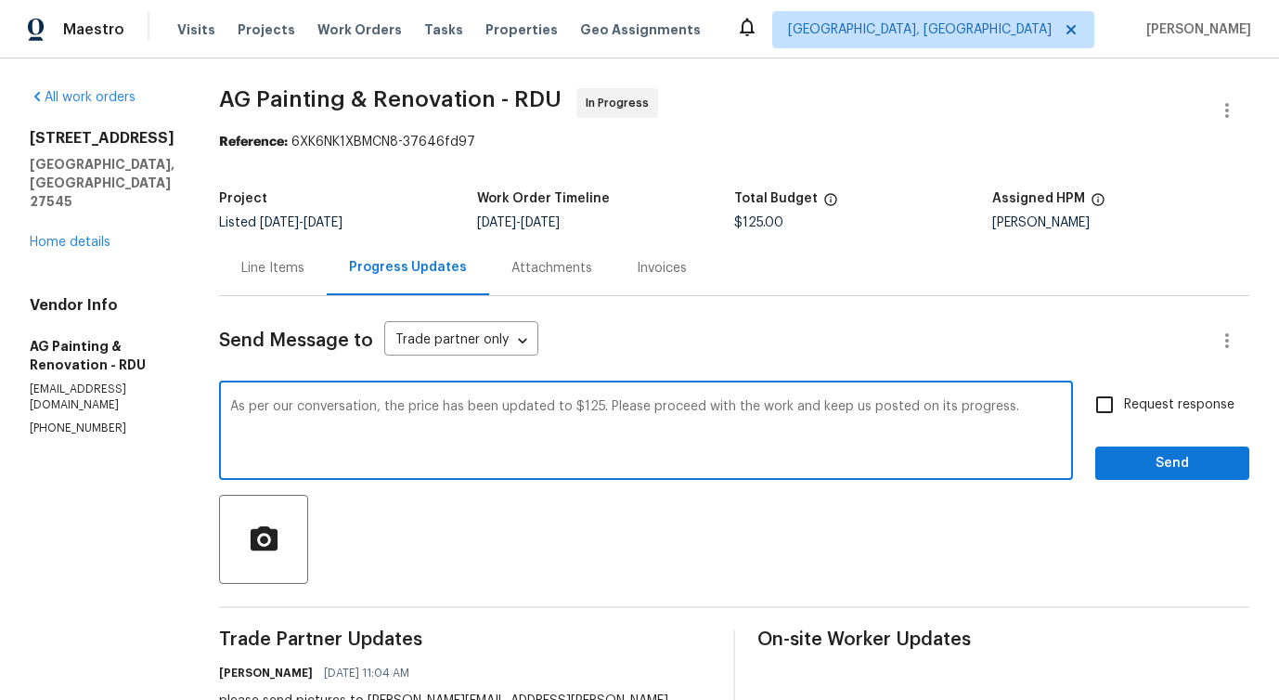
drag, startPoint x: 678, startPoint y: 405, endPoint x: 898, endPoint y: 414, distance: 220.1
click at [896, 412] on textarea "As per our conversation, the price has been updated to $125. Please proceed wit…" at bounding box center [645, 432] width 831 height 65
click at [1168, 401] on span "Request response" at bounding box center [1179, 404] width 110 height 19
click at [1124, 401] on input "Request response" at bounding box center [1104, 404] width 39 height 39
checkbox input "true"
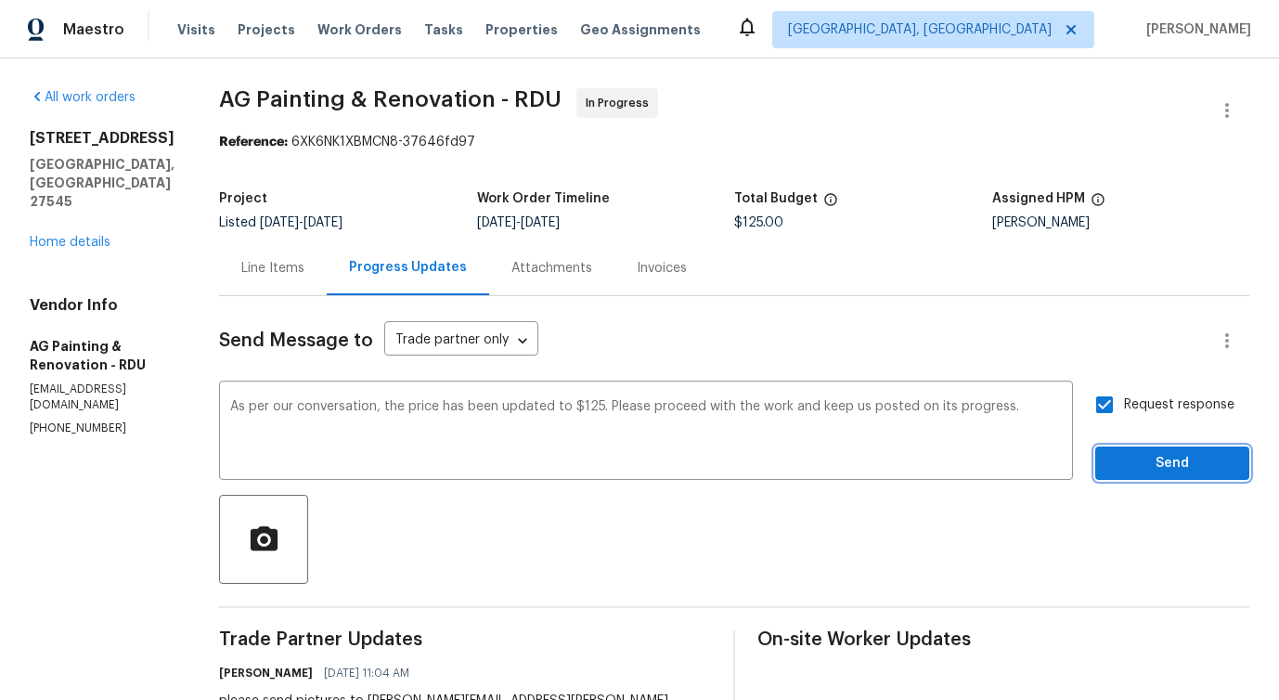
click at [1169, 463] on span "Send" at bounding box center [1172, 463] width 124 height 23
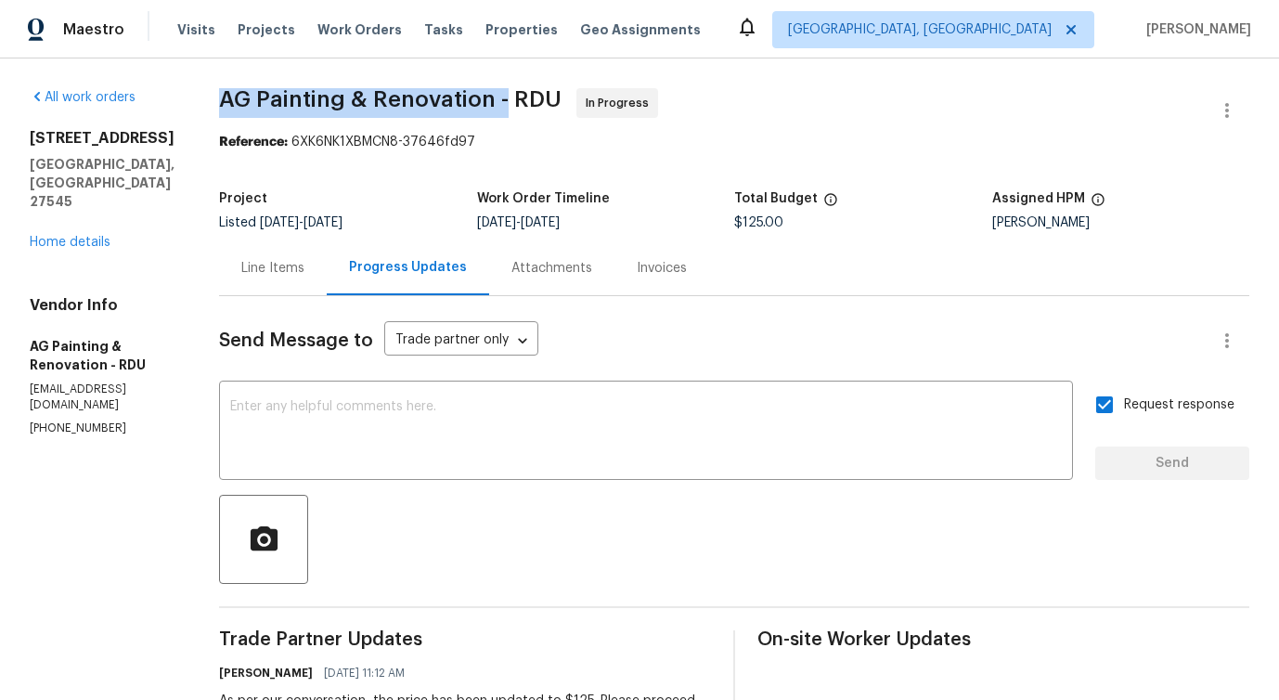
drag, startPoint x: 267, startPoint y: 99, endPoint x: 550, endPoint y: 92, distance: 283.1
click at [550, 92] on div "All work orders 603 Pine Forest Trl Knightdale, NC 27545 Home details Vendor In…" at bounding box center [639, 647] width 1279 height 1178
copy span "AG Painting & Renovation -"
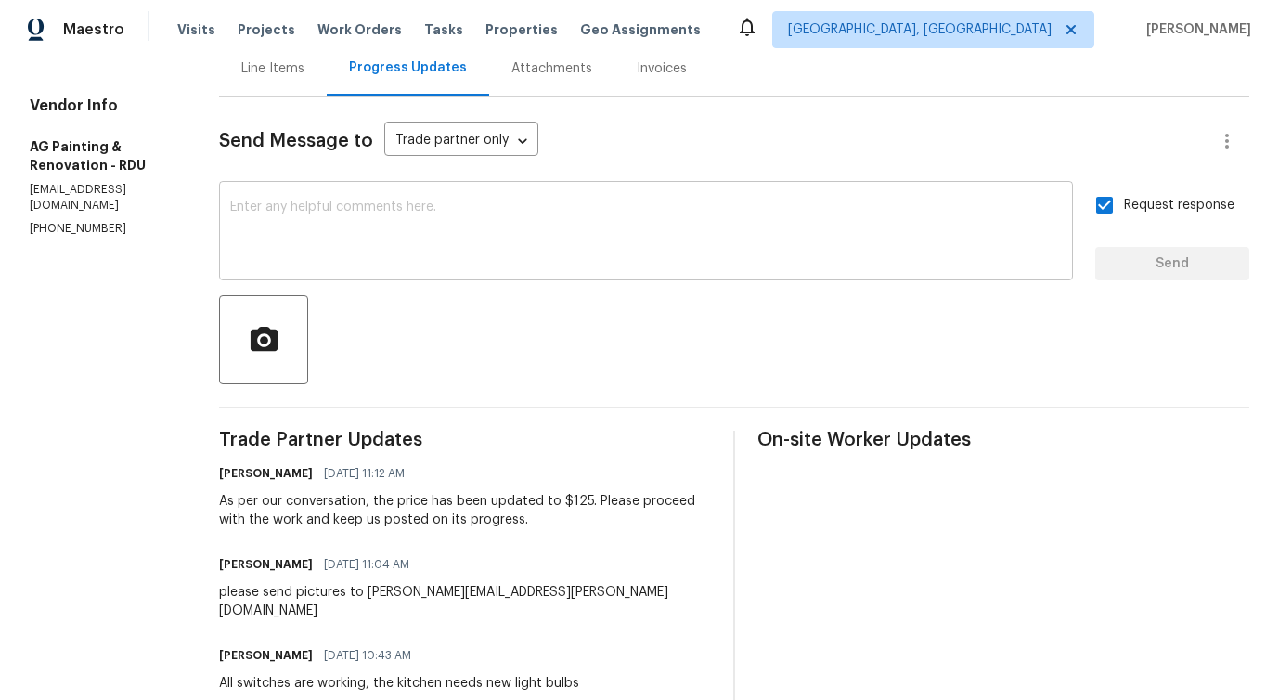
scroll to position [275, 0]
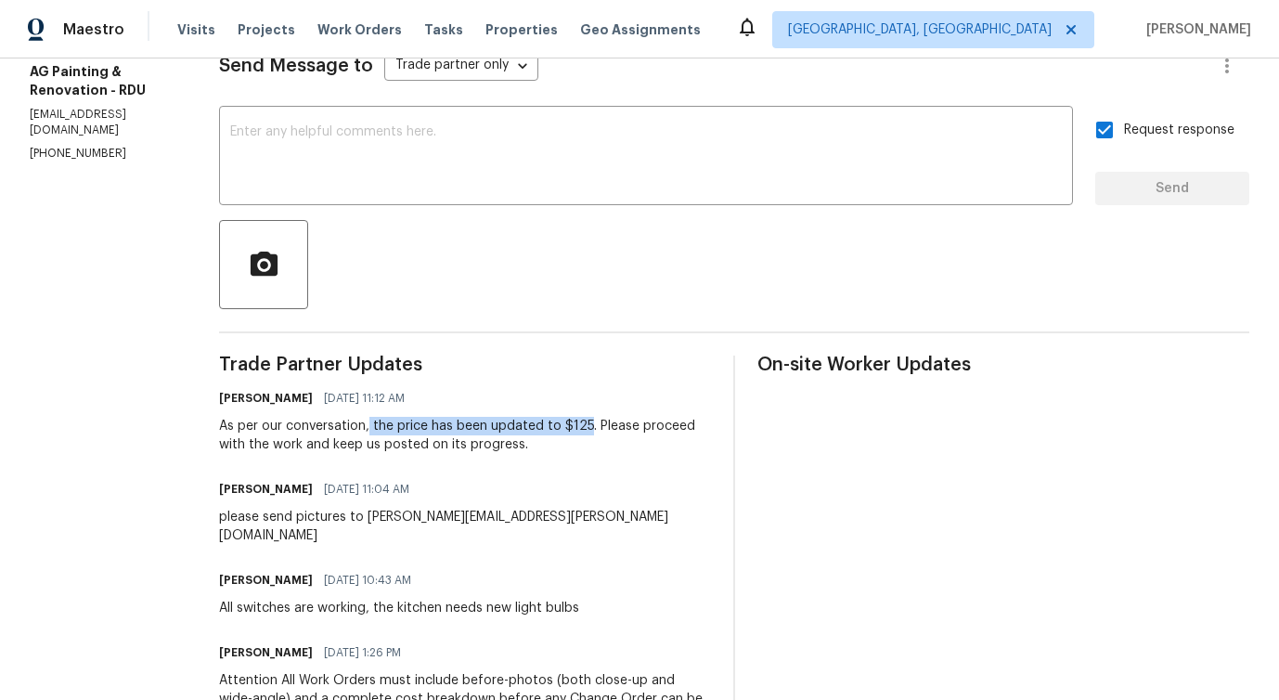
drag, startPoint x: 420, startPoint y: 425, endPoint x: 635, endPoint y: 431, distance: 214.4
click at [635, 431] on div "As per our conversation, the price has been updated to $125. Please proceed wit…" at bounding box center [465, 435] width 492 height 37
copy div "the price has been updated to $125"
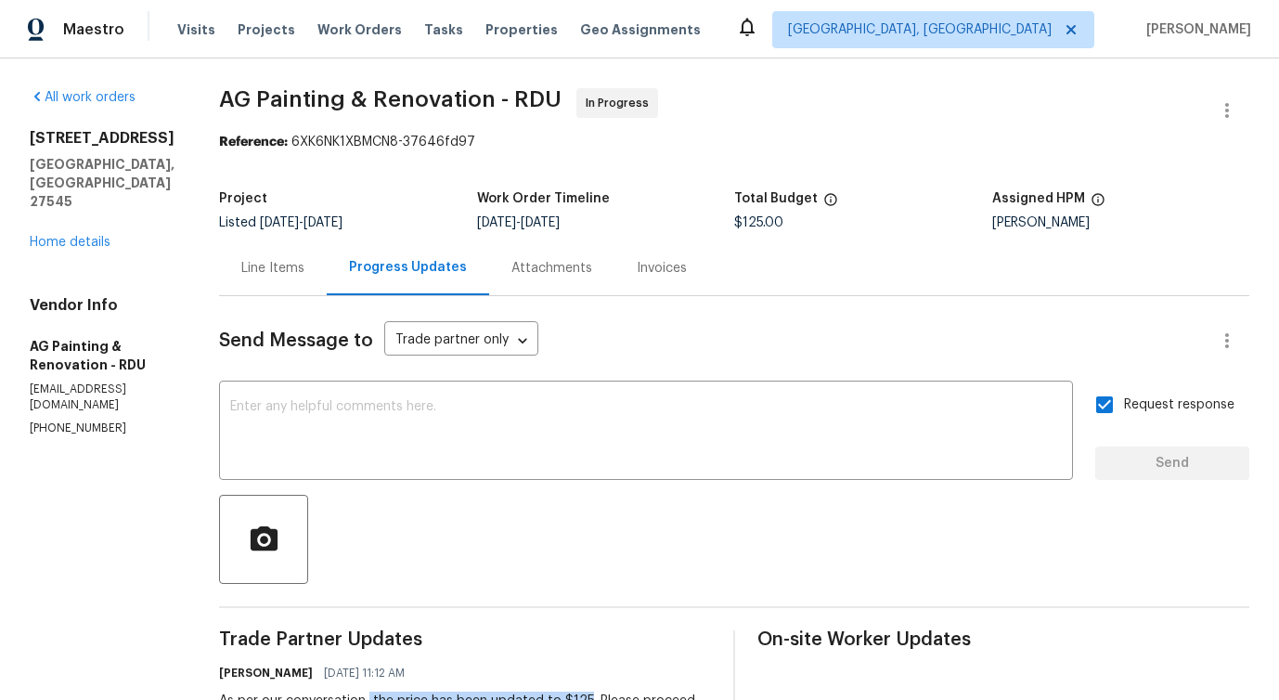
click at [84, 213] on div "603 Pine Forest Trl Knightdale, NC 27545 Home details" at bounding box center [102, 190] width 145 height 122
click at [87, 236] on link "Home details" at bounding box center [70, 242] width 81 height 13
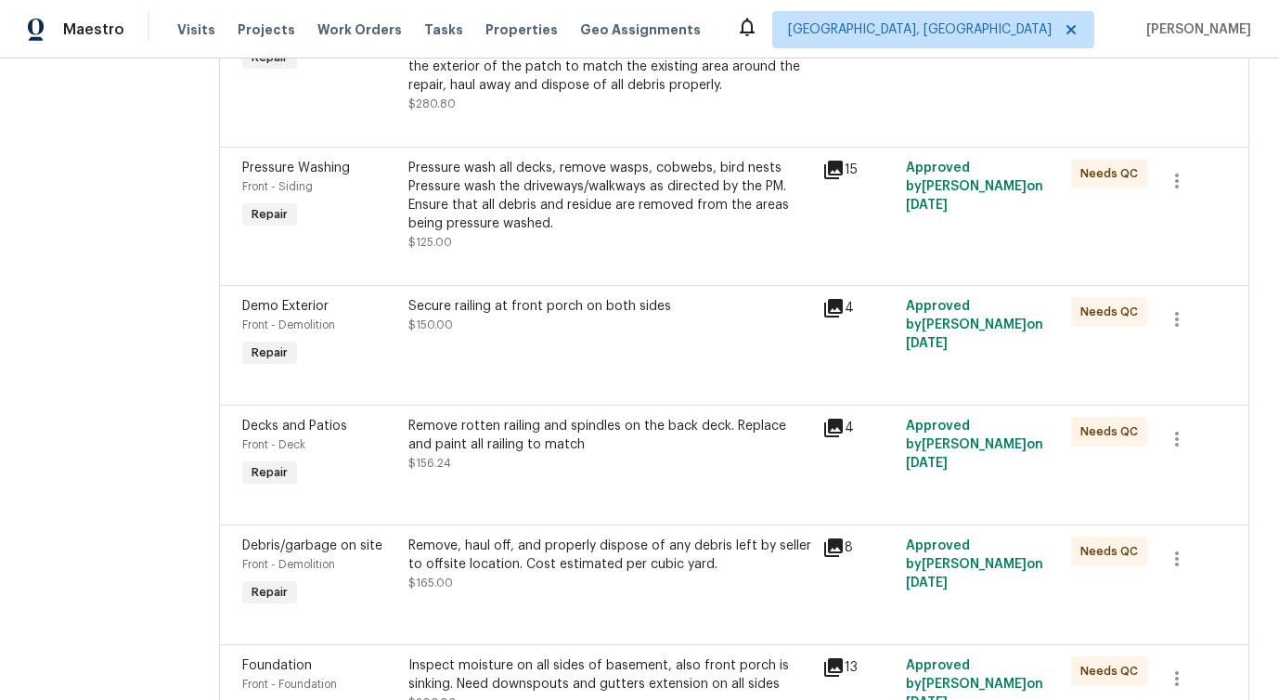
scroll to position [739, 0]
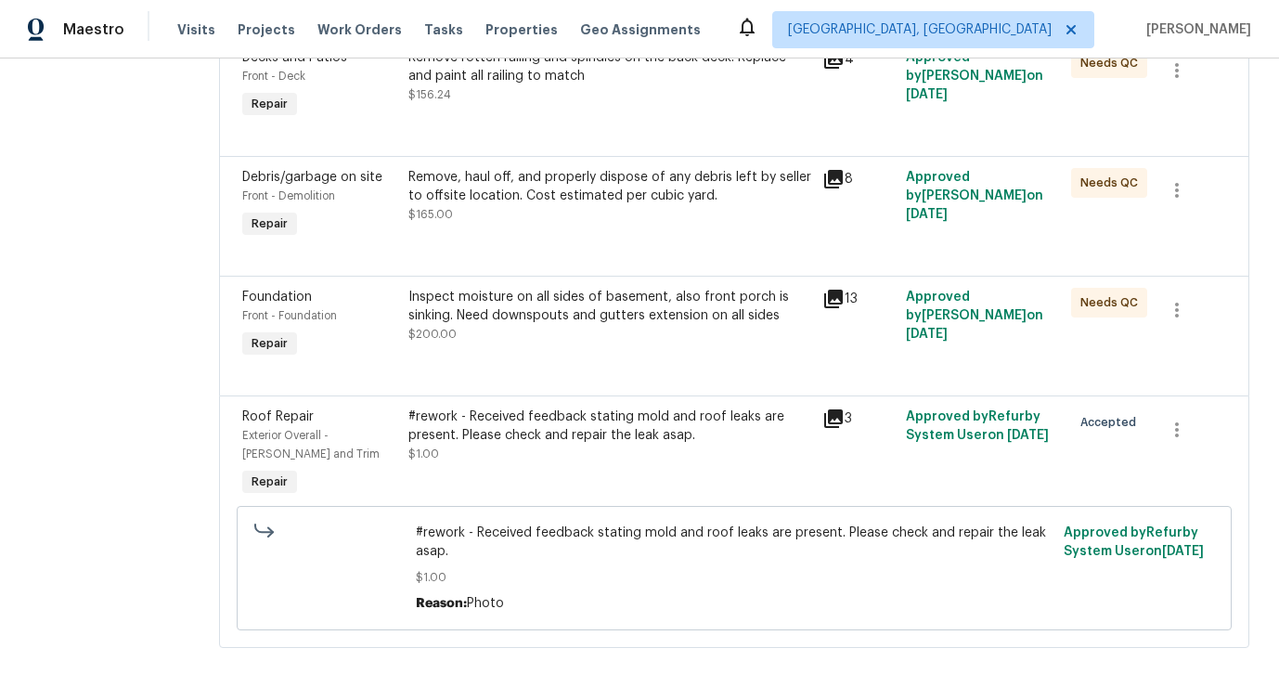
click at [508, 431] on div "#rework - Received feedback stating mold and roof leaks are present. Please che…" at bounding box center [610, 425] width 404 height 37
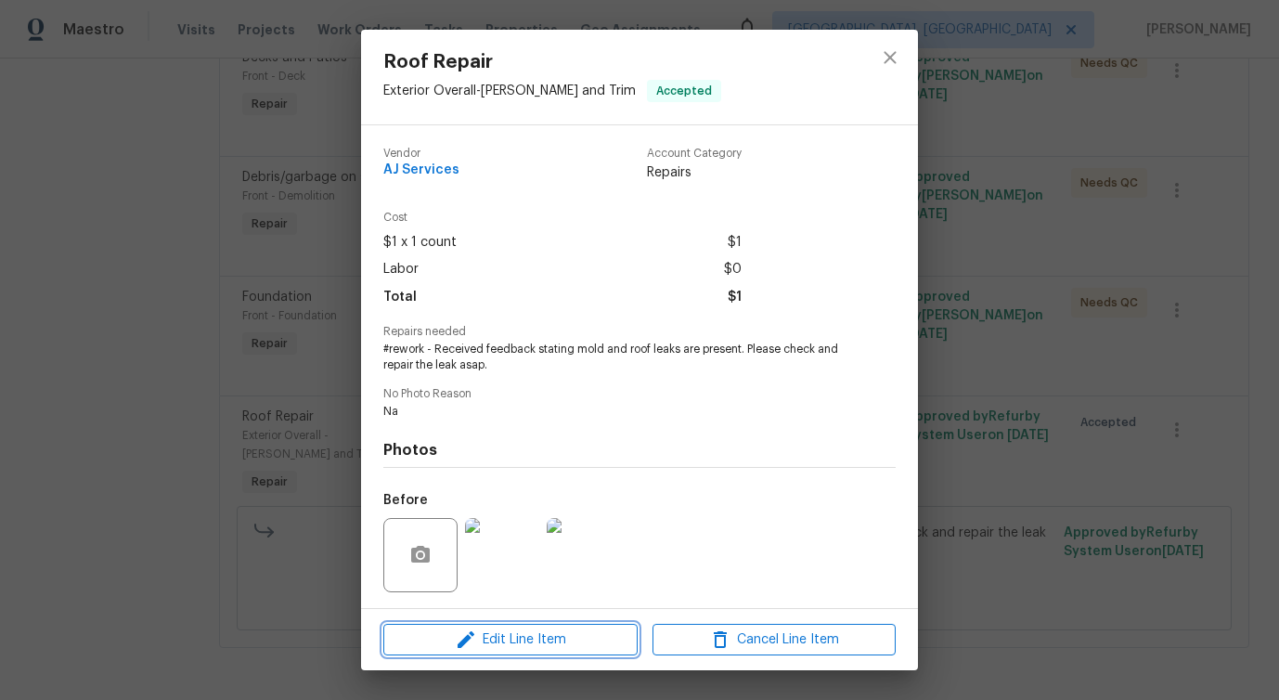
click at [495, 636] on span "Edit Line Item" at bounding box center [510, 639] width 243 height 23
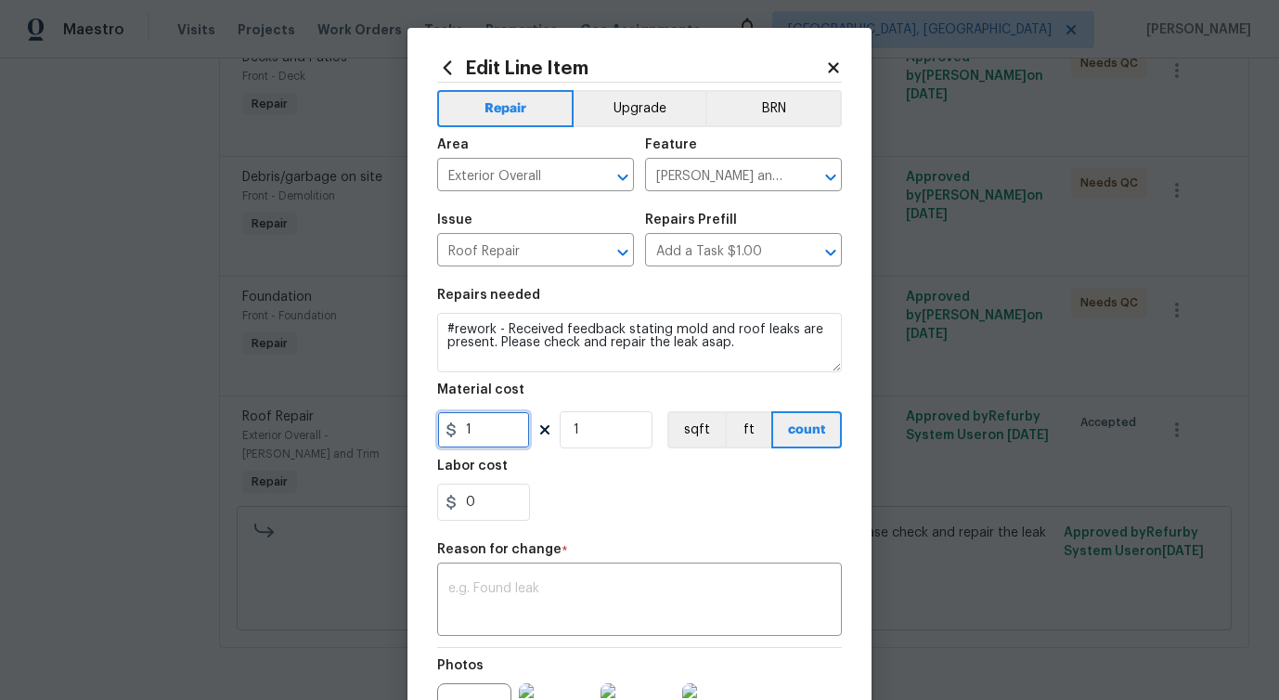
click at [477, 435] on input "1" at bounding box center [483, 429] width 93 height 37
type input "175"
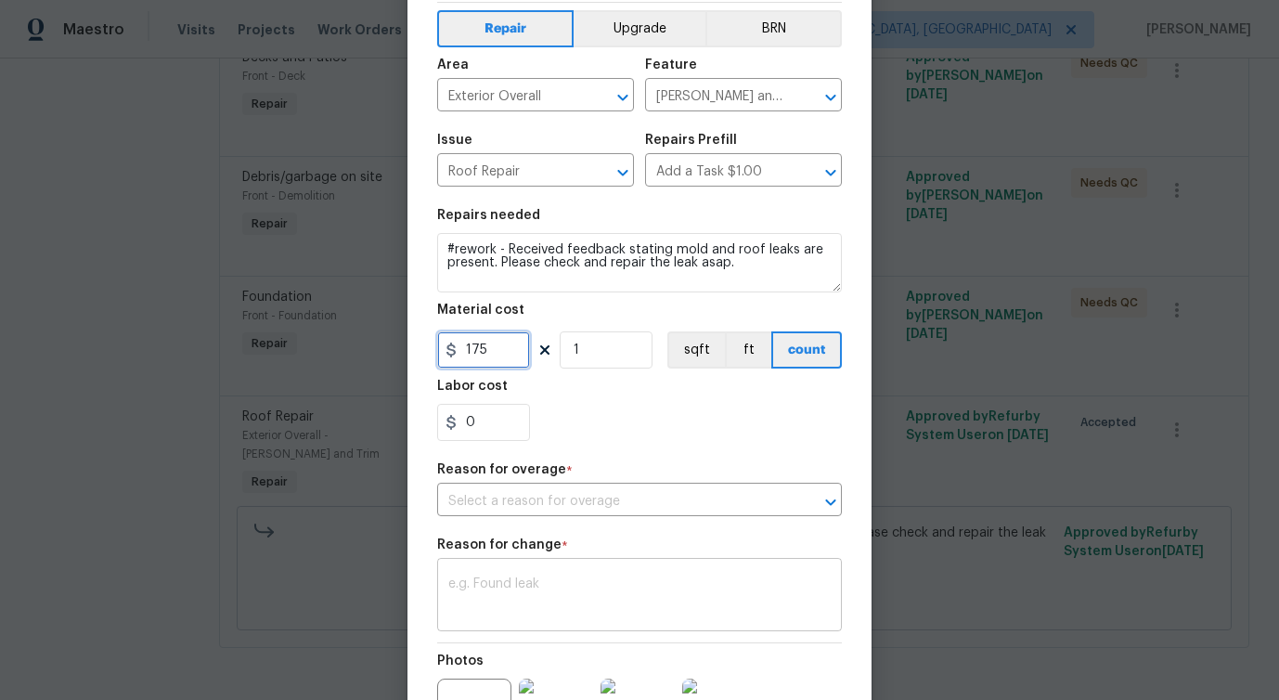
scroll to position [96, 0]
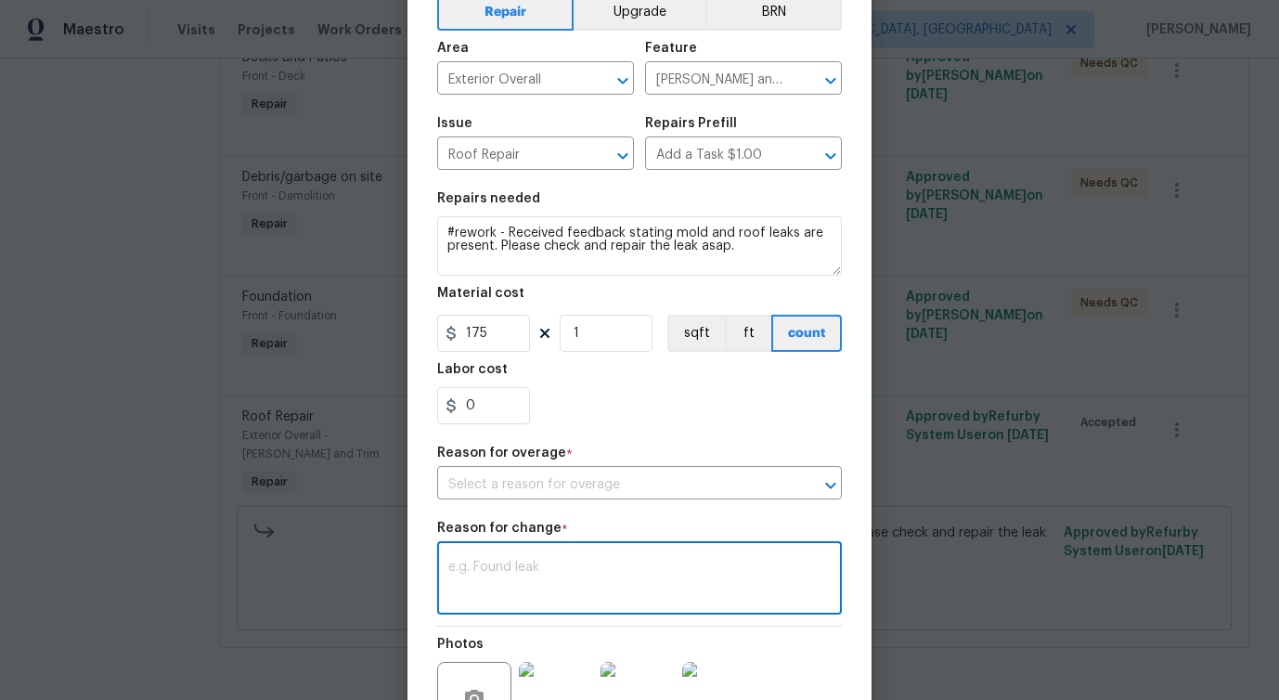
click at [616, 585] on textarea at bounding box center [639, 579] width 382 height 39
paste textarea "(PS) Updated cost per BR team approval."
type textarea "(PS) Updated cost per BR team approval."
click at [618, 493] on input "text" at bounding box center [613, 484] width 353 height 29
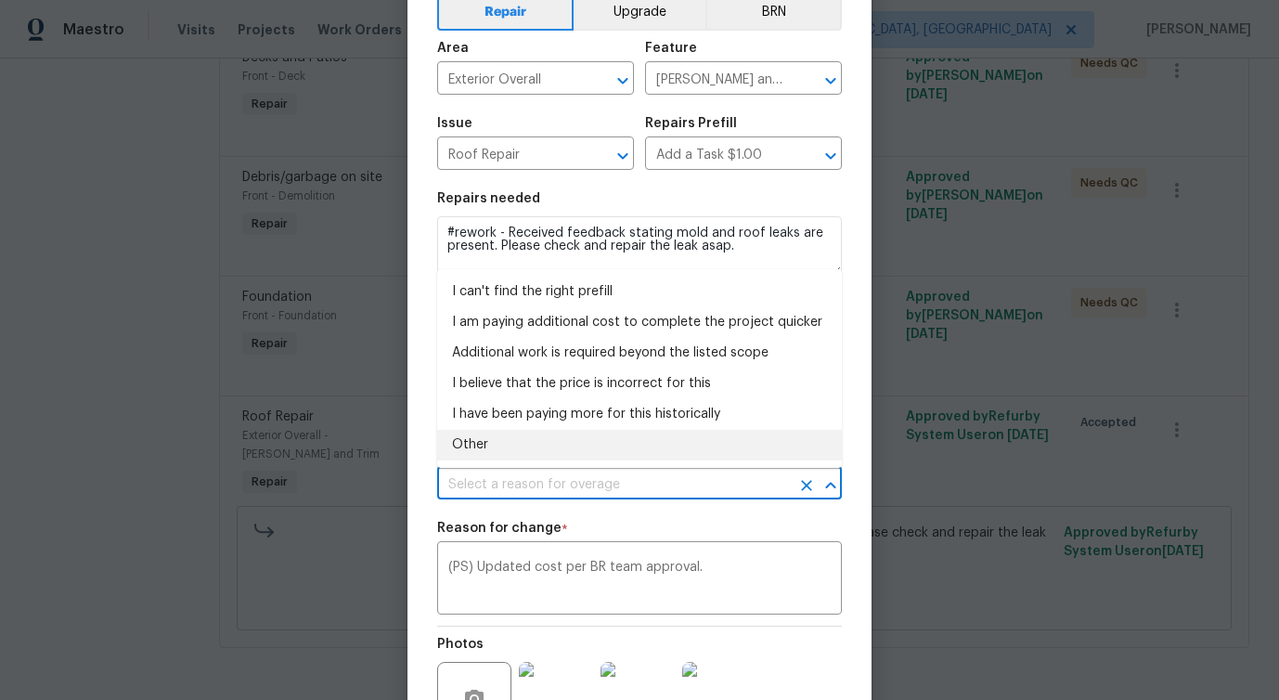
click at [559, 458] on li "Other" at bounding box center [639, 445] width 405 height 31
type input "Other"
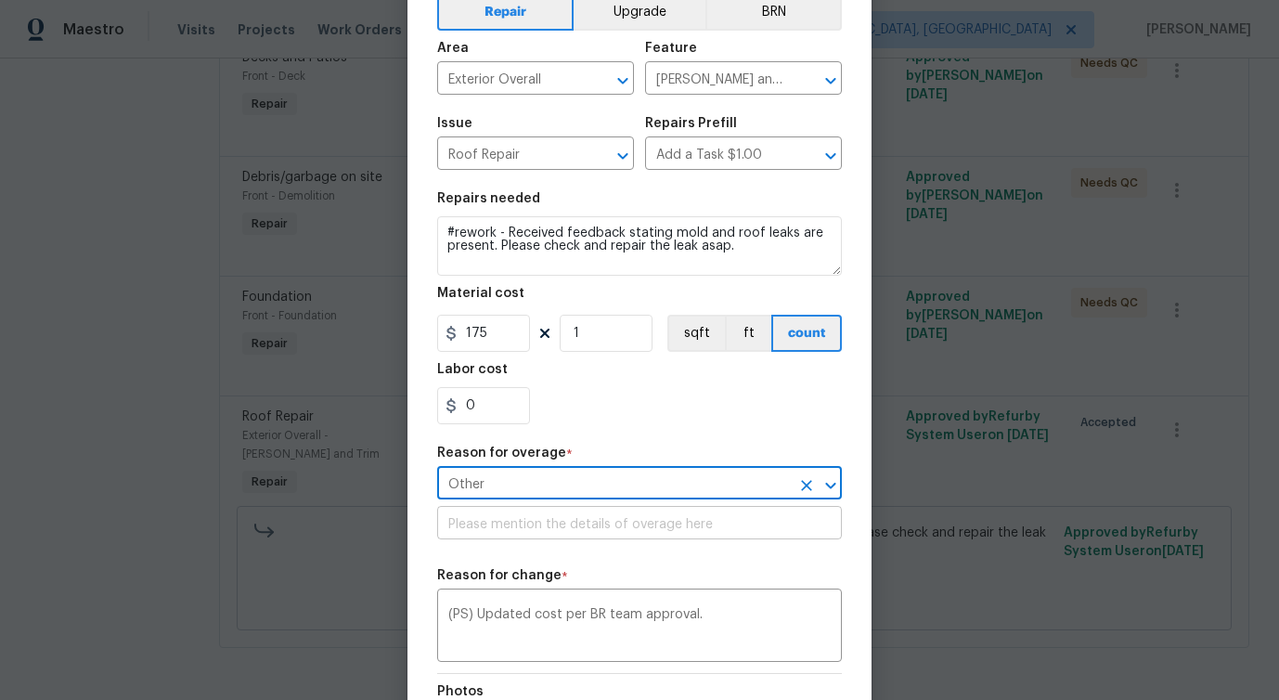
click at [523, 528] on input "text" at bounding box center [639, 524] width 405 height 29
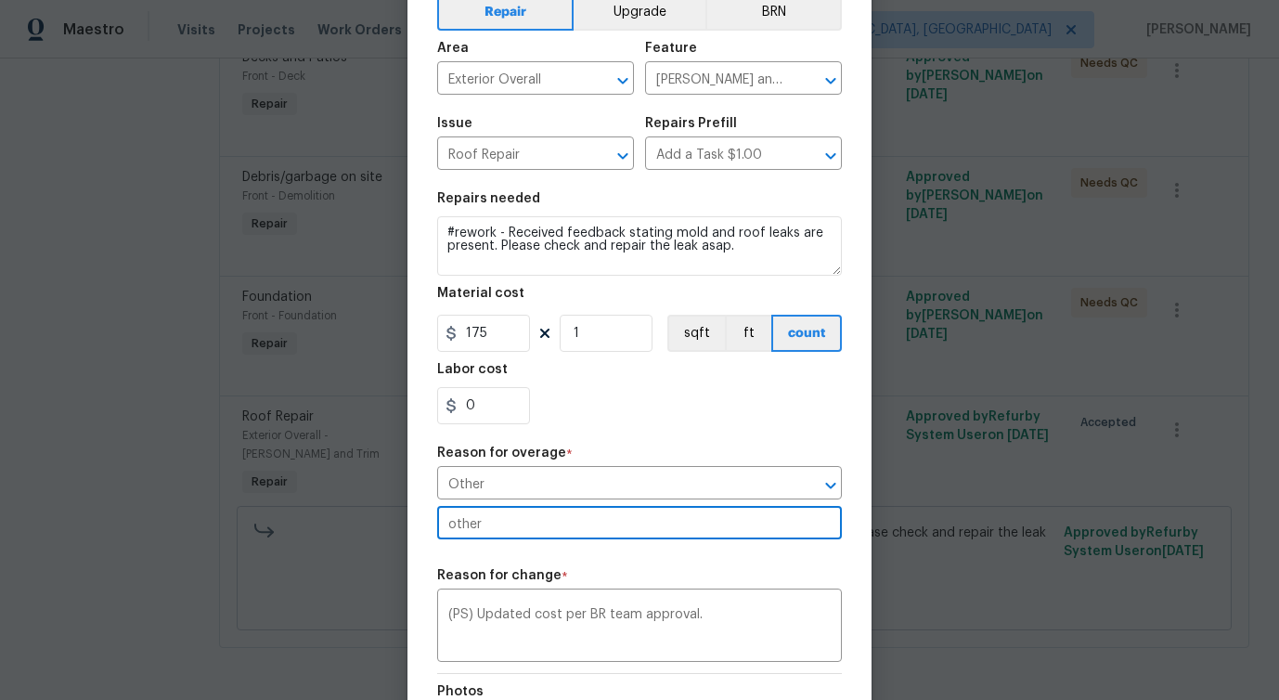
scroll to position [339, 0]
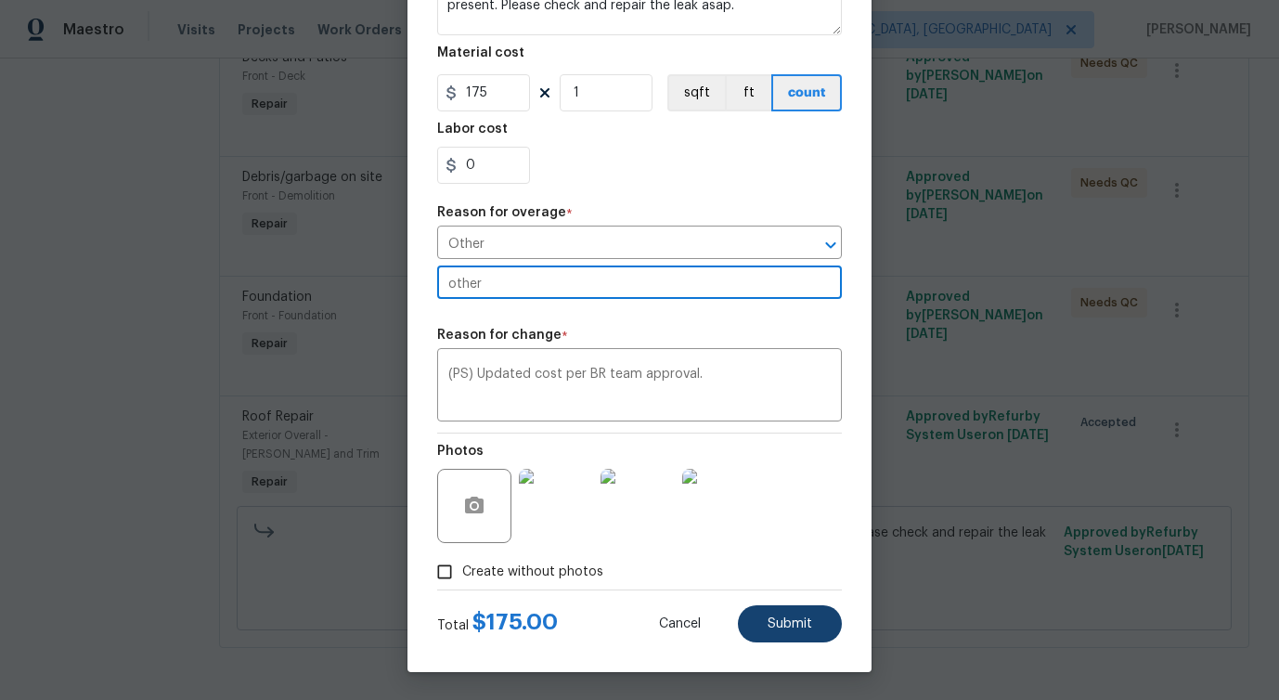
type input "other"
click at [790, 637] on button "Submit" at bounding box center [790, 623] width 104 height 37
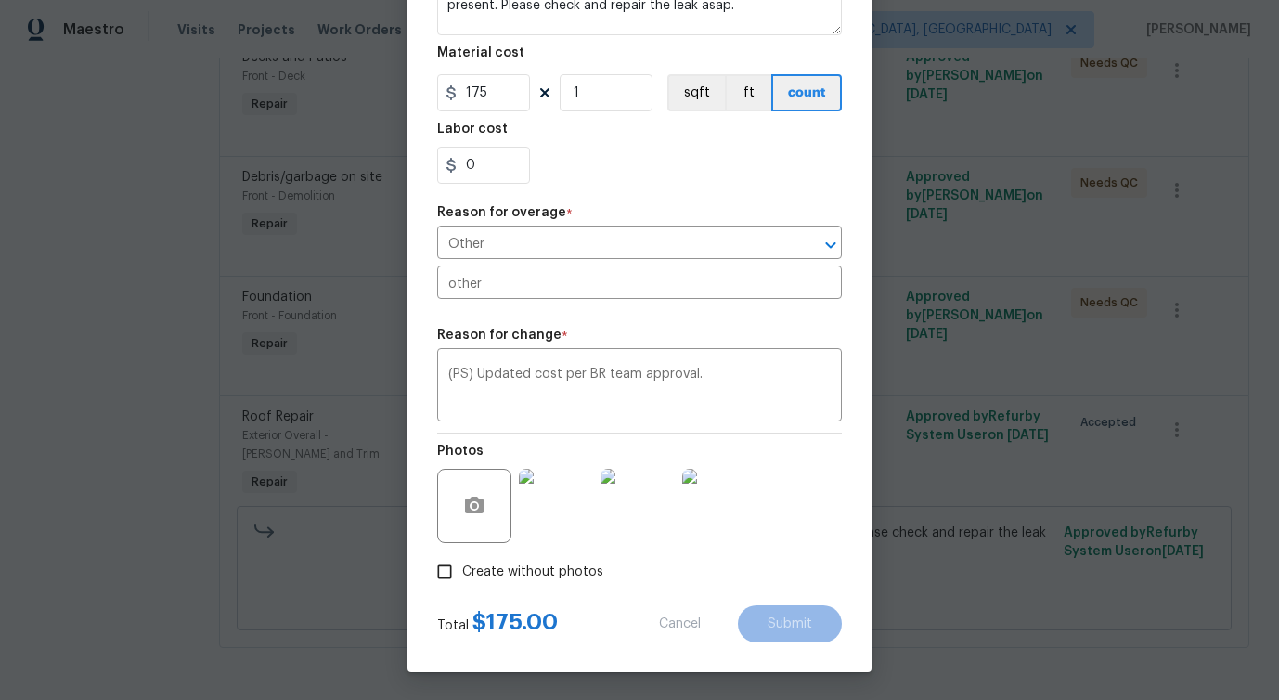
type input "1"
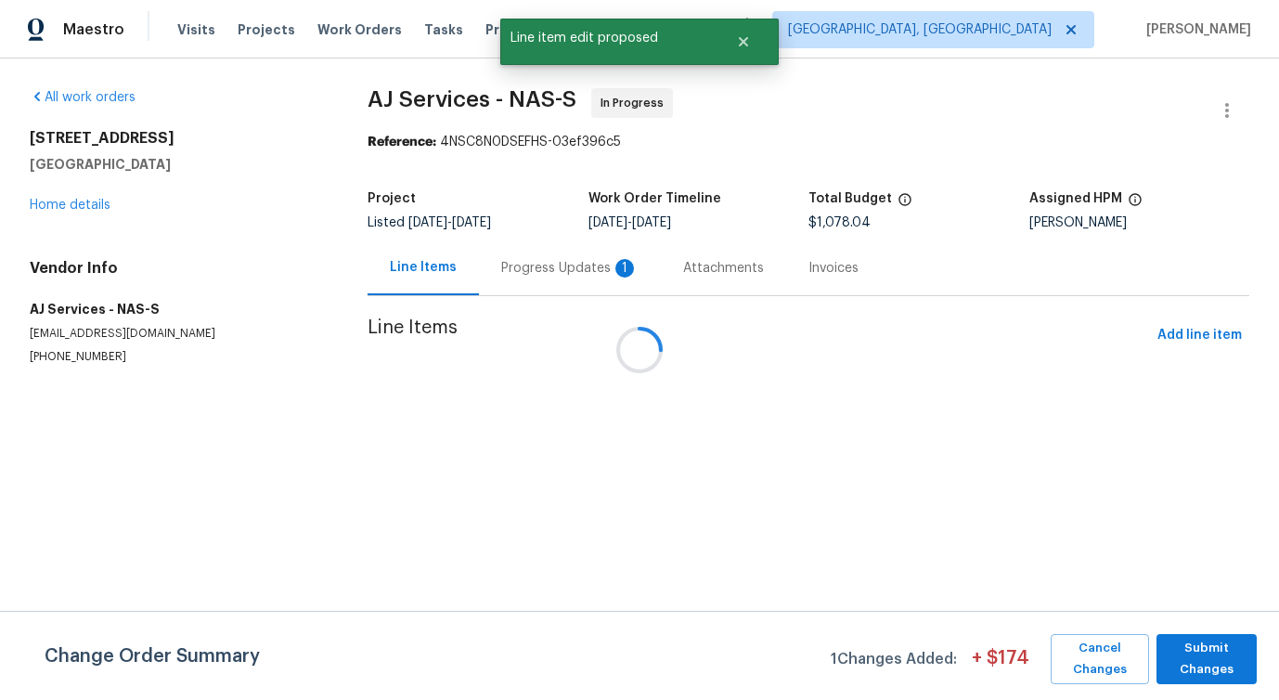
scroll to position [0, 0]
click at [1224, 649] on span "Submit Changes" at bounding box center [1206, 658] width 82 height 43
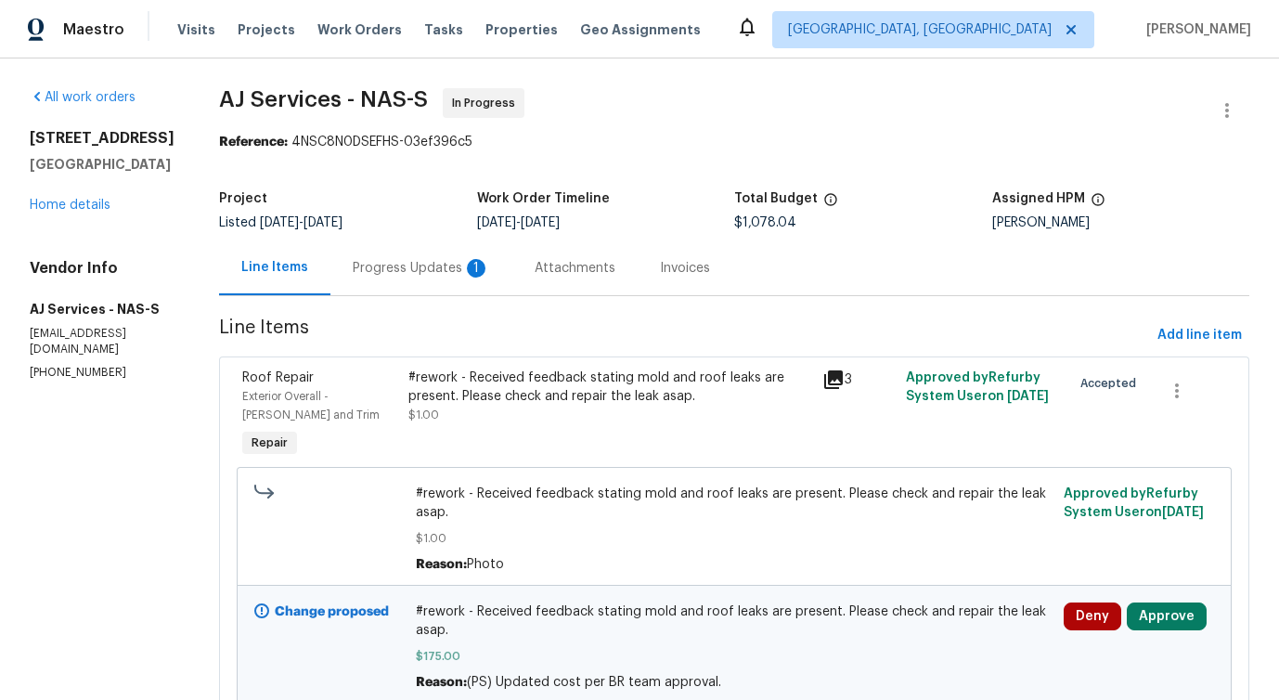
click at [456, 274] on div "Progress Updates 1" at bounding box center [421, 268] width 137 height 19
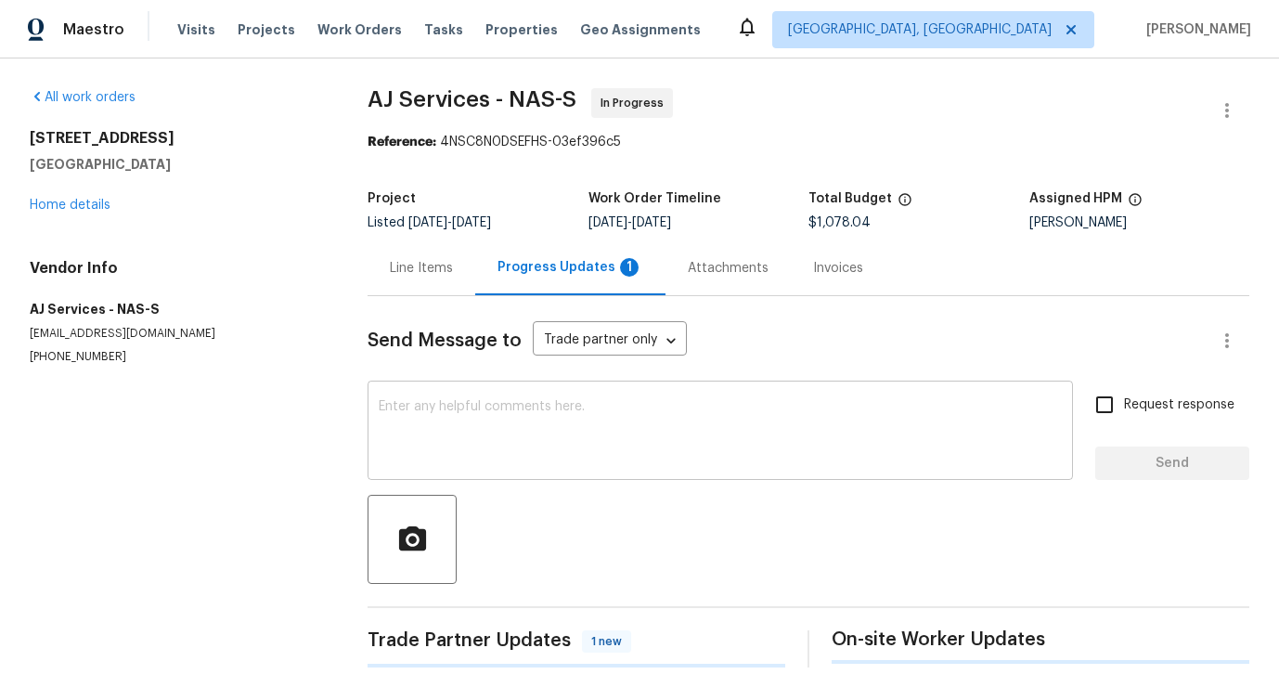
click at [453, 403] on textarea at bounding box center [720, 432] width 683 height 65
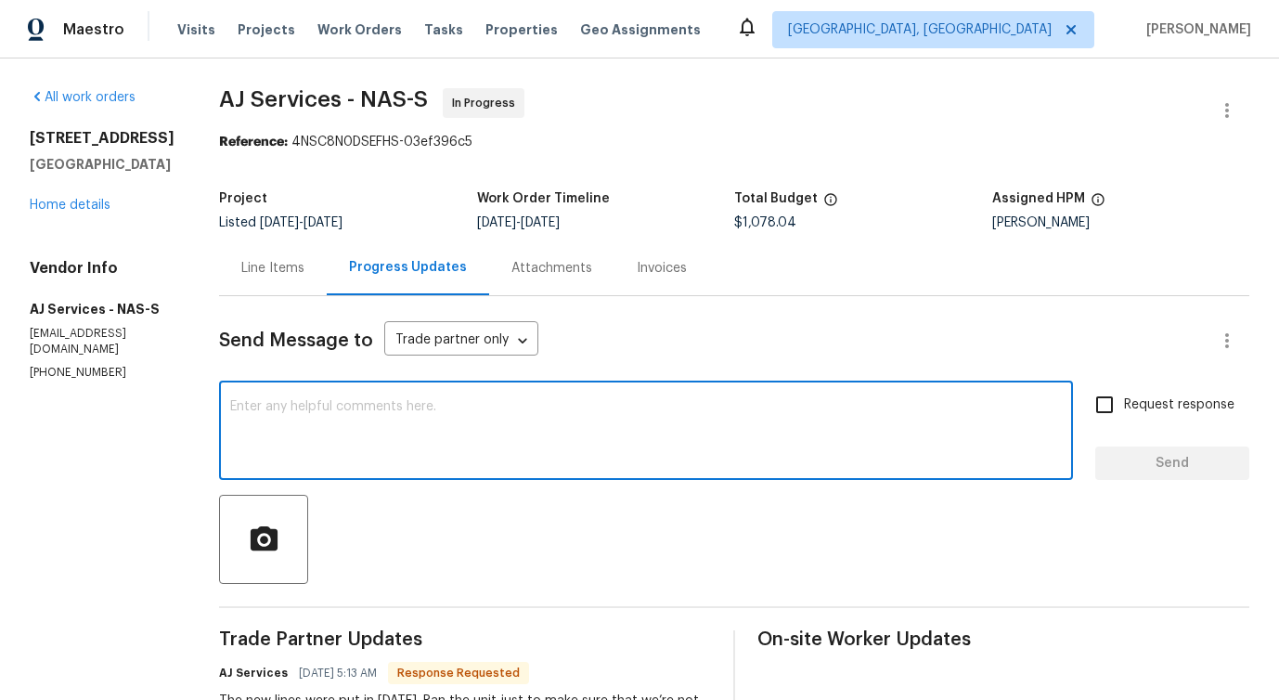
click at [289, 286] on div "Line Items" at bounding box center [273, 267] width 108 height 55
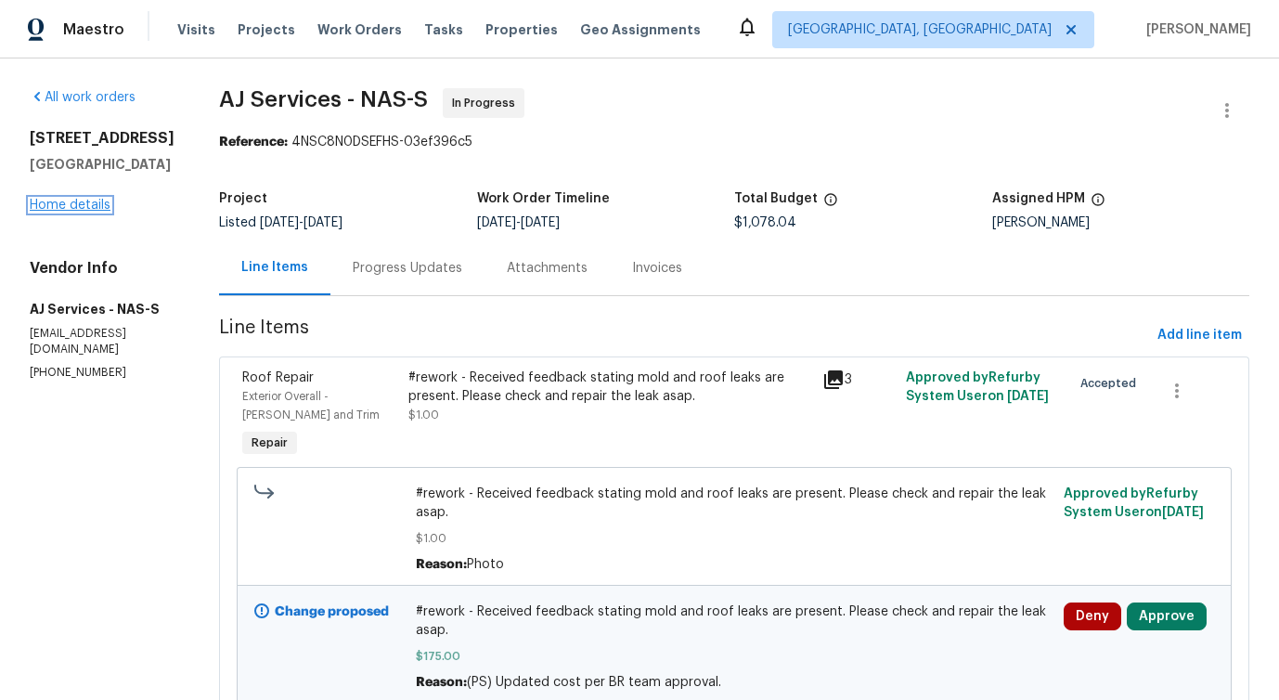
click at [62, 205] on link "Home details" at bounding box center [70, 205] width 81 height 13
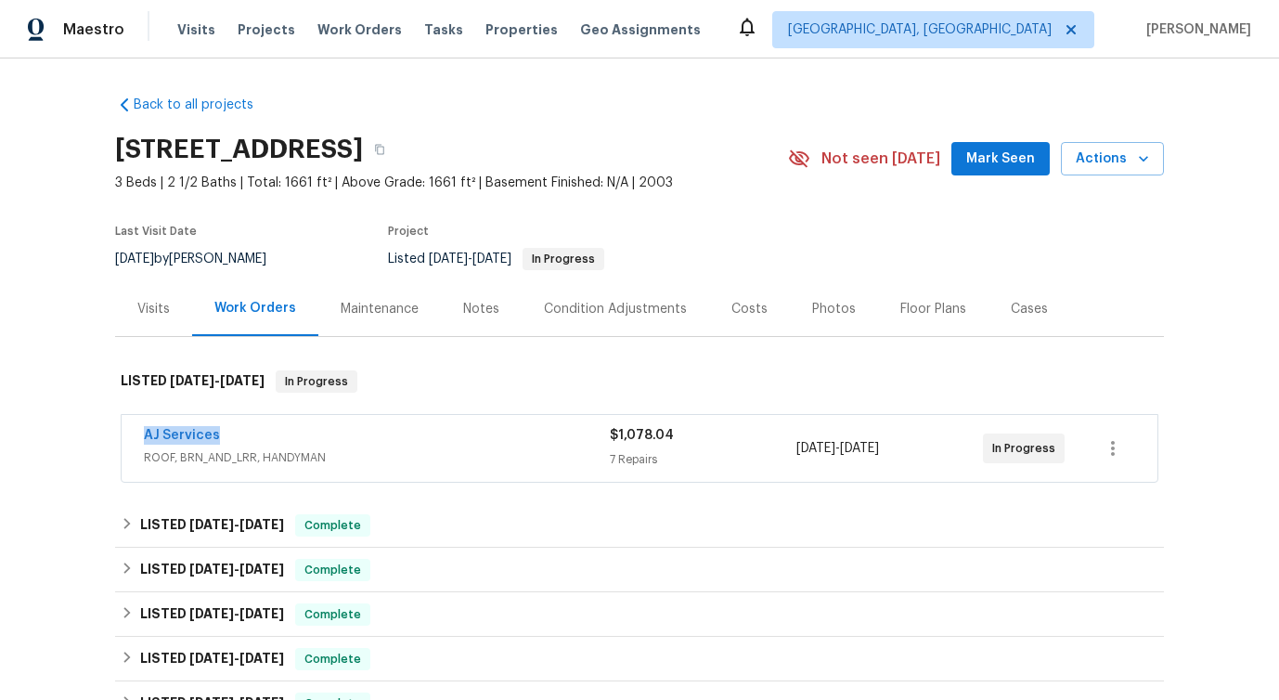
drag, startPoint x: 181, startPoint y: 438, endPoint x: 277, endPoint y: 436, distance: 96.5
click at [277, 436] on div "AJ Services ROOF, BRN_AND_LRR, HANDYMAN $1,078.04 7 Repairs 9/7/2025 - 9/9/2025…" at bounding box center [639, 448] width 1035 height 67
copy link "AJ Services"
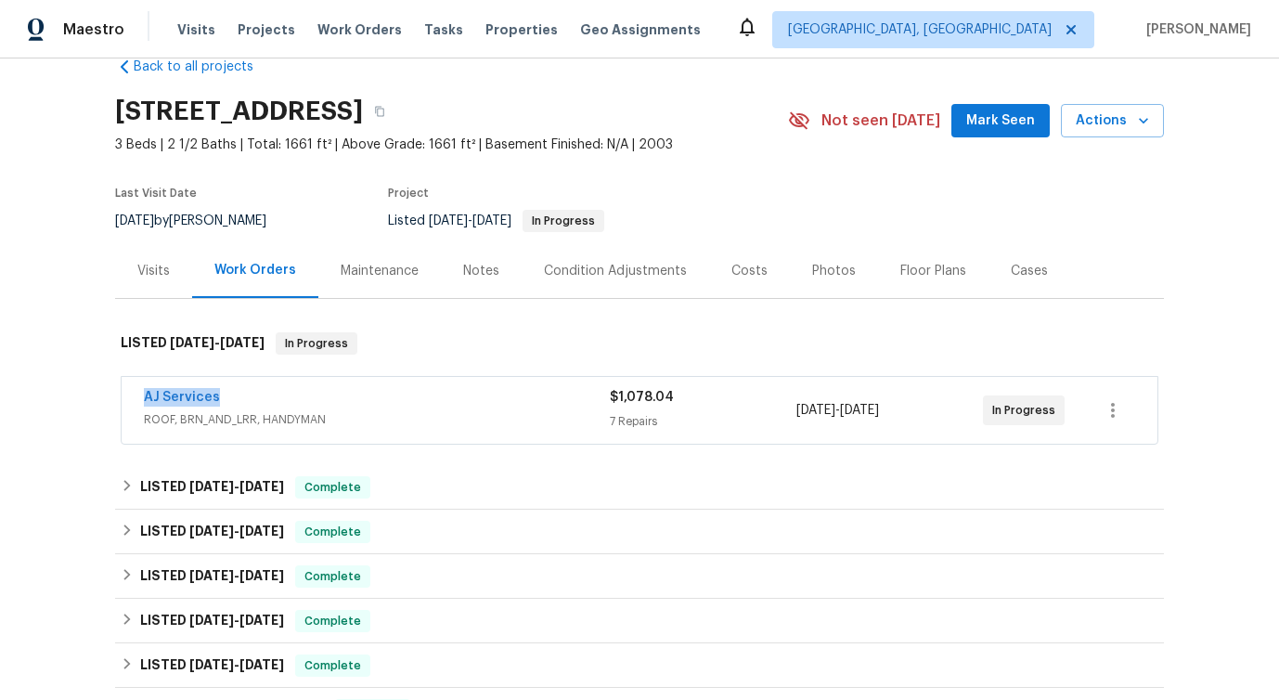
scroll to position [46, 0]
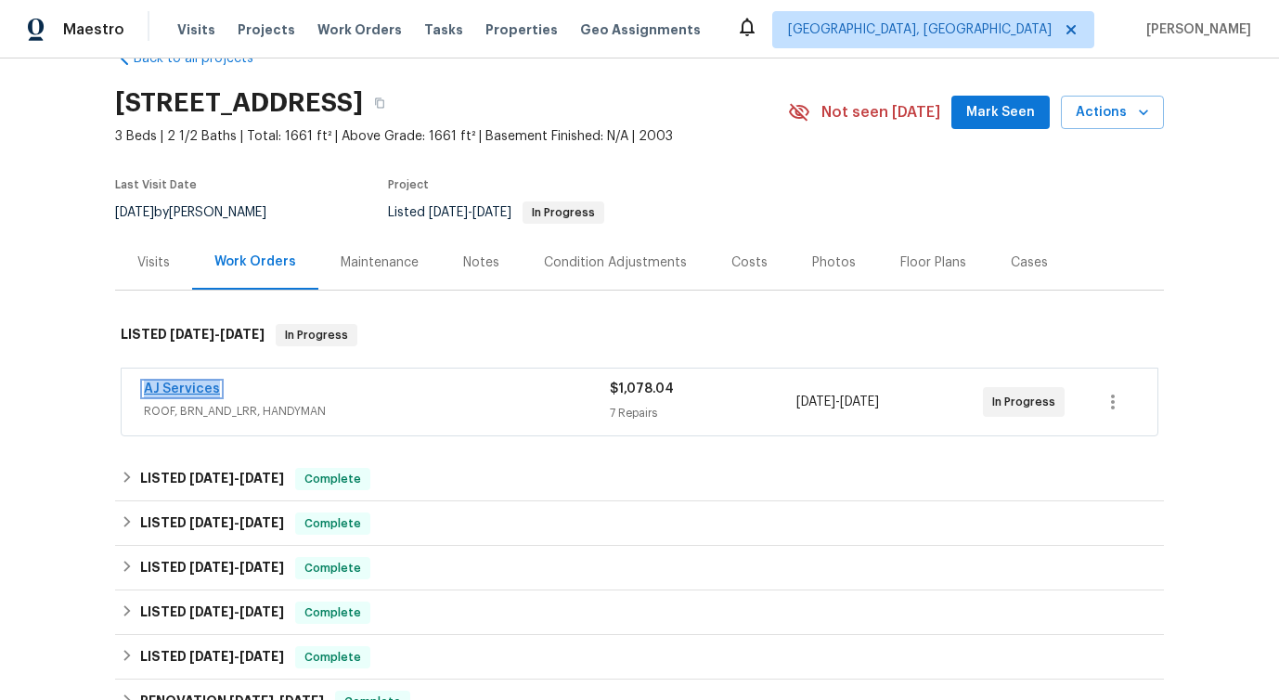
click at [185, 387] on link "AJ Services" at bounding box center [182, 388] width 76 height 13
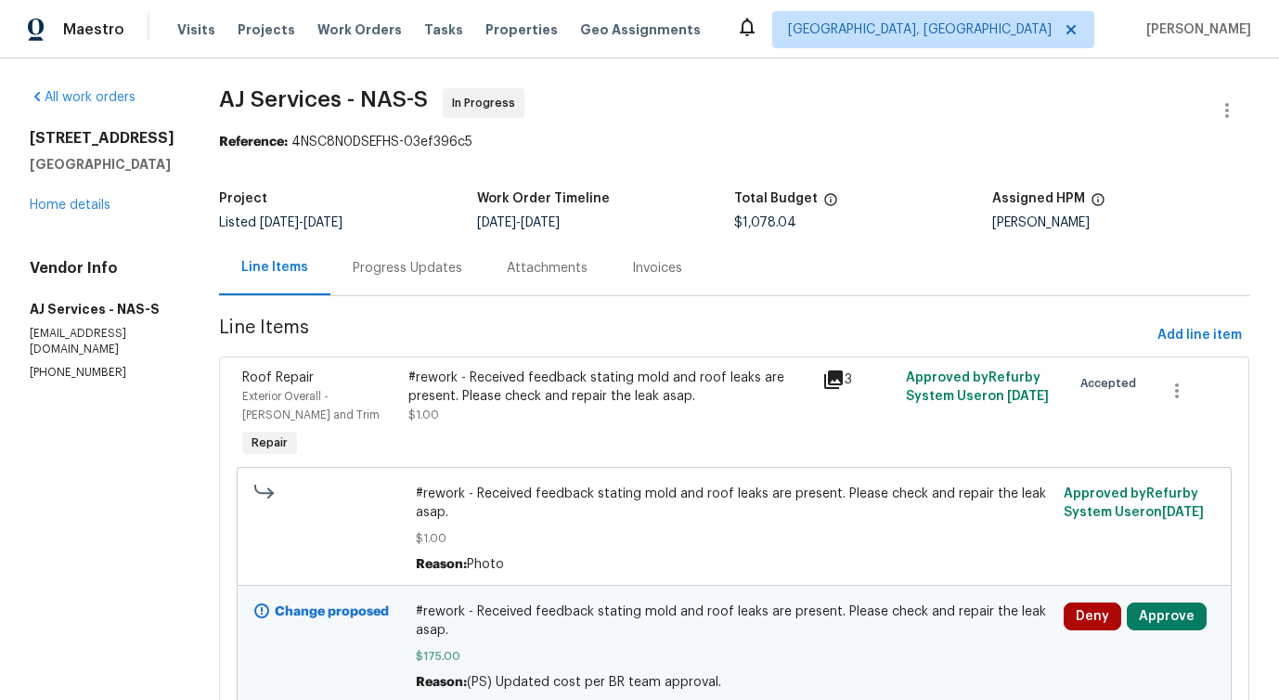
click at [450, 254] on div "Progress Updates" at bounding box center [407, 267] width 154 height 55
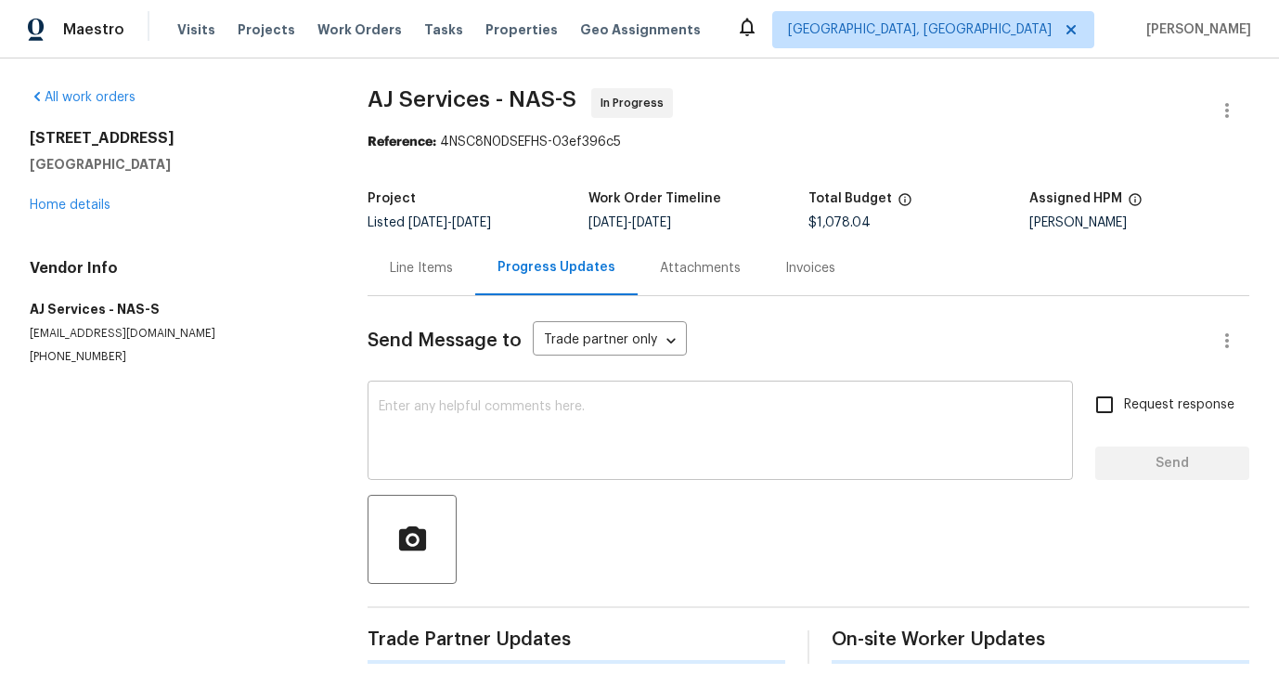
click at [522, 430] on textarea at bounding box center [720, 432] width 683 height 65
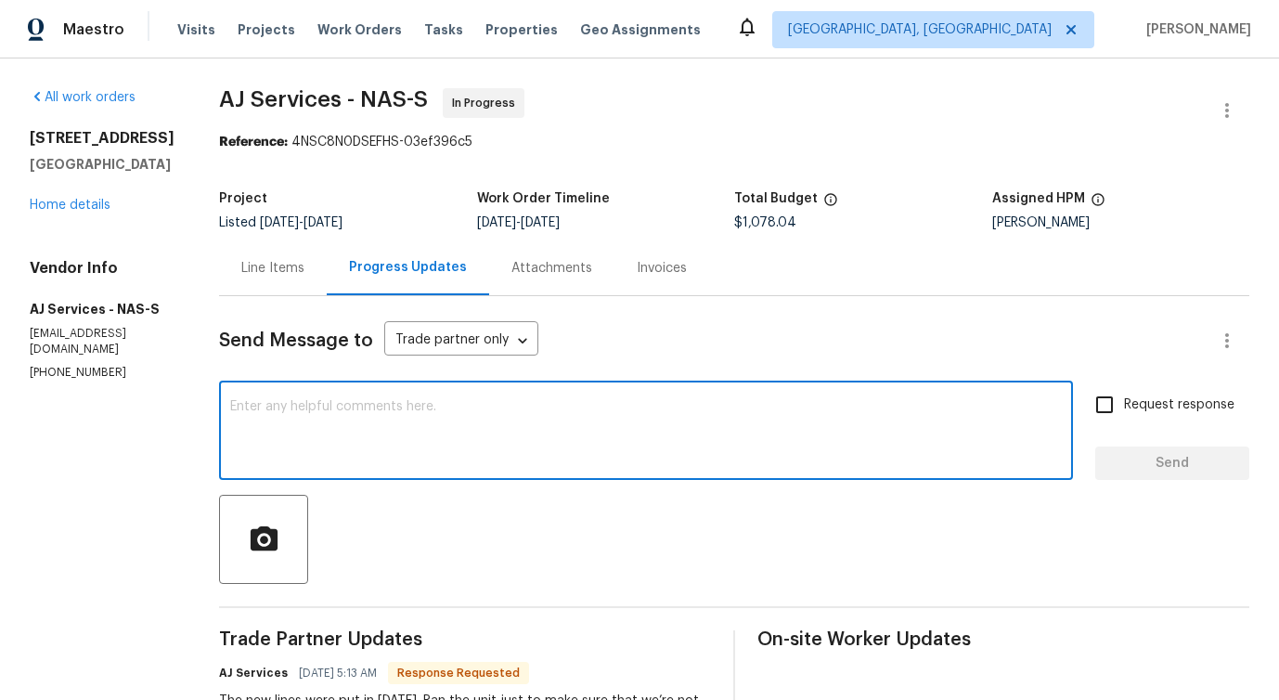
click at [291, 257] on div "Line Items" at bounding box center [273, 267] width 108 height 55
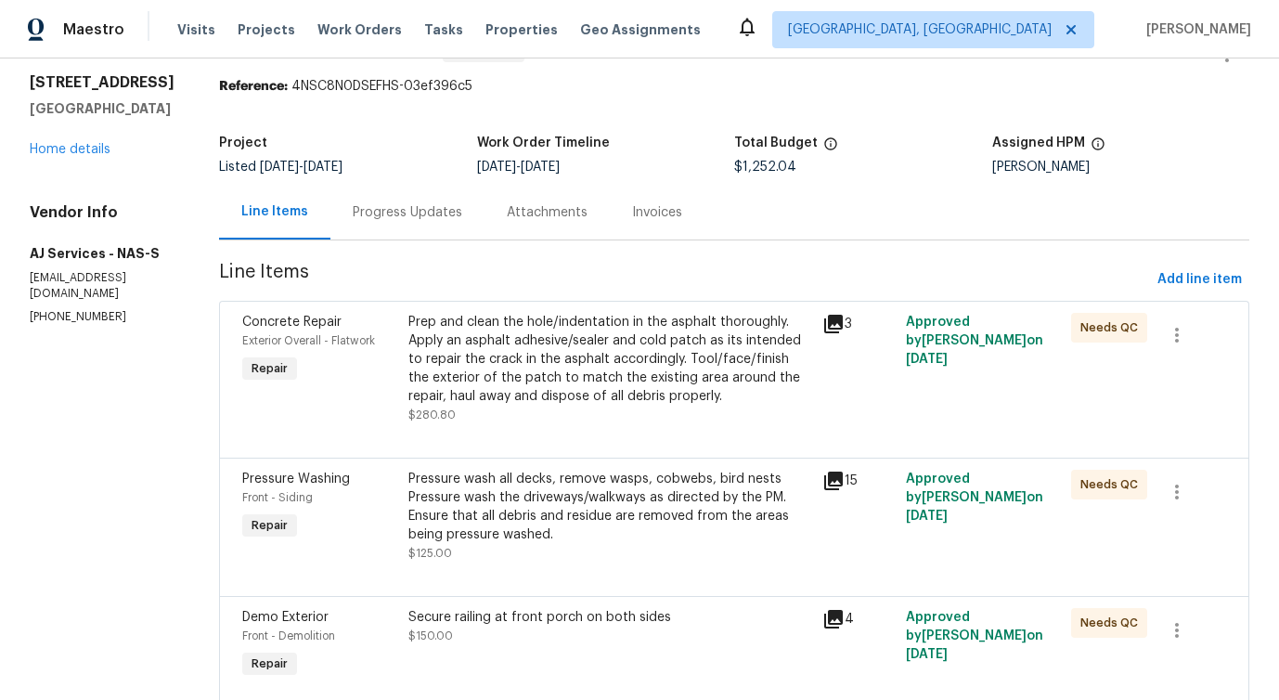
scroll to position [857, 0]
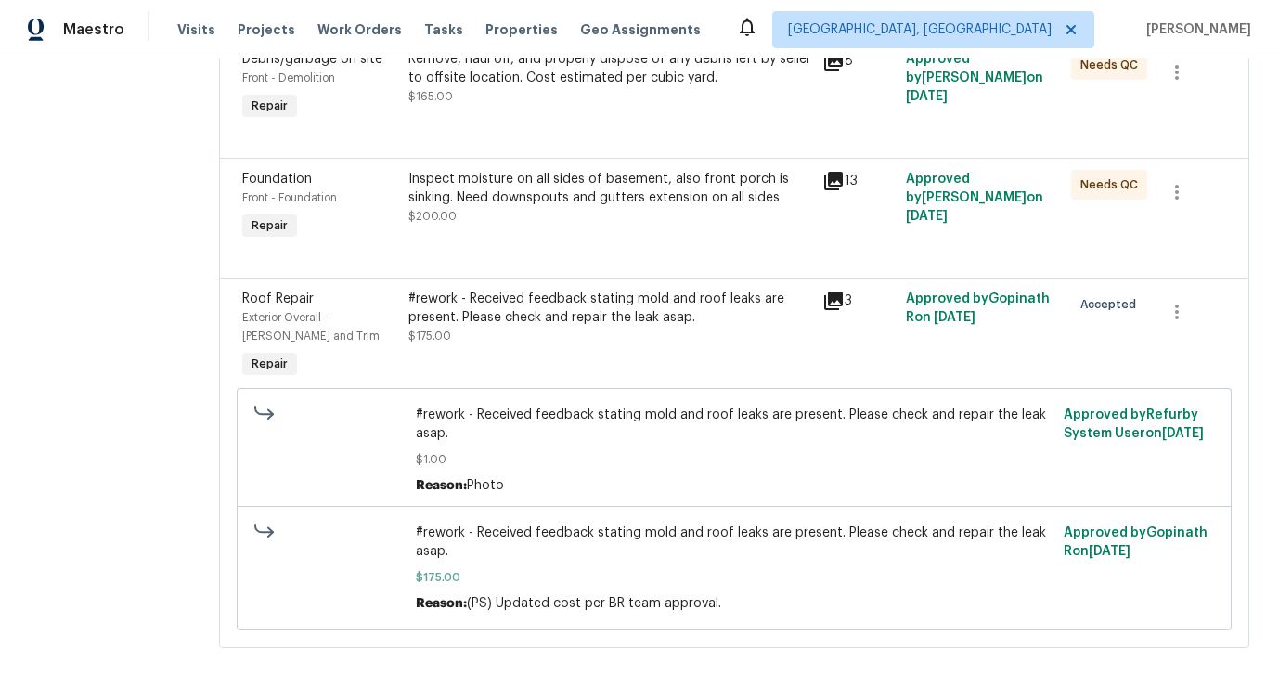
click at [569, 424] on span "#rework - Received feedback stating mold and roof leaks are present. Please che…" at bounding box center [734, 423] width 636 height 37
click at [564, 310] on div "#rework - Received feedback stating mold and roof leaks are present. Please che…" at bounding box center [610, 307] width 404 height 37
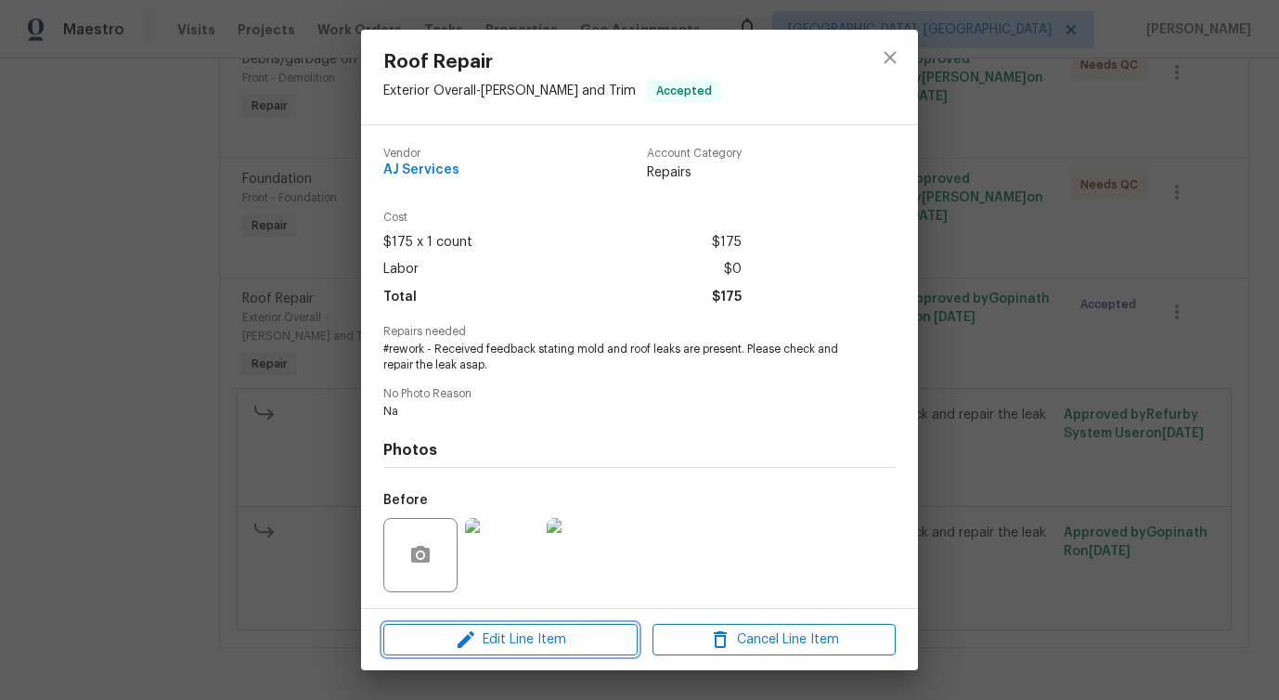
click at [510, 635] on span "Edit Line Item" at bounding box center [510, 639] width 243 height 23
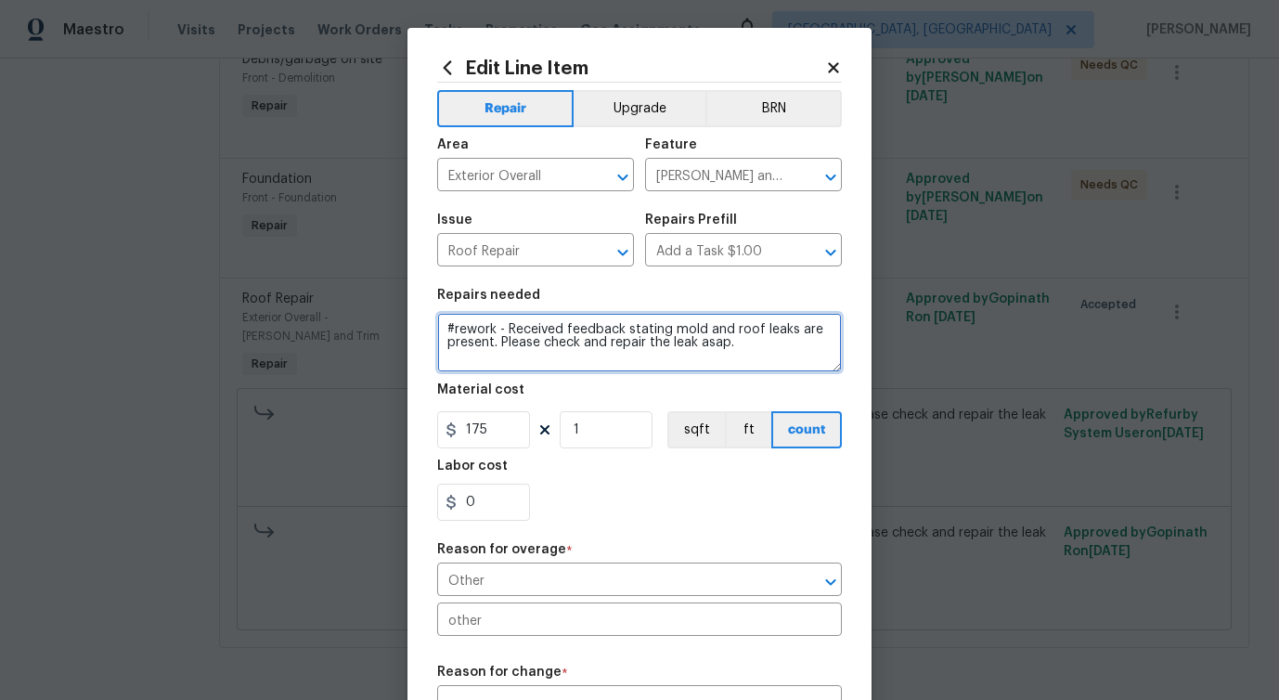
drag, startPoint x: 508, startPoint y: 328, endPoint x: 410, endPoint y: 333, distance: 97.6
click at [410, 333] on div "Edit Line Item Repair Upgrade BRN Area Exterior Overall ​ Feature Eaves and Tri…" at bounding box center [639, 518] width 464 height 981
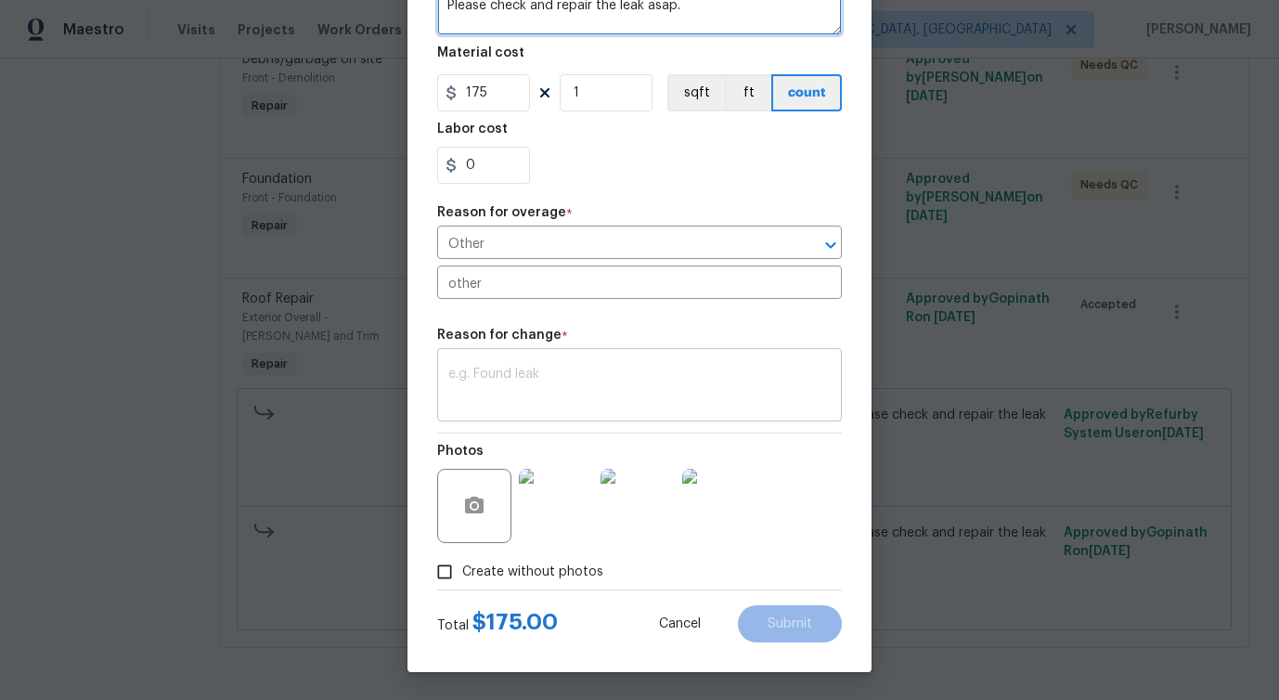
type textarea "Received feedback stating mold and roof leaks are present. Please check and rep…"
click at [478, 385] on textarea at bounding box center [639, 386] width 382 height 39
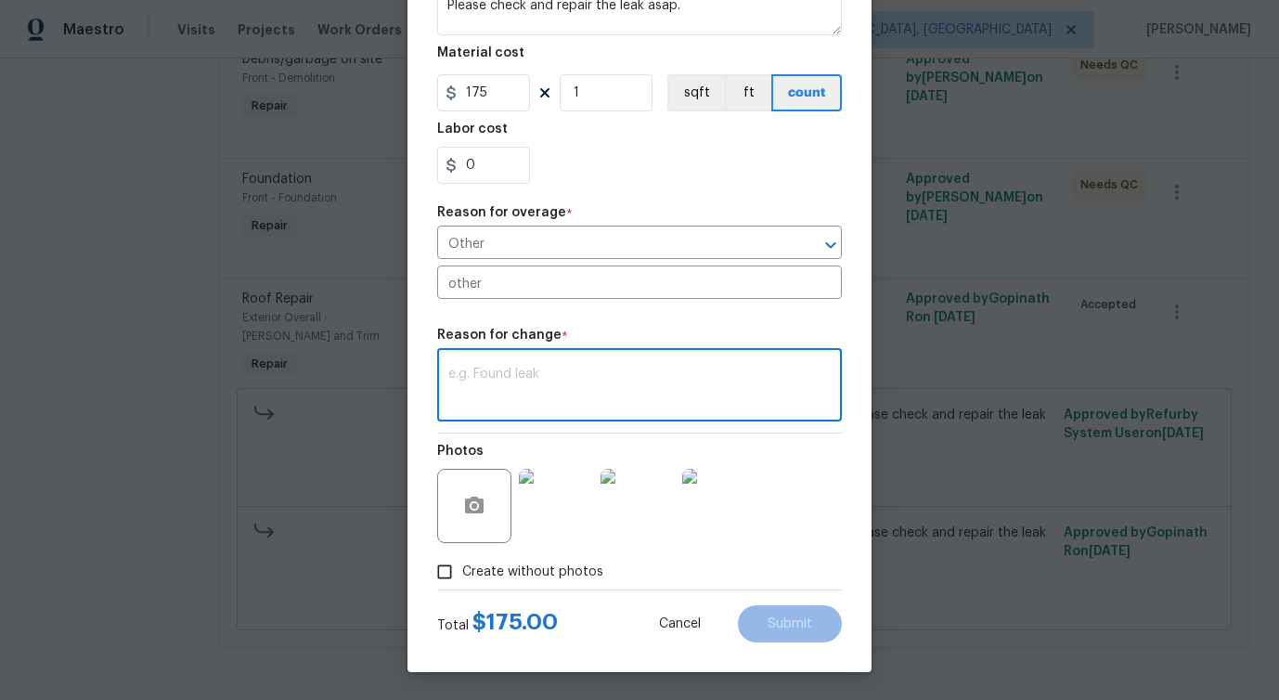
paste textarea "https://admin.opendoor.com/admin/properties/28794257/4NSC8N0DSEFHS/44353628/ren…"
type textarea "https://admin.opendoor.com/admin/properties/28794257/4NSC8N0DSEFHS/44353628/ren…"
click at [581, 374] on textarea at bounding box center [639, 386] width 382 height 39
paste textarea "(PS) Updated cost per BR team approval."
type textarea "(PS) Updated cost per BR team approval."
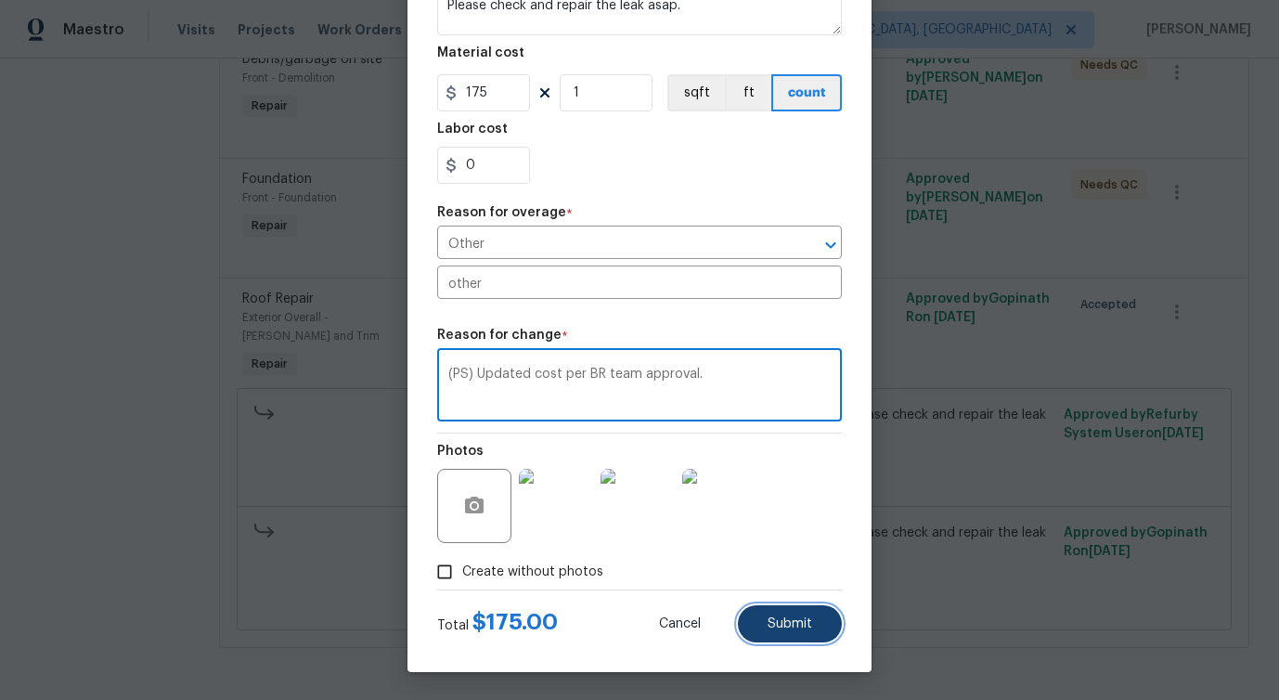
click at [791, 635] on button "Submit" at bounding box center [790, 623] width 104 height 37
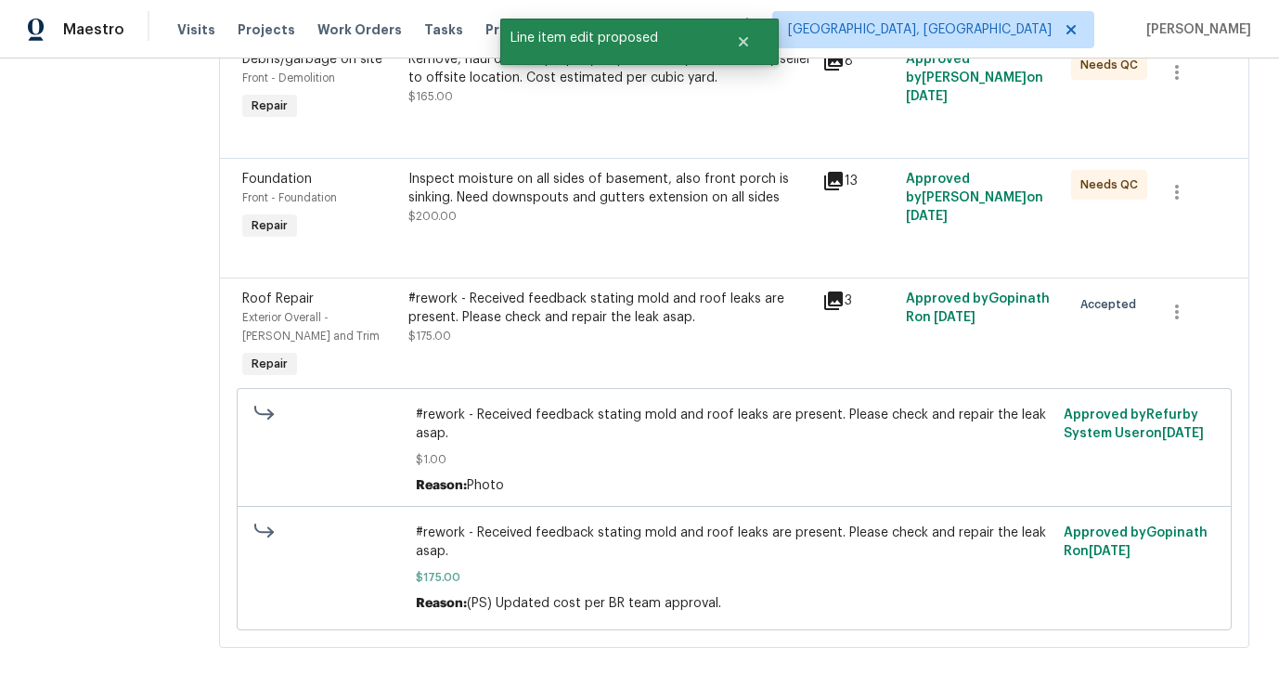
scroll to position [0, 0]
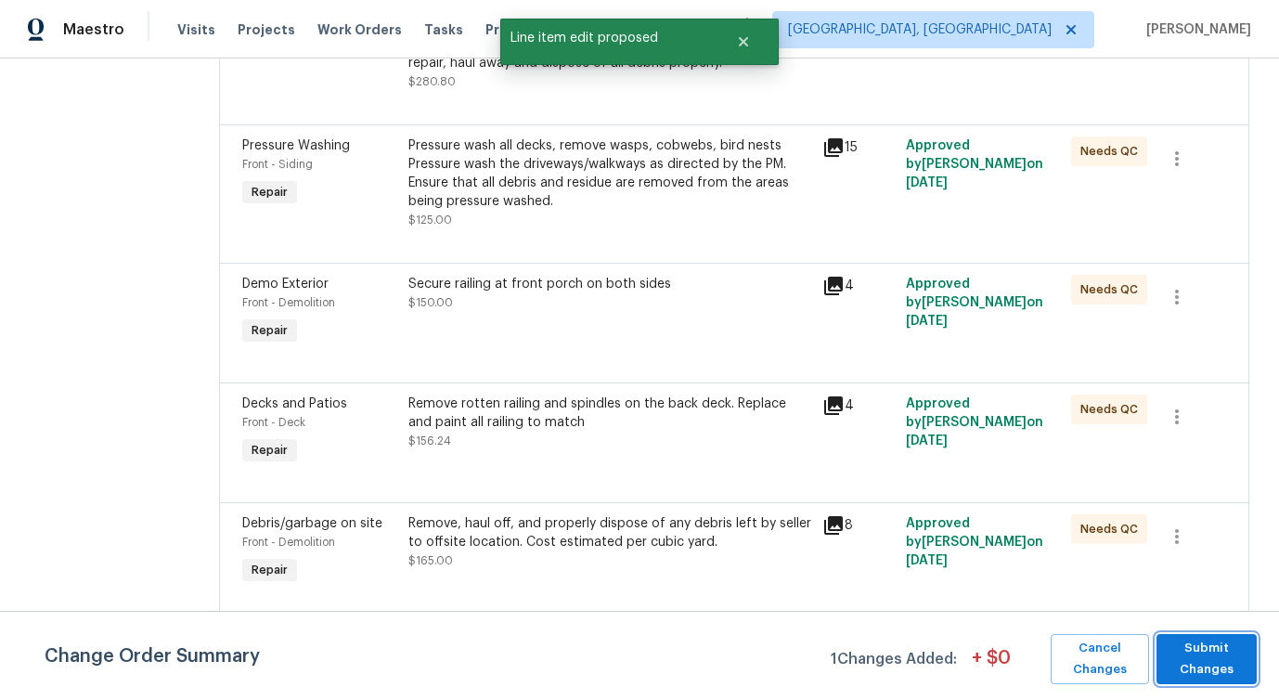
click at [1188, 658] on span "Submit Changes" at bounding box center [1206, 658] width 82 height 43
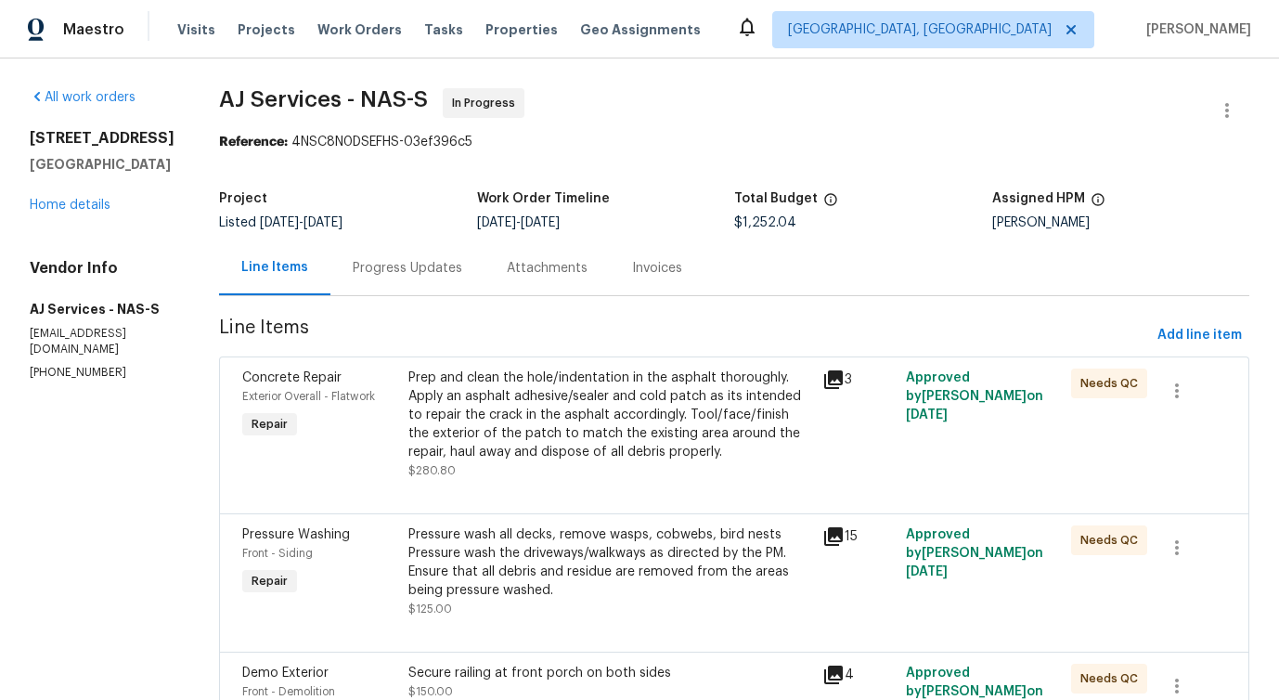
click at [434, 279] on div "Progress Updates" at bounding box center [407, 267] width 154 height 55
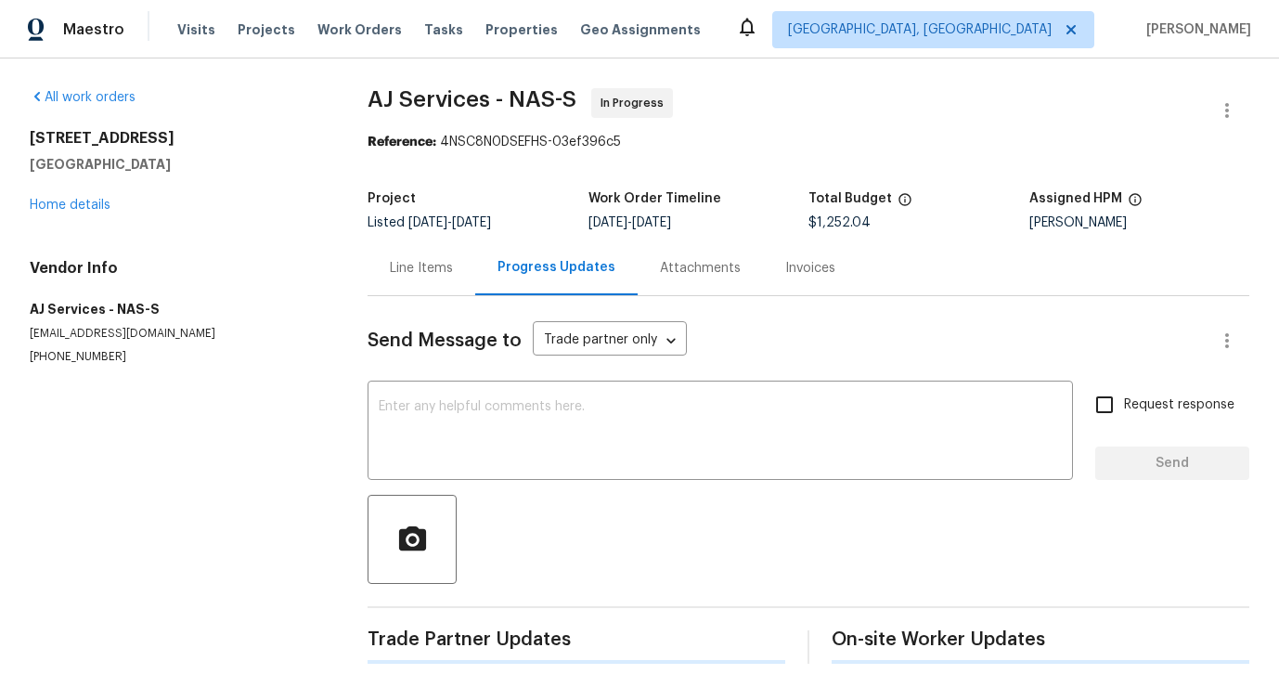
click at [501, 488] on div "Send Message to Trade partner only Trade partner only ​ x ​ Request response Se…" at bounding box center [807, 479] width 881 height 367
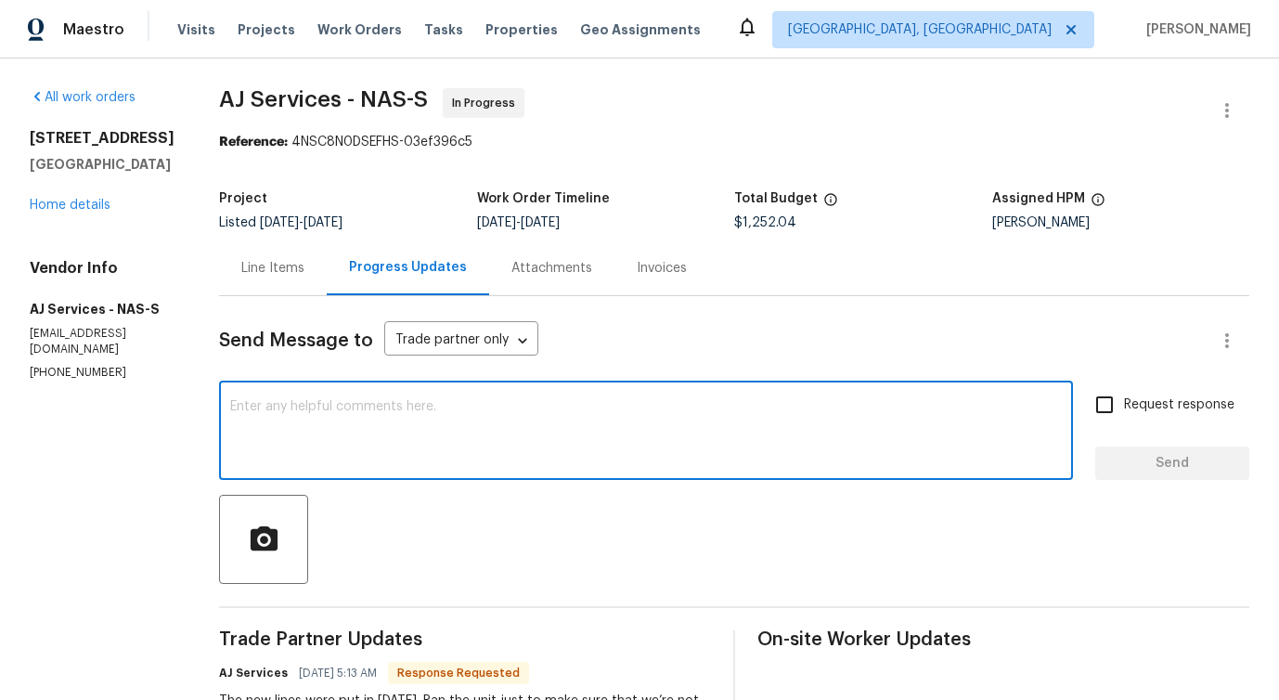
click at [493, 444] on textarea at bounding box center [645, 432] width 831 height 65
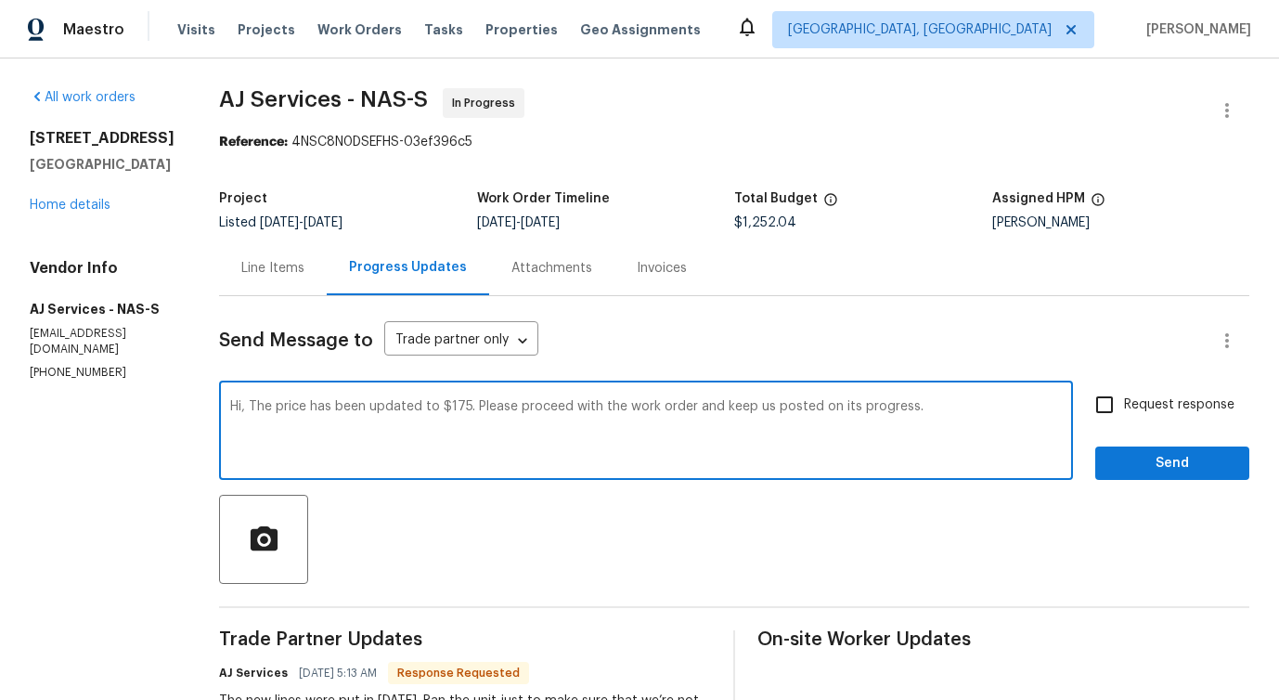
type textarea "Hi, The price has been updated to $175. Please proceed with the work order and …"
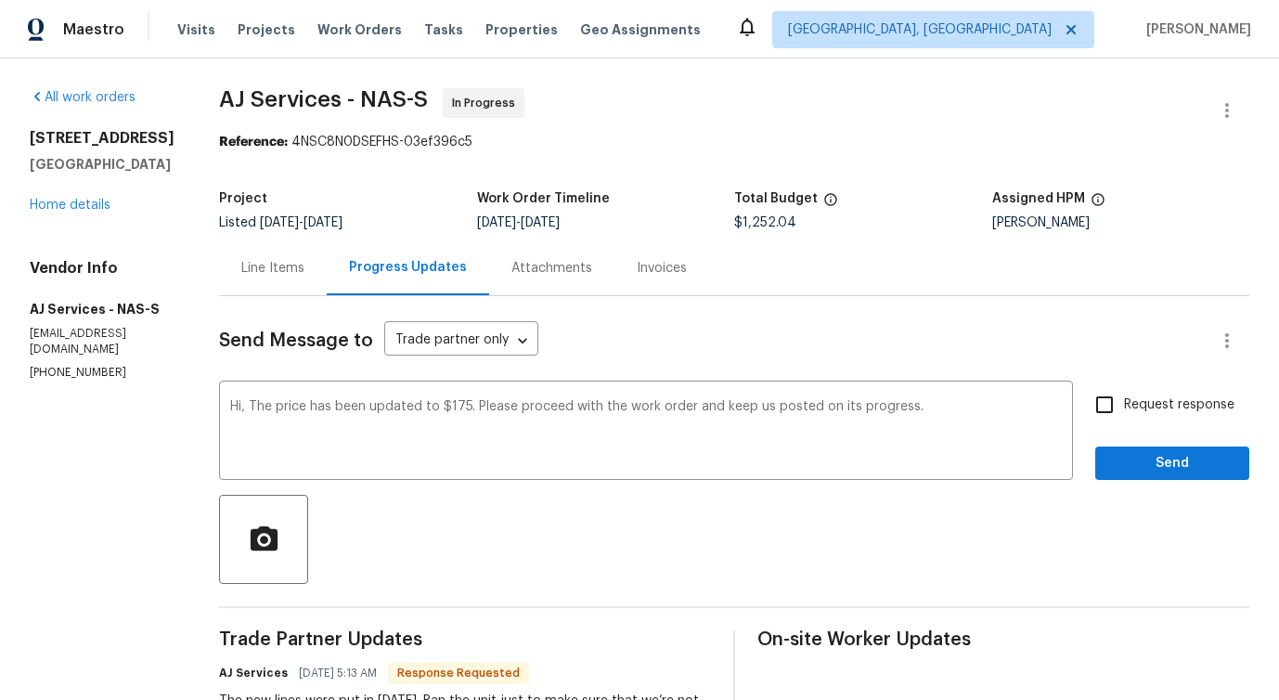
click at [1138, 417] on label "Request response" at bounding box center [1159, 404] width 149 height 39
click at [1124, 417] on input "Request response" at bounding box center [1104, 404] width 39 height 39
checkbox input "true"
click at [1157, 472] on span "Send" at bounding box center [1172, 463] width 124 height 23
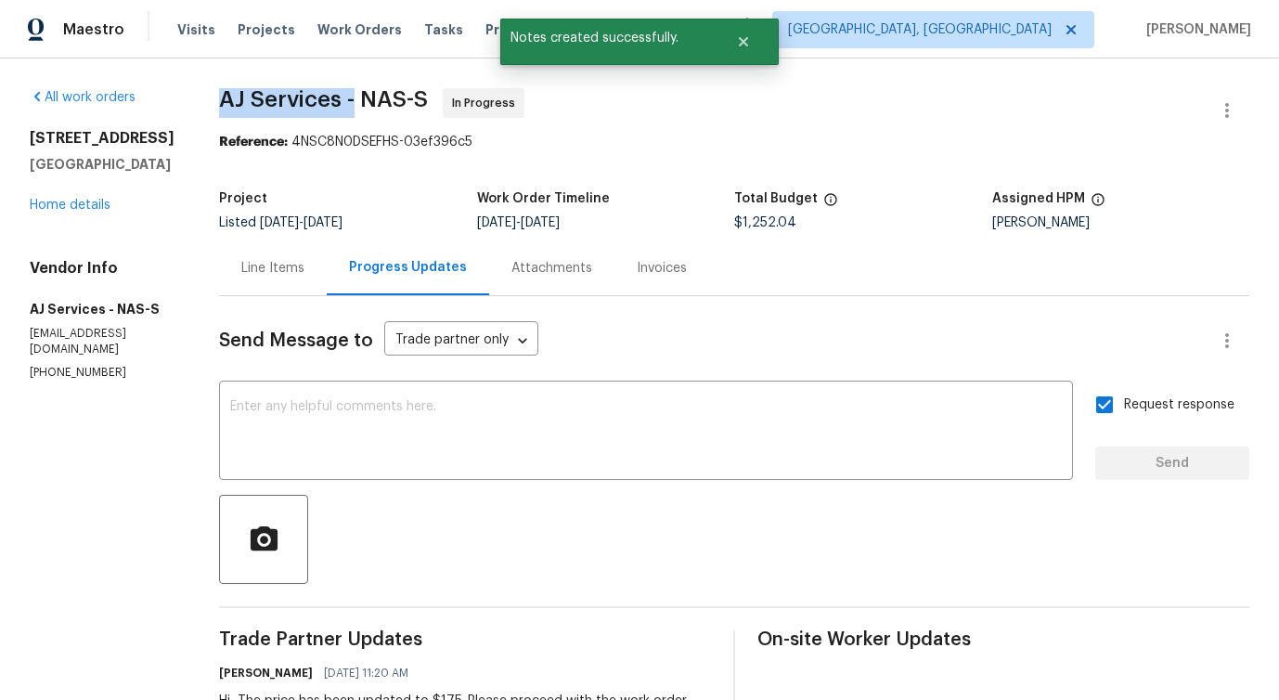
drag, startPoint x: 219, startPoint y: 98, endPoint x: 357, endPoint y: 99, distance: 138.2
copy span "AJ Services -"
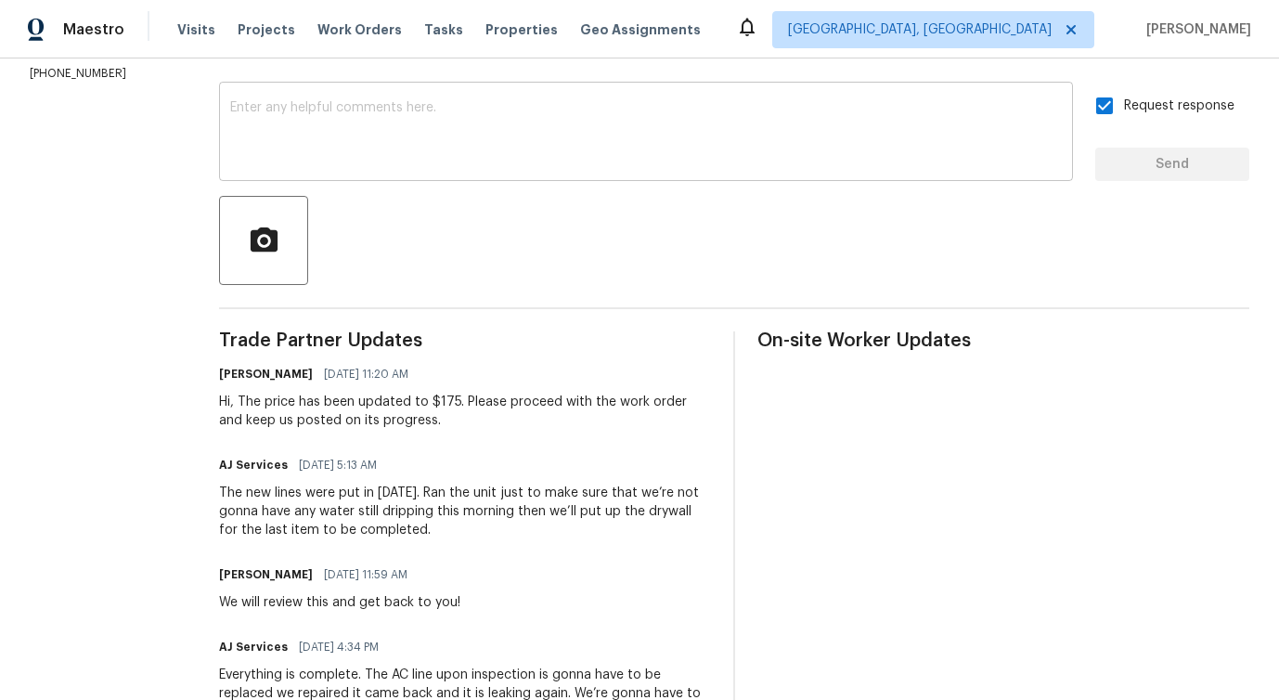
scroll to position [300, 0]
drag, startPoint x: 242, startPoint y: 398, endPoint x: 458, endPoint y: 407, distance: 216.4
click at [458, 407] on div "Hi, The price has been updated to $175. Please proceed with the work order and …" at bounding box center [465, 410] width 492 height 37
copy div "The price has been updated to $175"
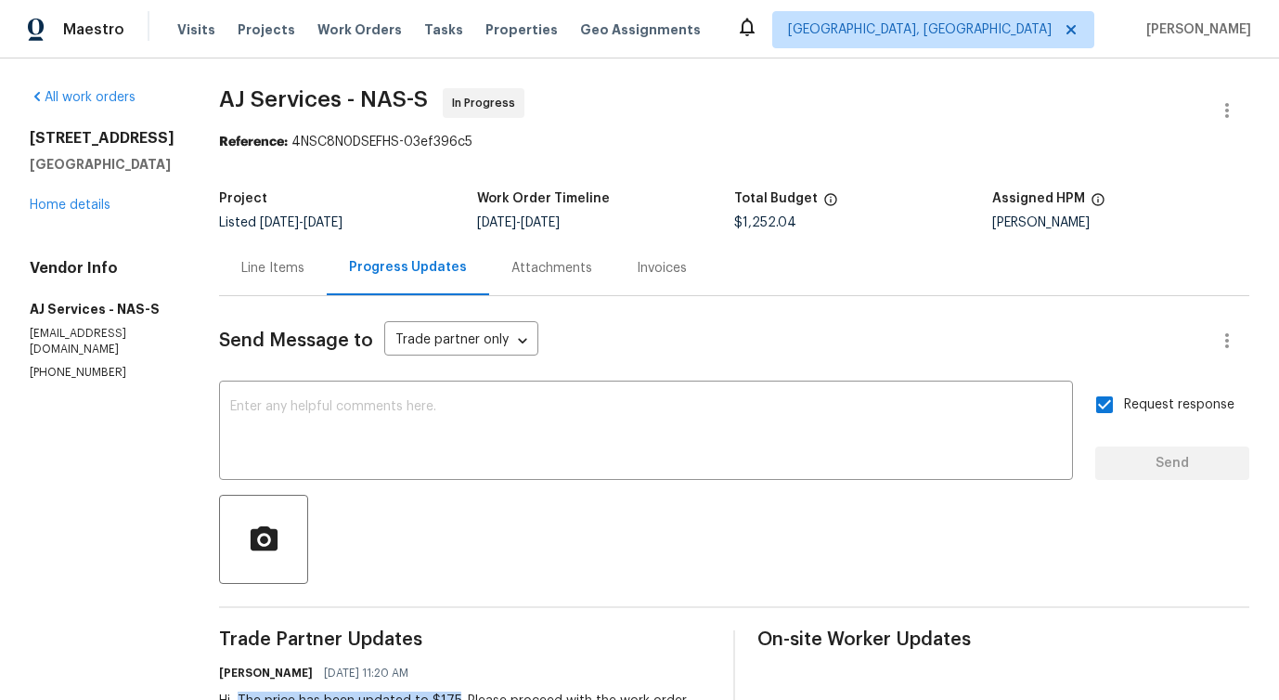
click at [255, 275] on div "Line Items" at bounding box center [272, 268] width 63 height 19
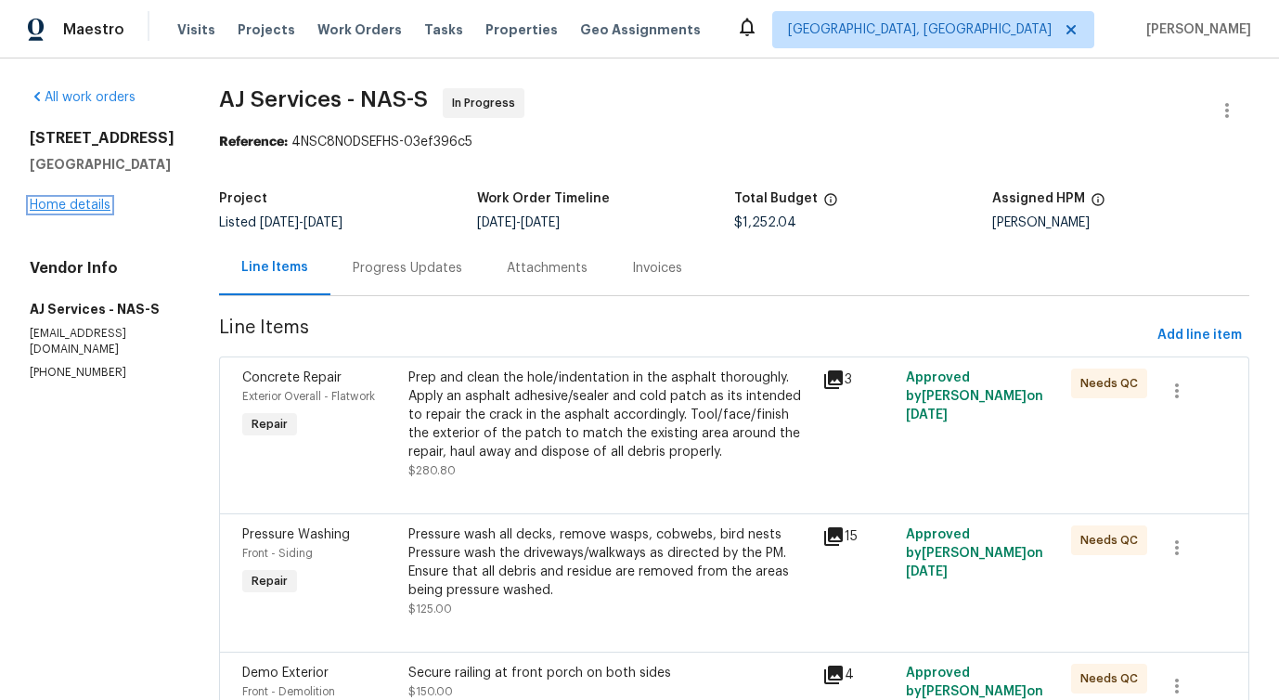
click at [71, 210] on link "Home details" at bounding box center [70, 205] width 81 height 13
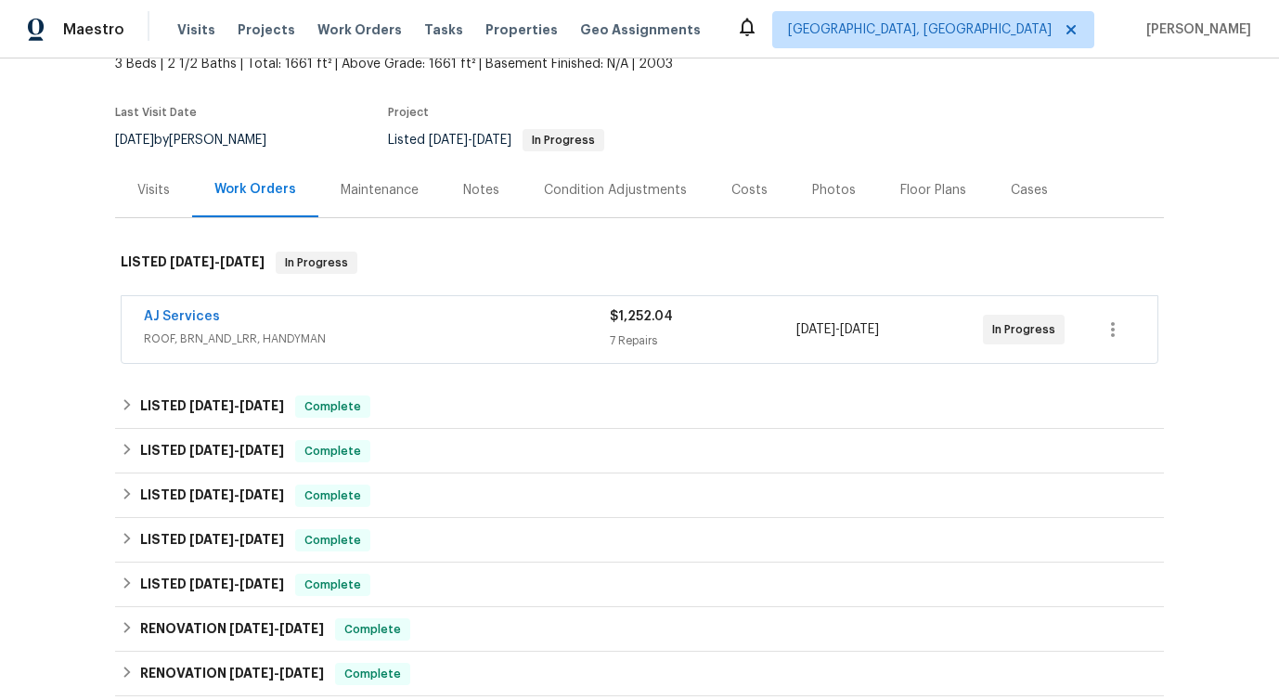
scroll to position [156, 0]
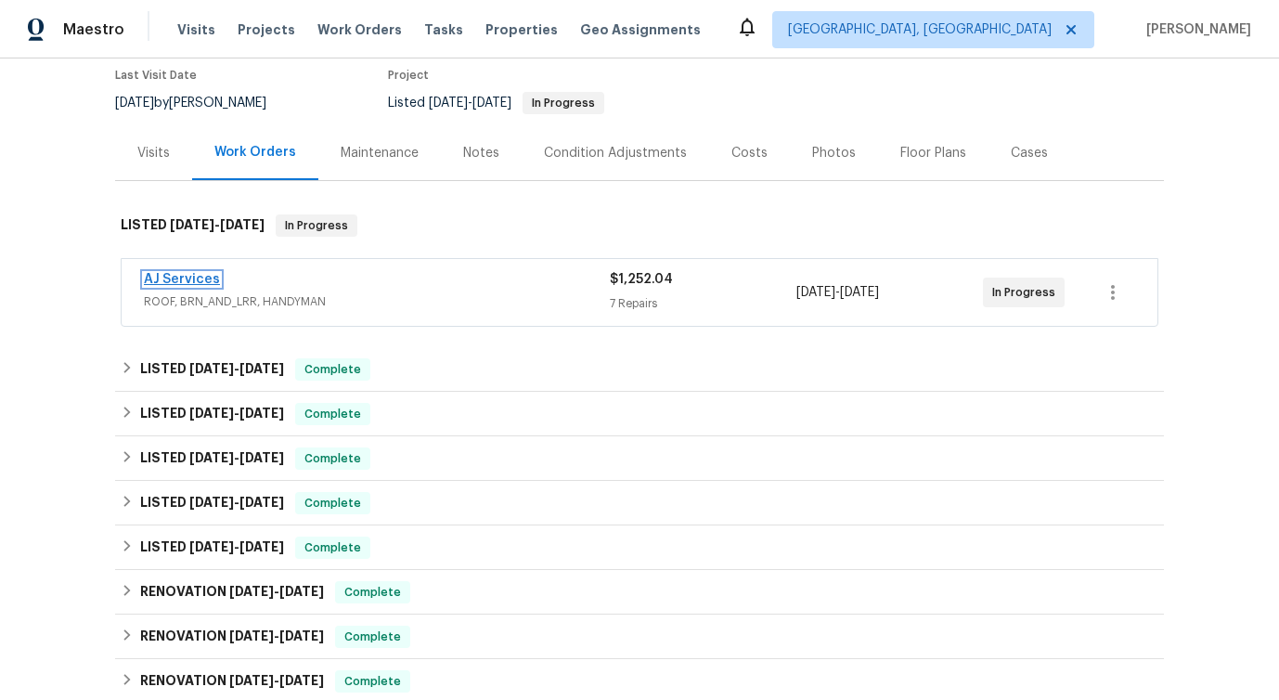
click at [188, 278] on link "AJ Services" at bounding box center [182, 279] width 76 height 13
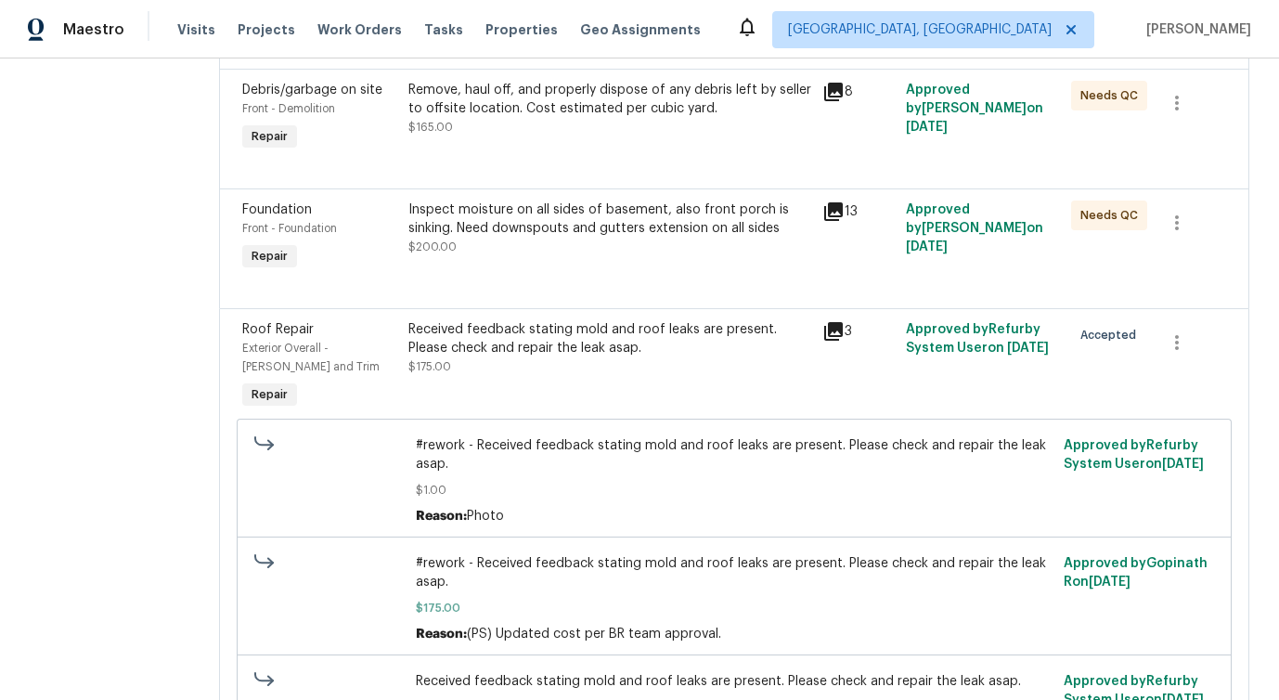
scroll to position [957, 0]
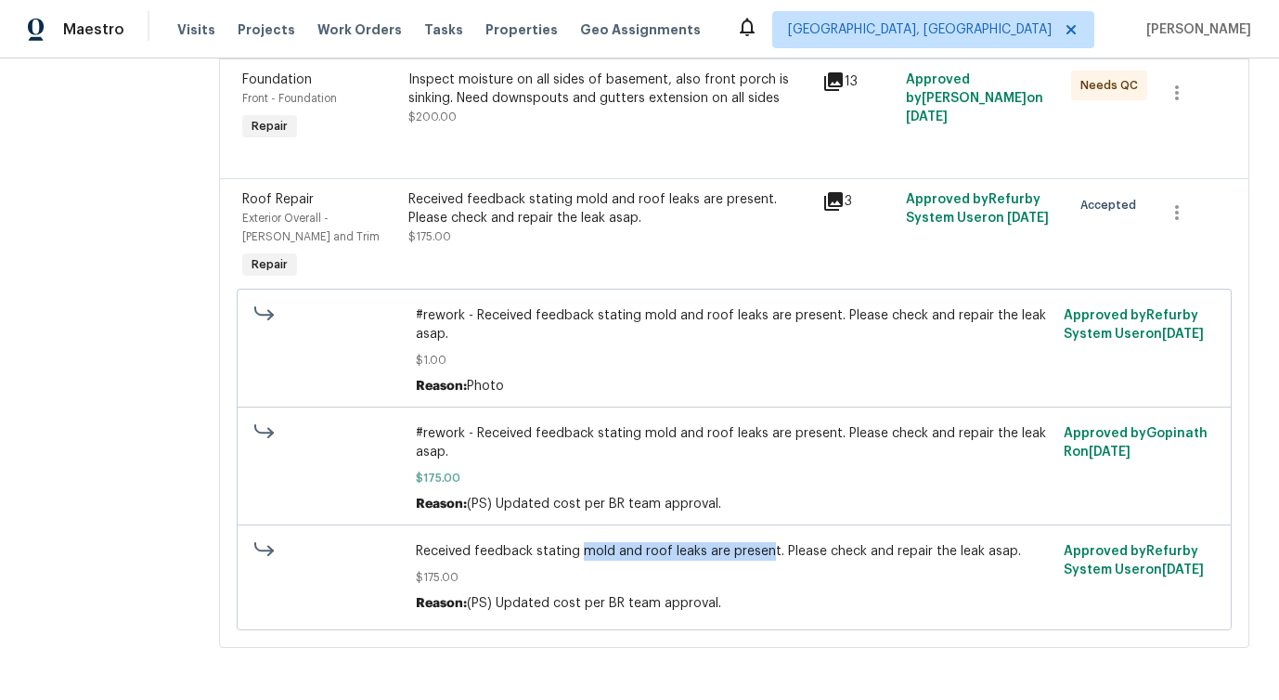
drag, startPoint x: 583, startPoint y: 552, endPoint x: 768, endPoint y: 552, distance: 185.6
click at [768, 552] on span "Received feedback stating mold and roof leaks are present. Please check and rep…" at bounding box center [734, 551] width 636 height 19
copy span "mold and roof leaks are presen"
